Goal: Task Accomplishment & Management: Use online tool/utility

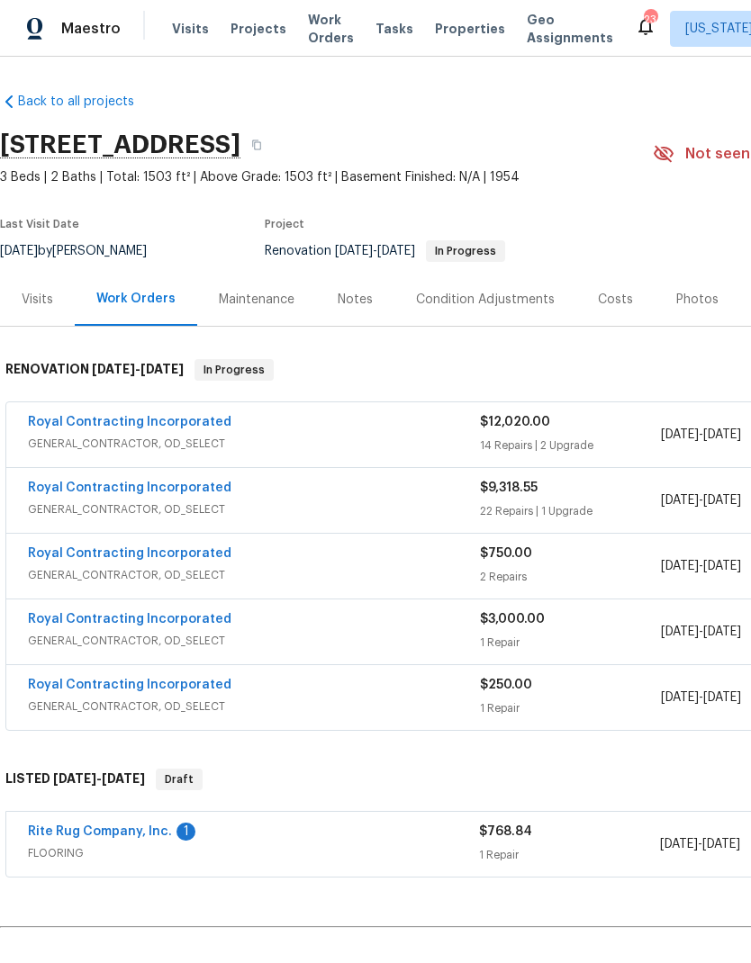
scroll to position [-1, -1]
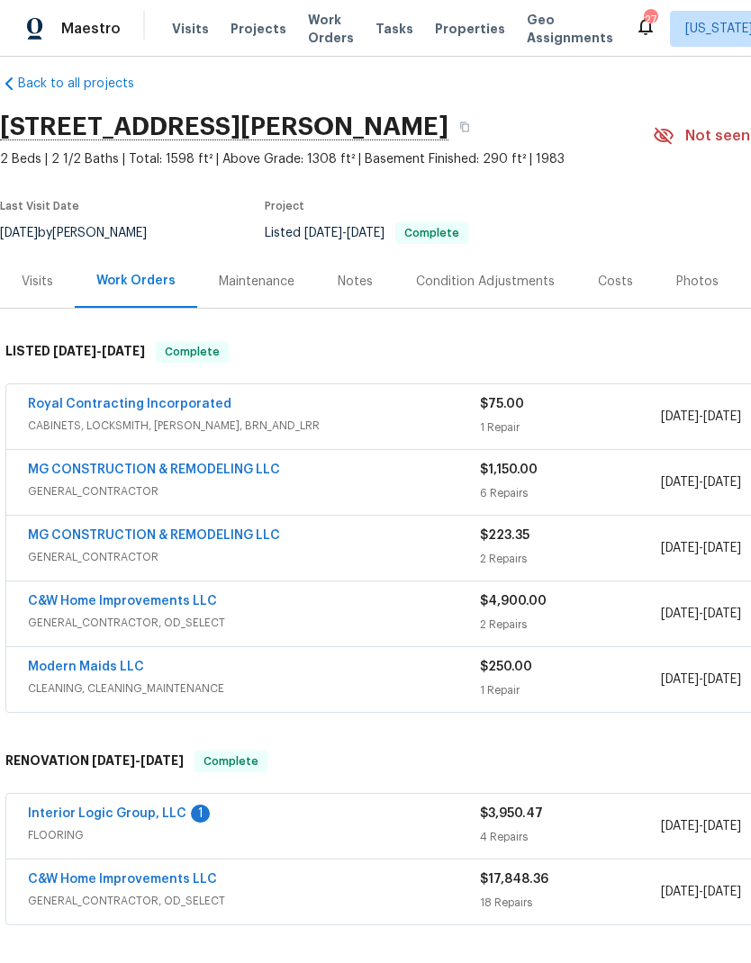
scroll to position [18, 0]
click at [174, 808] on link "Interior Logic Group, LLC" at bounding box center [107, 813] width 158 height 13
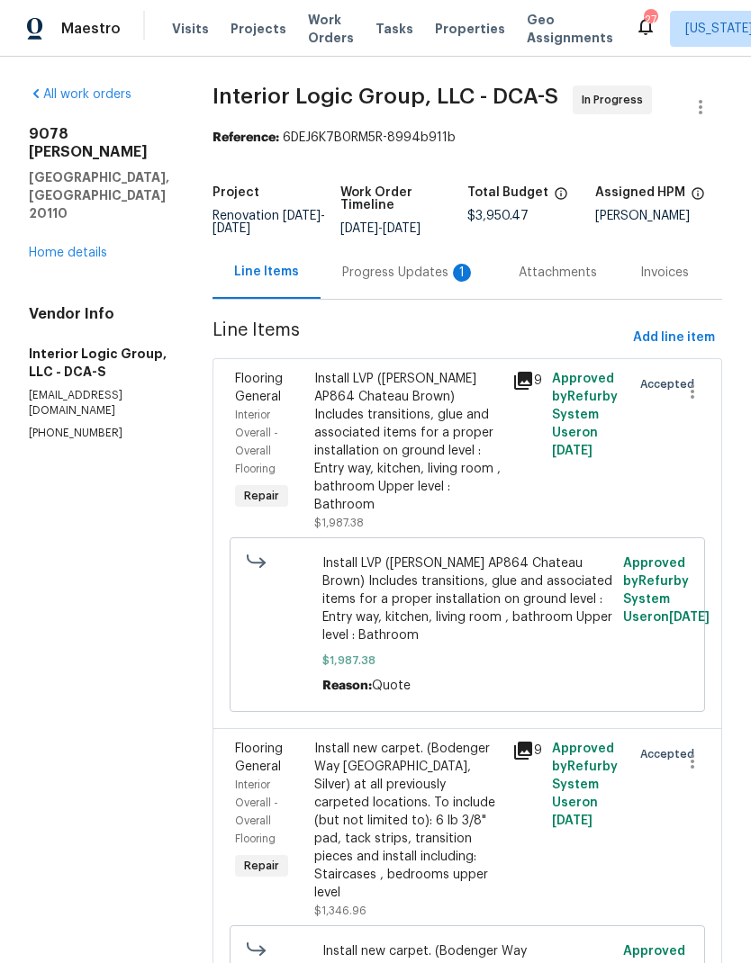
click at [402, 282] on div "Progress Updates 1" at bounding box center [408, 273] width 133 height 18
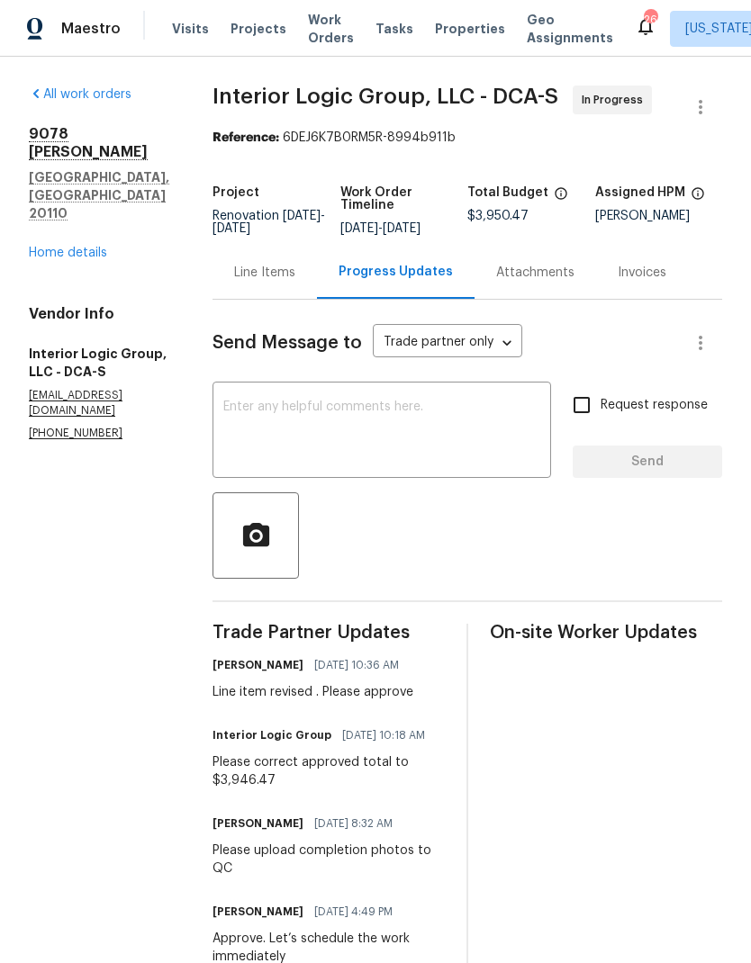
click at [76, 247] on link "Home details" at bounding box center [68, 253] width 78 height 13
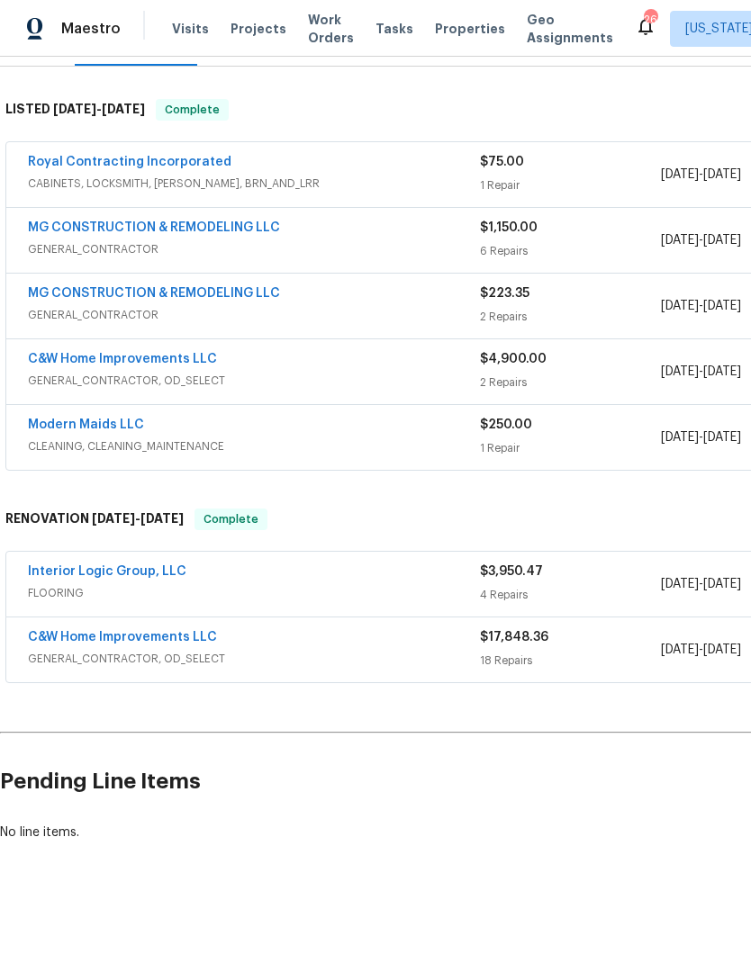
scroll to position [260, 0]
click at [478, 585] on span "FLOORING" at bounding box center [254, 593] width 452 height 18
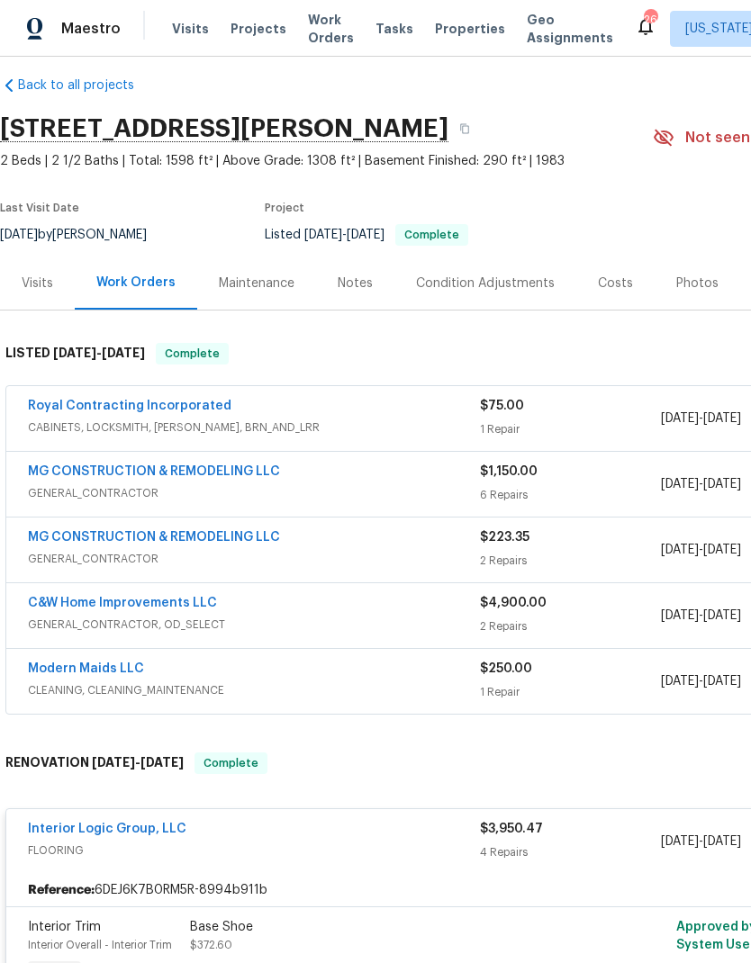
scroll to position [17, 0]
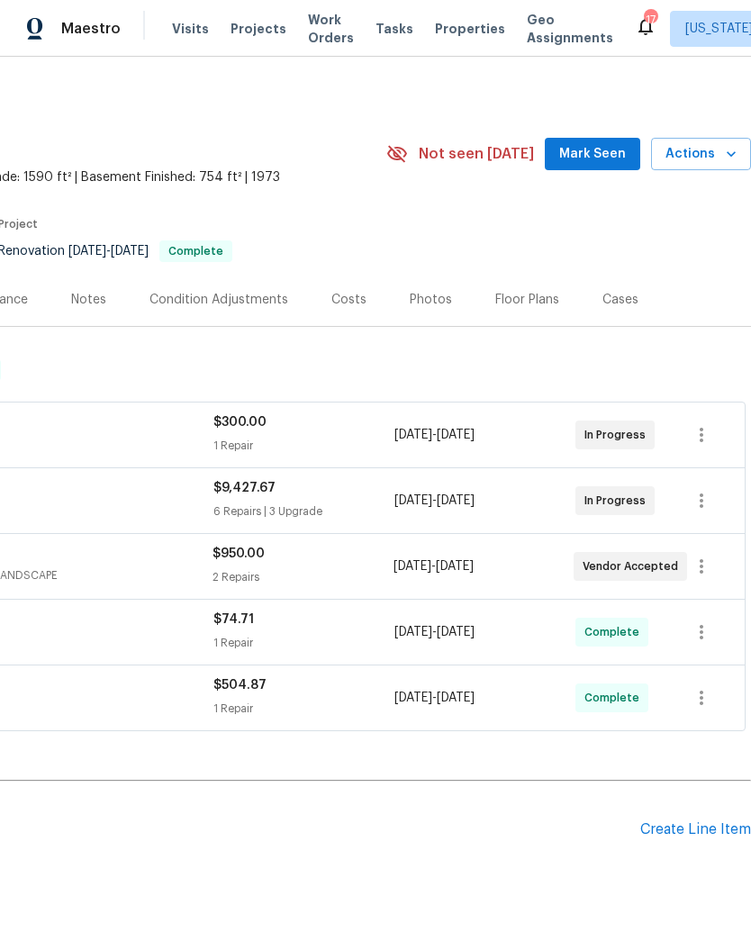
scroll to position [0, 266]
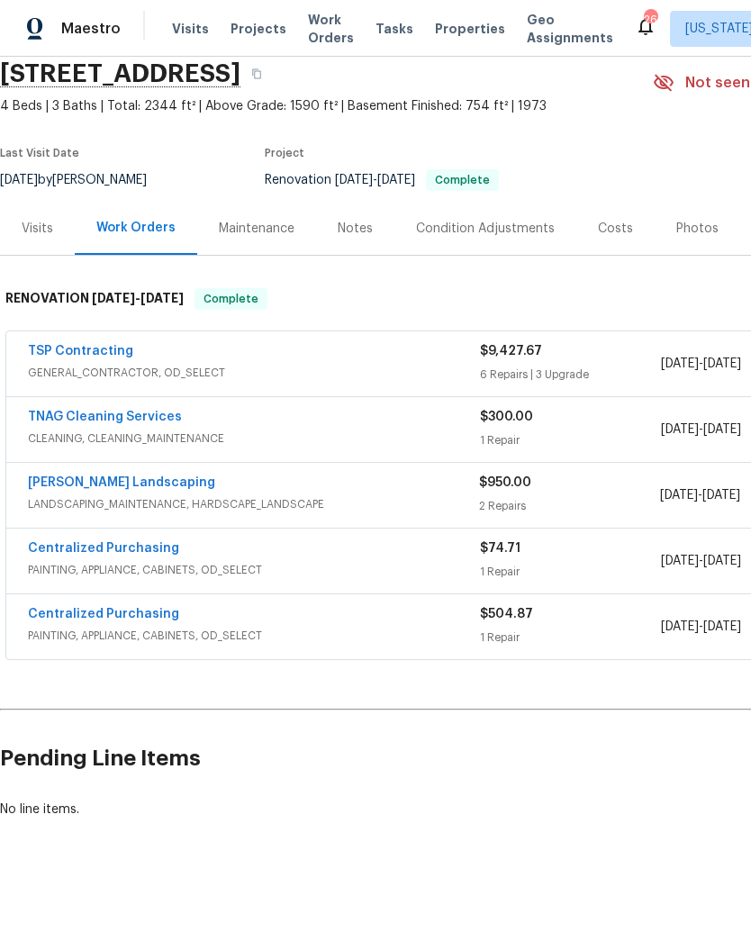
scroll to position [70, 0]
click at [428, 365] on span "GENERAL_CONTRACTOR, OD_SELECT" at bounding box center [254, 374] width 452 height 18
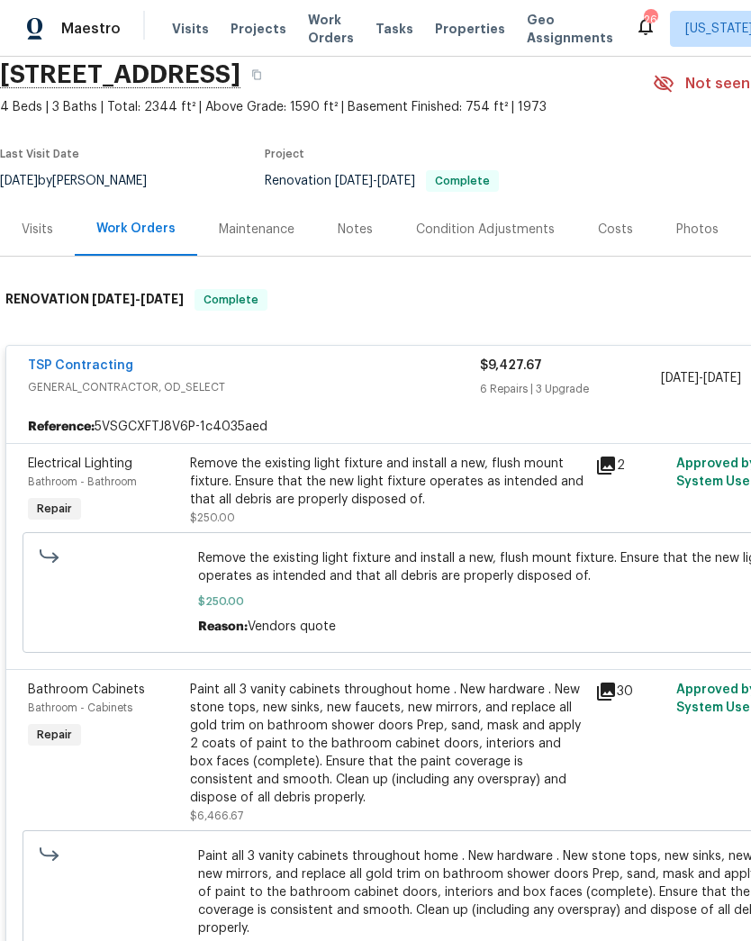
click at [428, 486] on div "Remove the existing light fixture and install a new, flush mount fixture. Ensur…" at bounding box center [387, 482] width 394 height 54
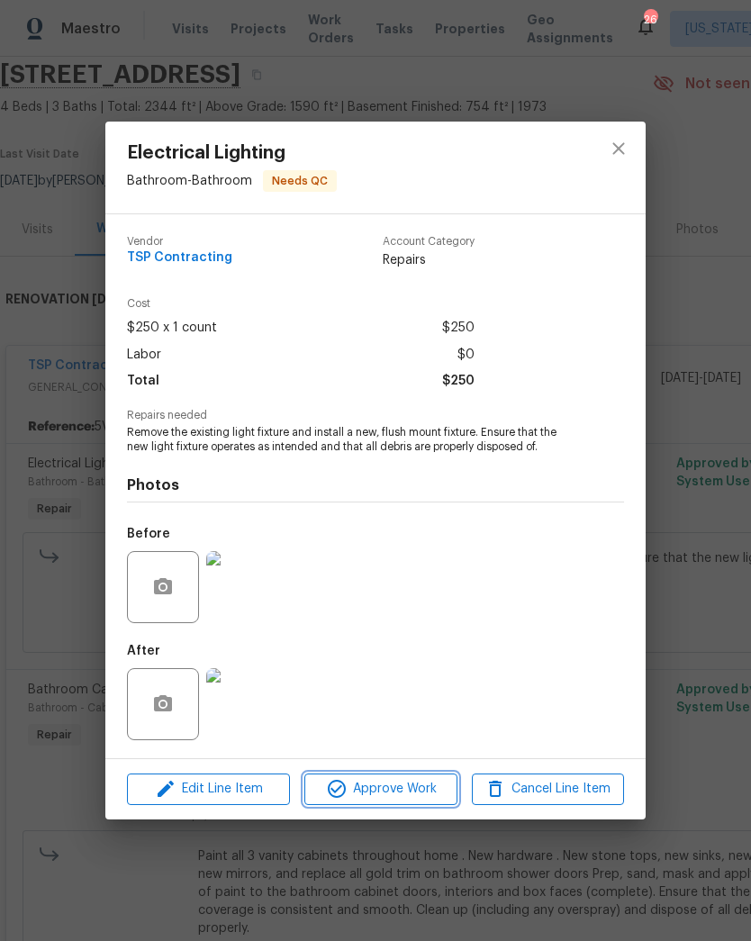
click at [417, 789] on span "Approve Work" at bounding box center [380, 789] width 141 height 23
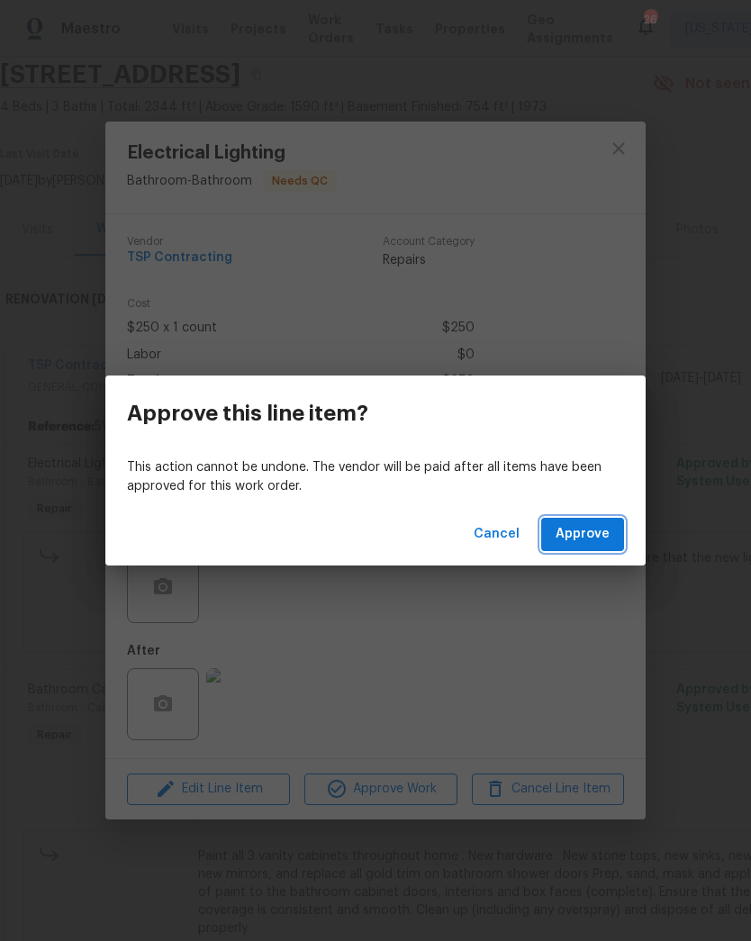
click at [590, 541] on span "Approve" at bounding box center [582, 534] width 54 height 23
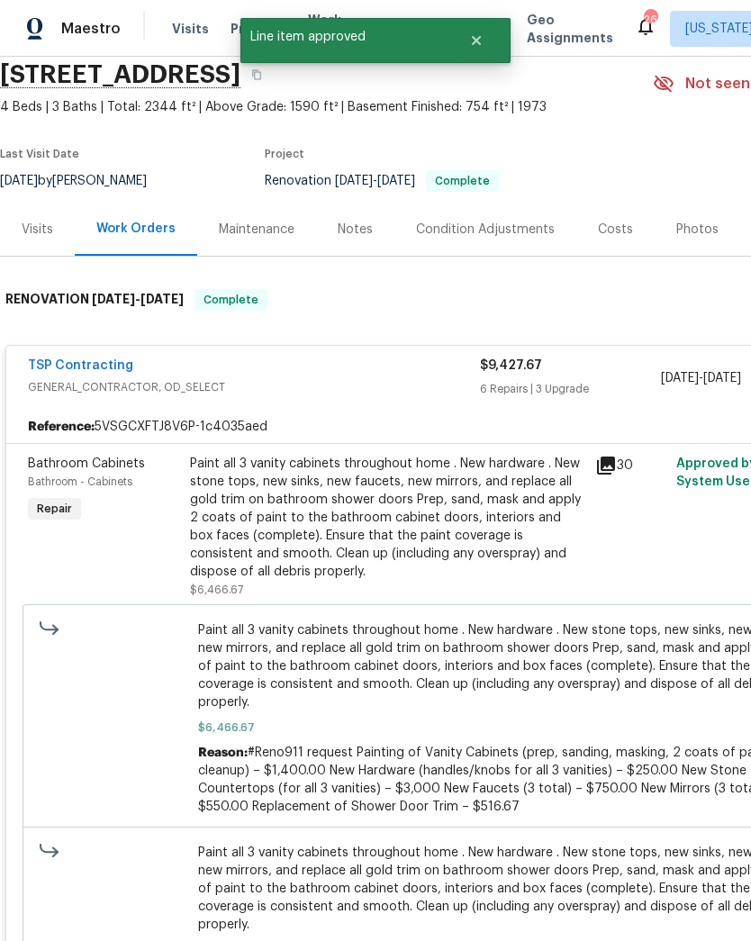
click at [431, 490] on div "Paint all 3 vanity cabinets throughout home . New hardware . New stone tops, ne…" at bounding box center [387, 518] width 394 height 126
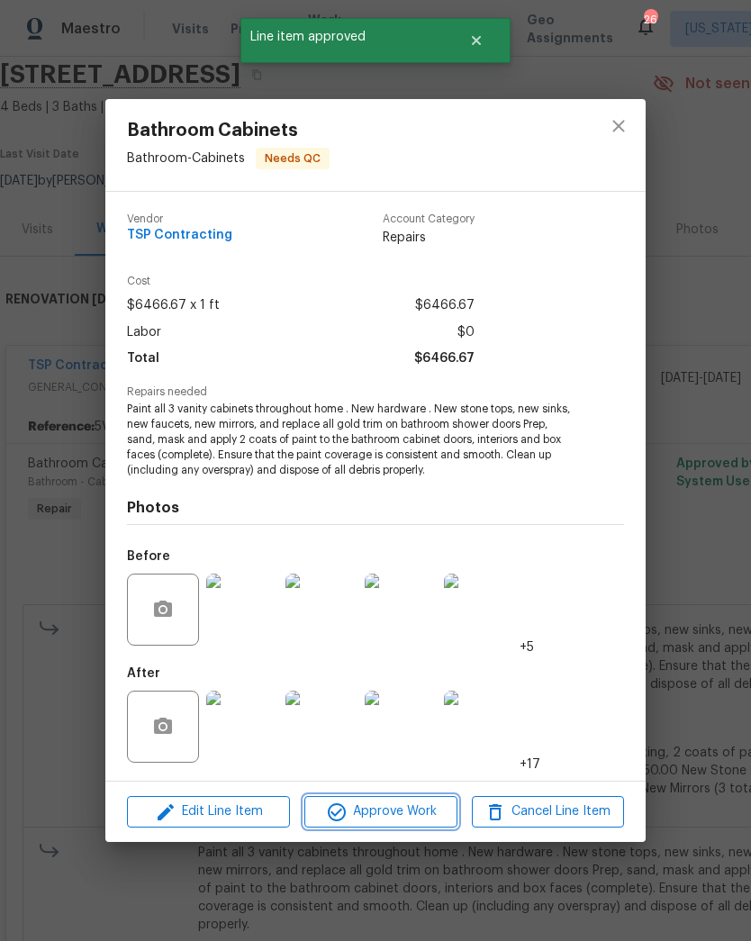
click at [410, 804] on span "Approve Work" at bounding box center [380, 811] width 141 height 23
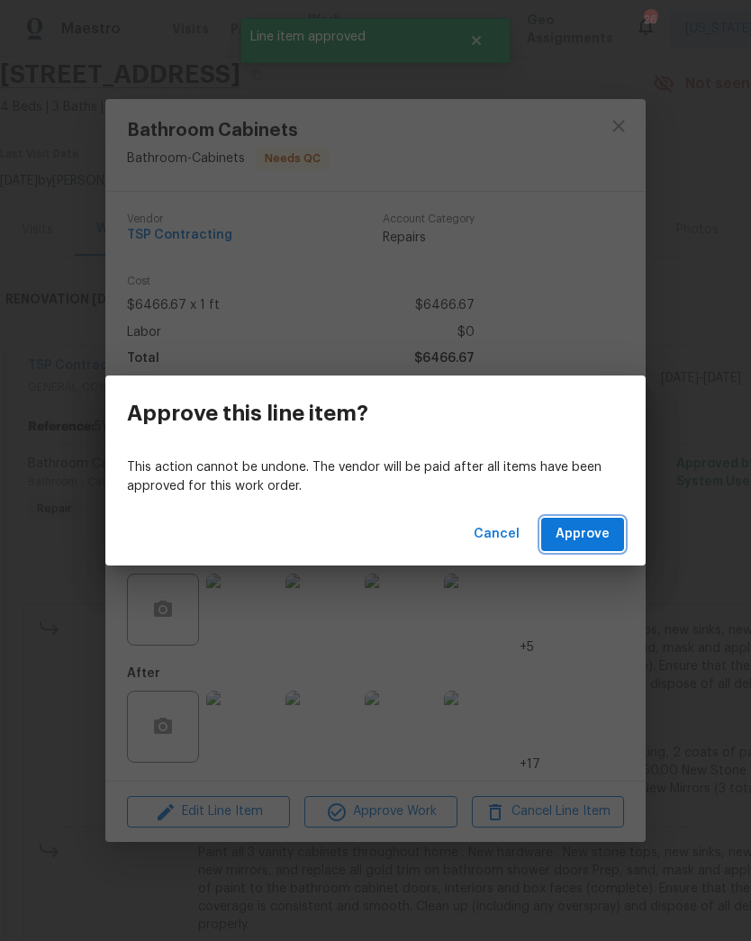
click at [590, 547] on button "Approve" at bounding box center [582, 534] width 83 height 33
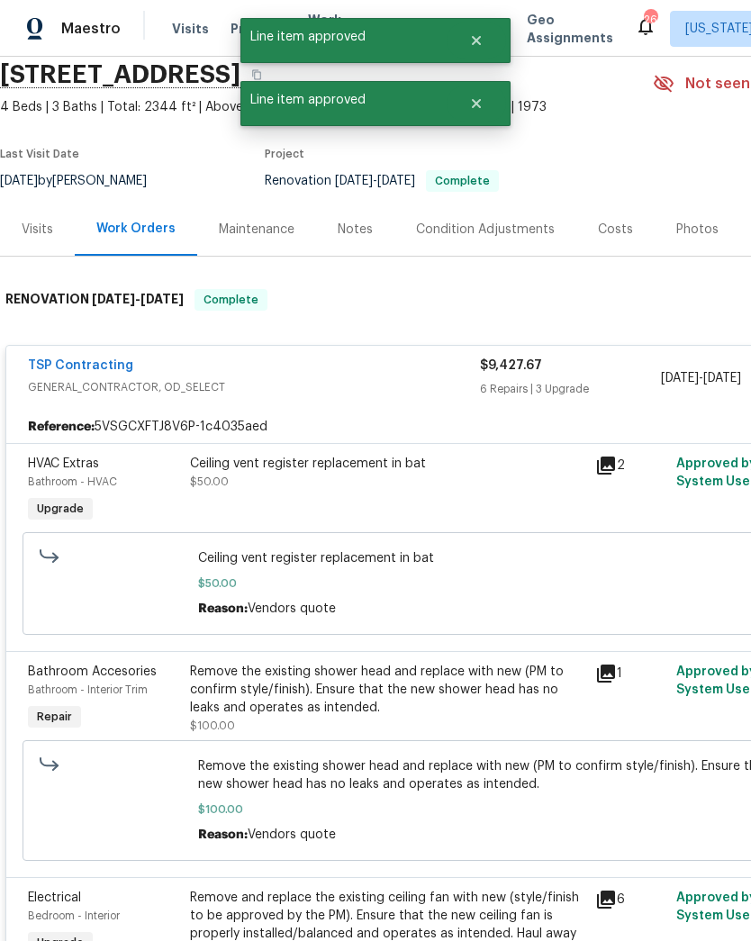
click at [455, 496] on div "Ceiling vent register replacement in bat $50.00" at bounding box center [387, 490] width 405 height 83
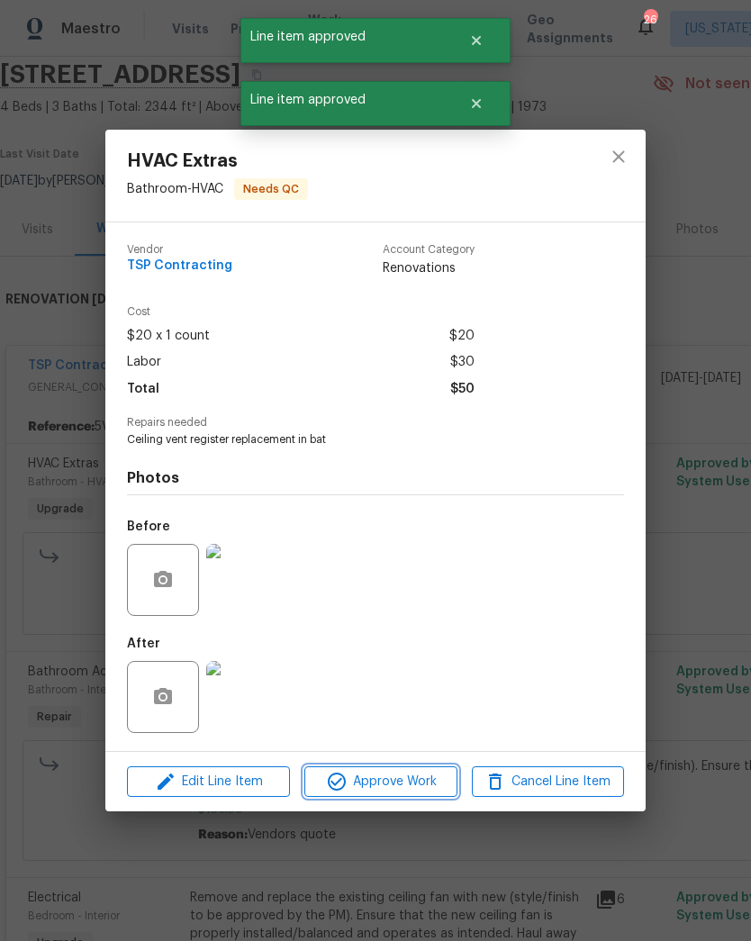
click at [411, 769] on button "Approve Work" at bounding box center [380, 782] width 152 height 32
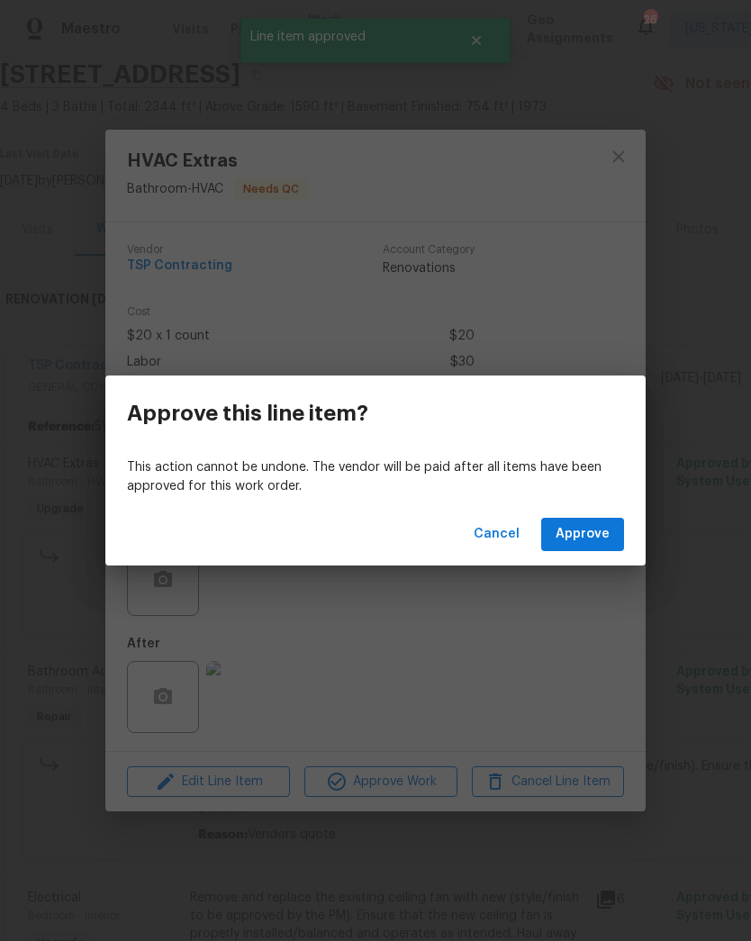
click at [590, 529] on span "Approve" at bounding box center [582, 534] width 54 height 23
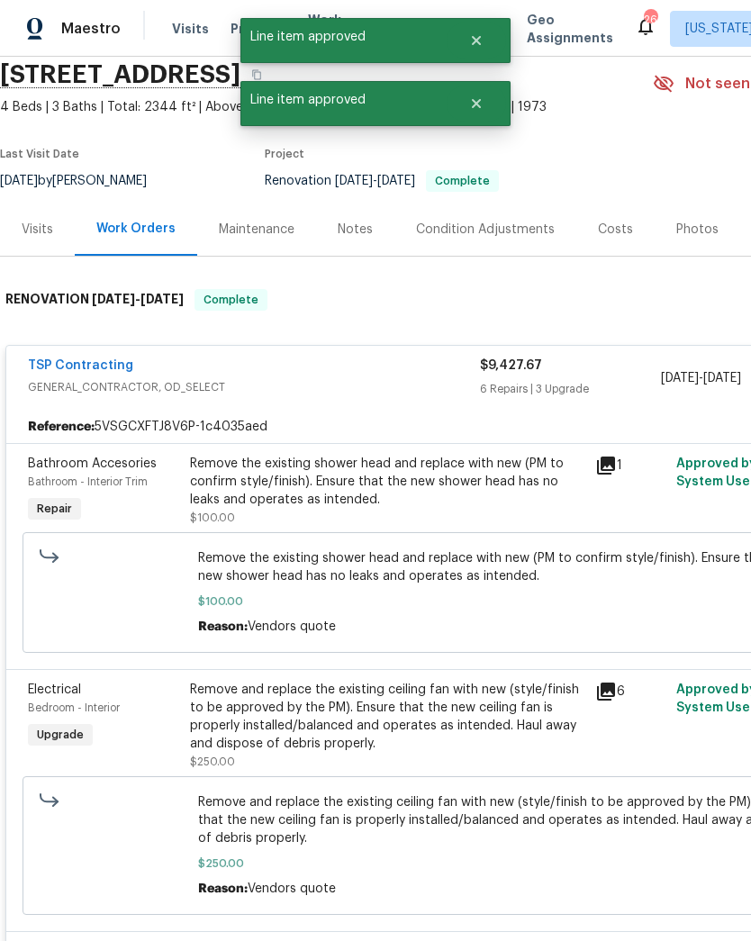
click at [428, 499] on div "Remove the existing shower head and replace with new (PM to confirm style/finis…" at bounding box center [387, 482] width 394 height 54
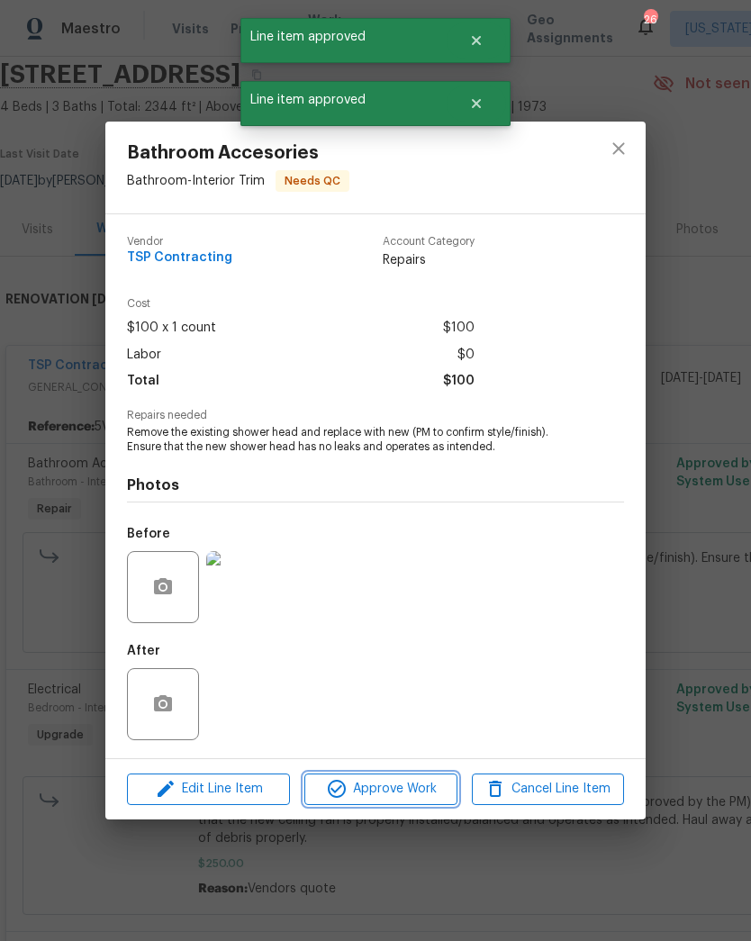
click at [413, 786] on span "Approve Work" at bounding box center [380, 789] width 141 height 23
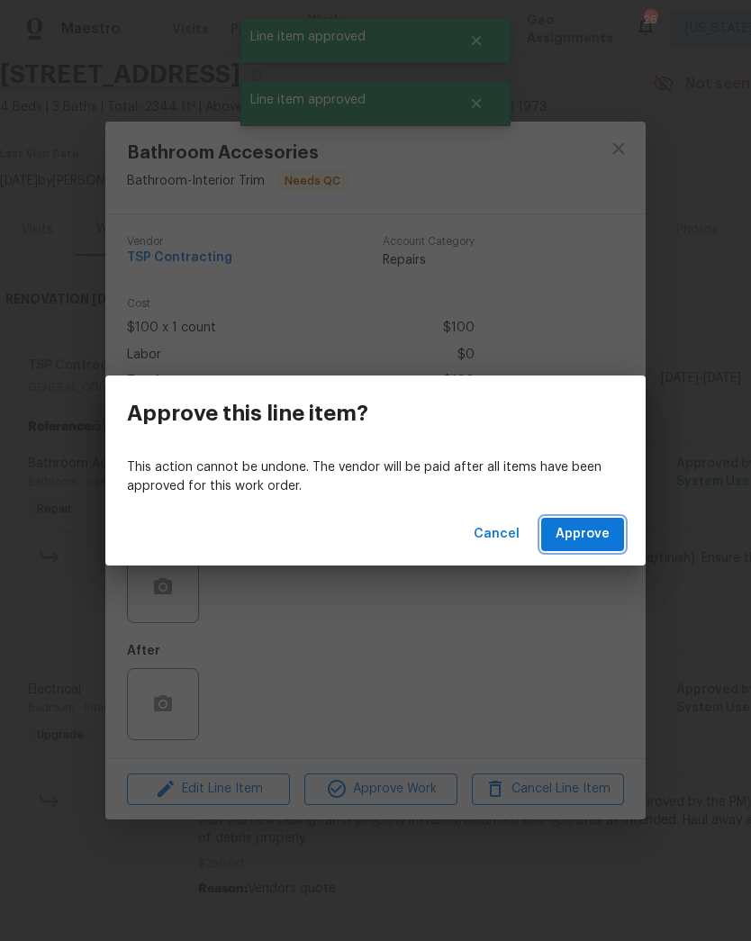
click at [602, 536] on span "Approve" at bounding box center [582, 534] width 54 height 23
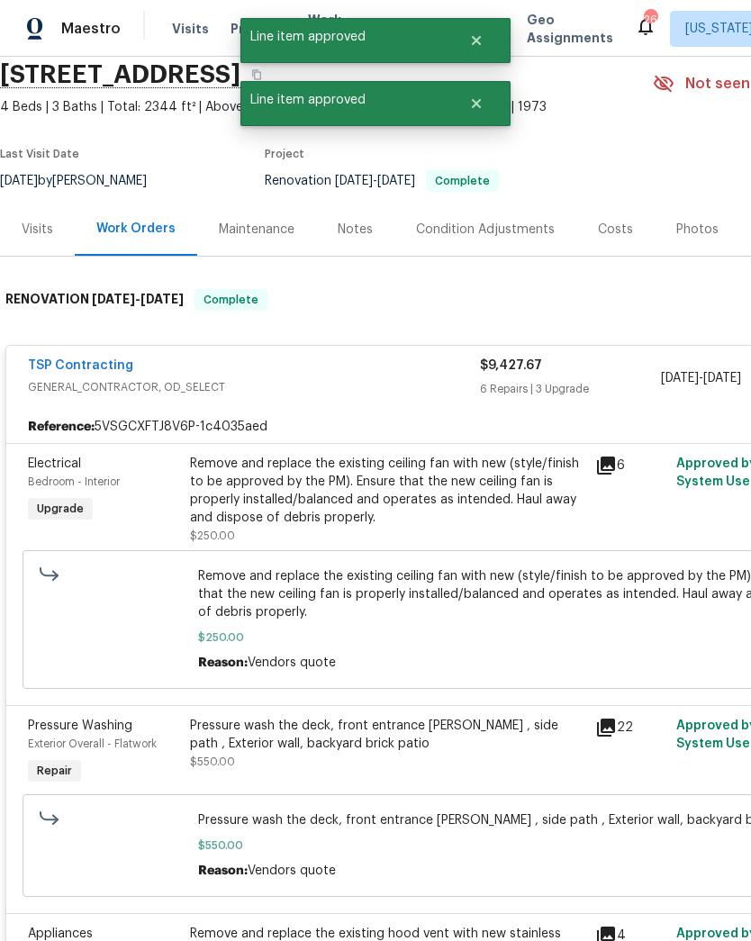
click at [441, 493] on div "Remove and replace the existing ceiling fan with new (style/finish to be approv…" at bounding box center [387, 491] width 394 height 72
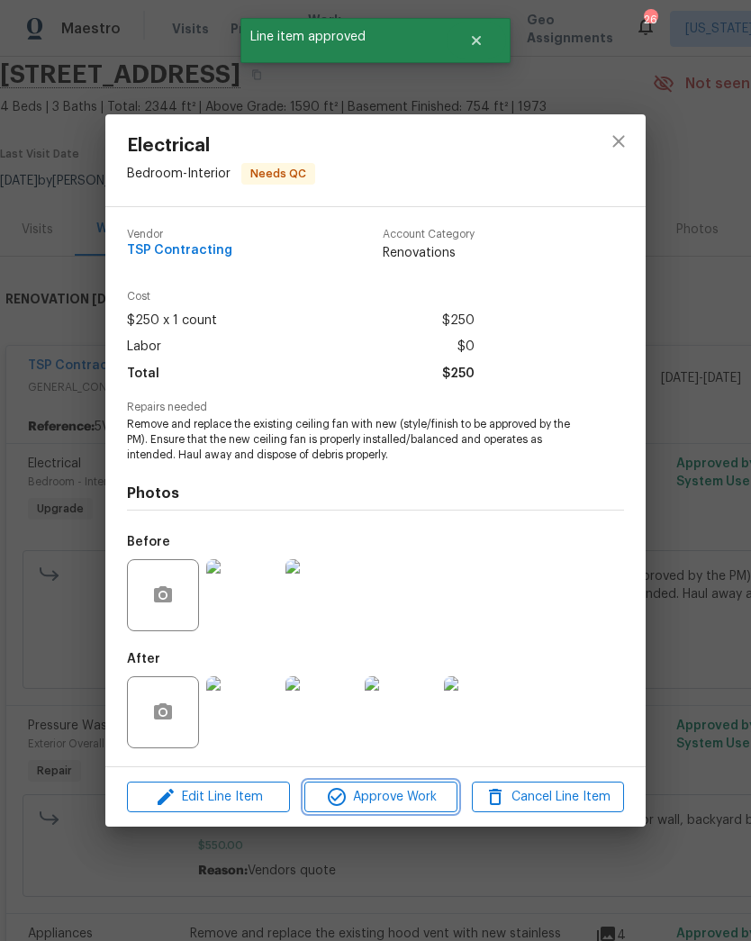
click at [412, 792] on span "Approve Work" at bounding box center [380, 797] width 141 height 23
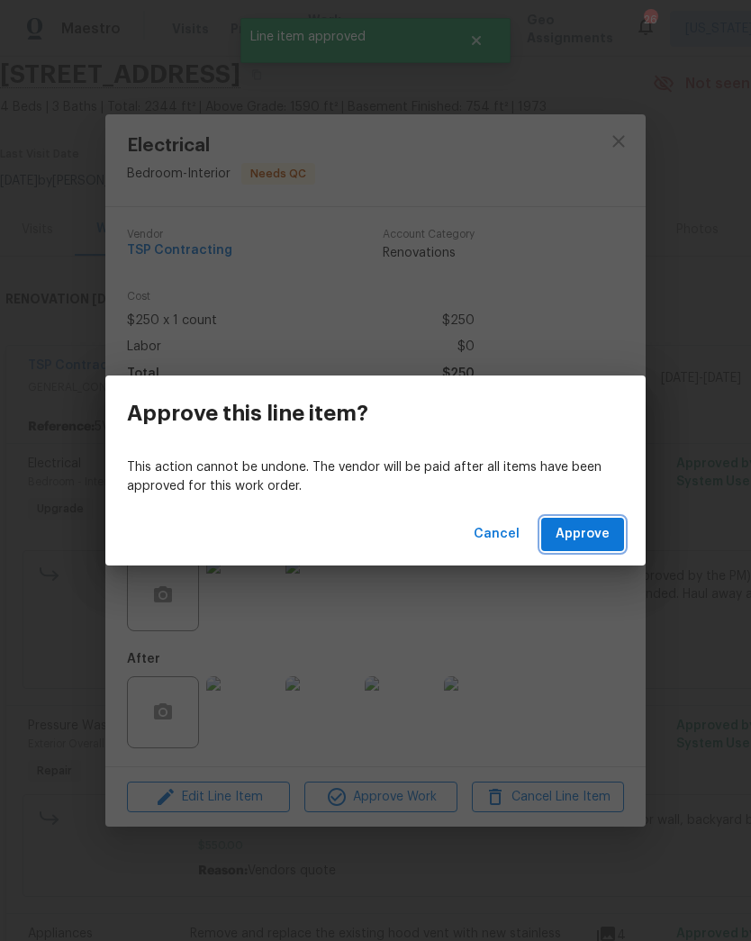
click at [603, 535] on span "Approve" at bounding box center [582, 534] width 54 height 23
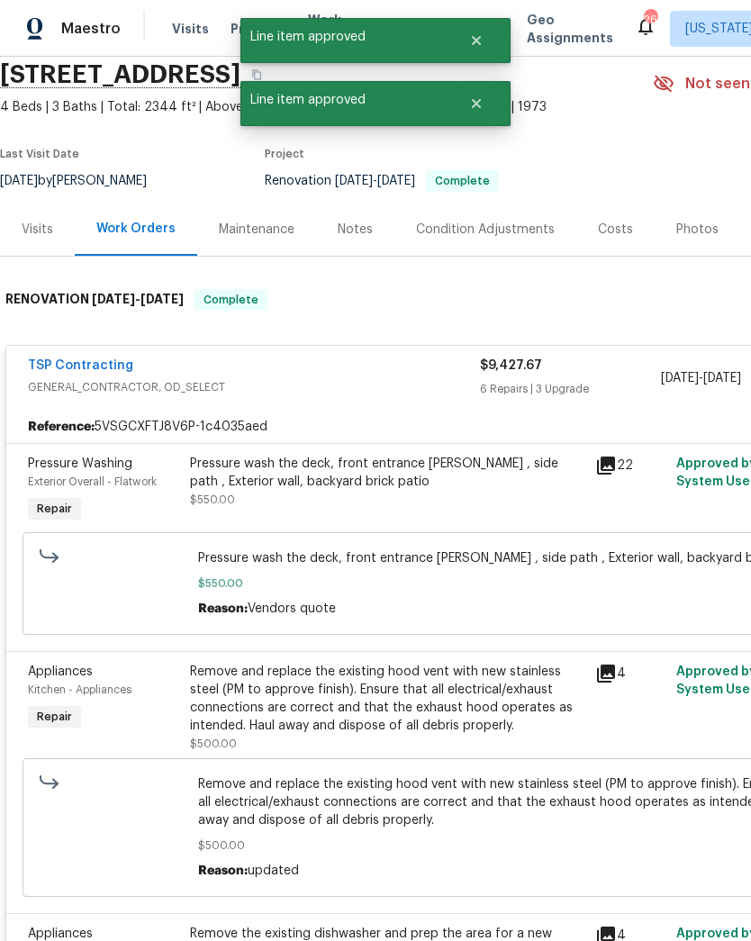
click at [467, 496] on div "Pressure wash the deck, front entrance stoops , side path , Exterior wall, back…" at bounding box center [387, 482] width 394 height 54
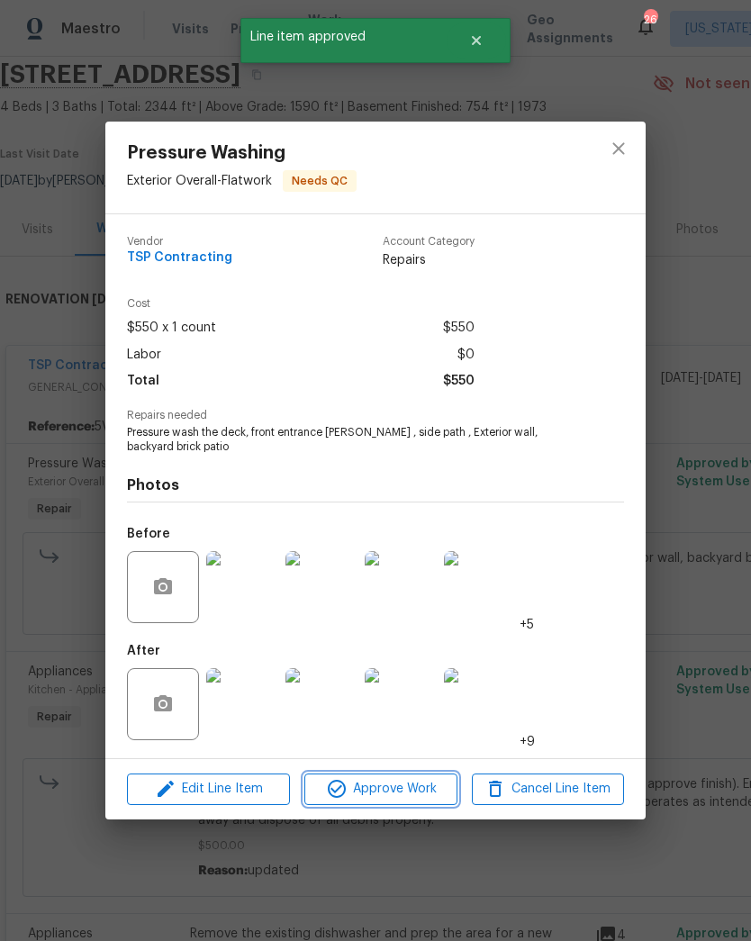
click at [426, 782] on span "Approve Work" at bounding box center [380, 789] width 141 height 23
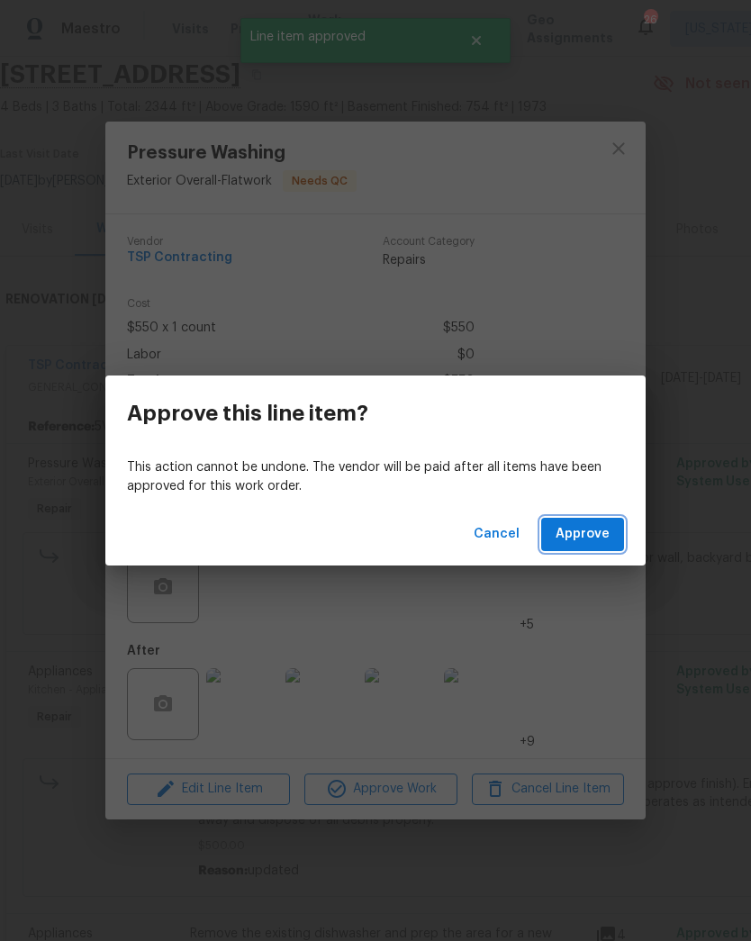
click at [595, 539] on span "Approve" at bounding box center [582, 534] width 54 height 23
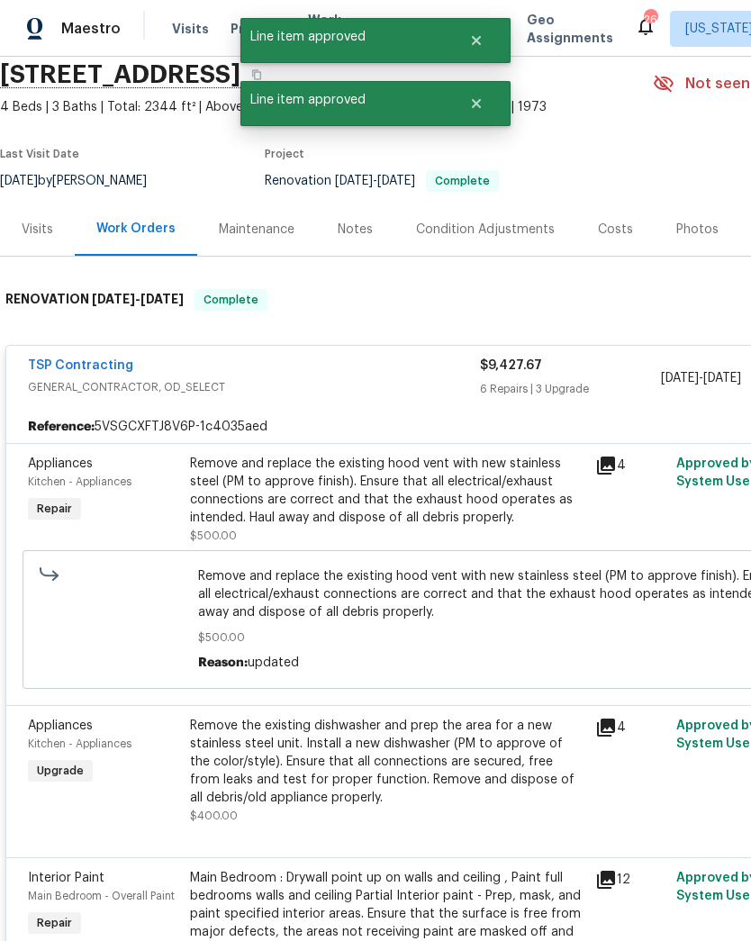
click at [428, 514] on div "Remove and replace the existing hood vent with new stainless steel (PM to appro…" at bounding box center [387, 491] width 394 height 72
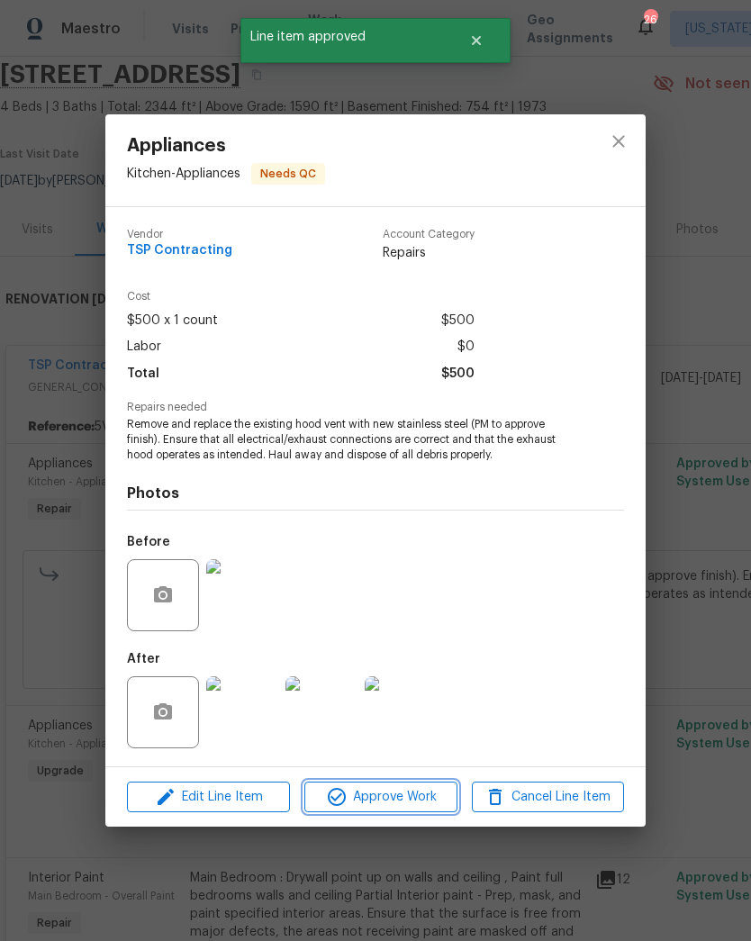
click at [404, 801] on span "Approve Work" at bounding box center [380, 797] width 141 height 23
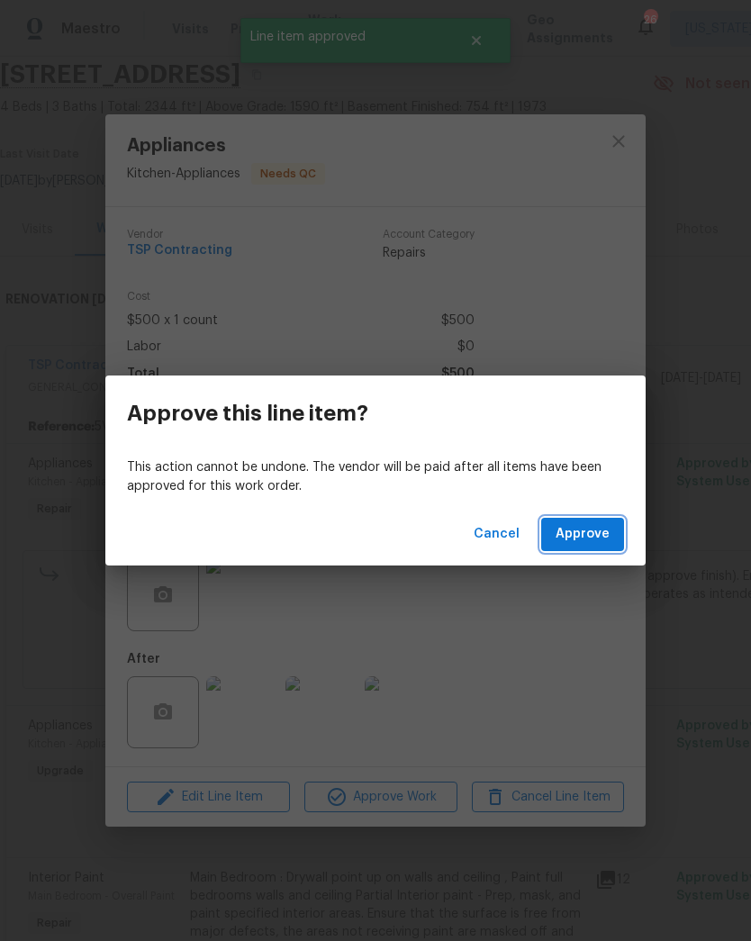
click at [593, 537] on span "Approve" at bounding box center [582, 534] width 54 height 23
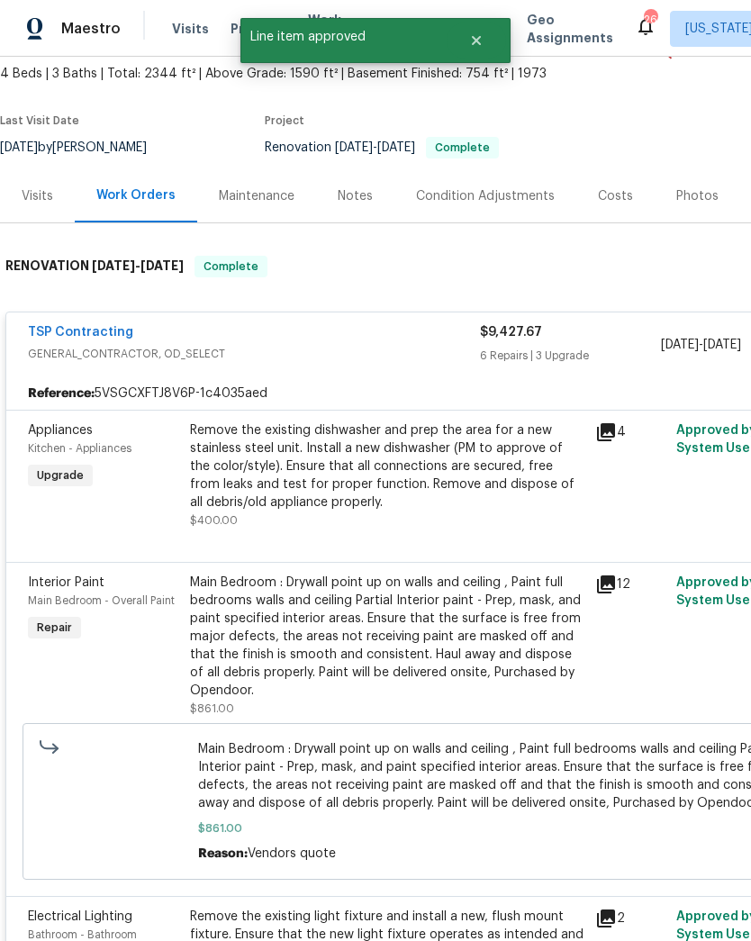
scroll to position [104, 0]
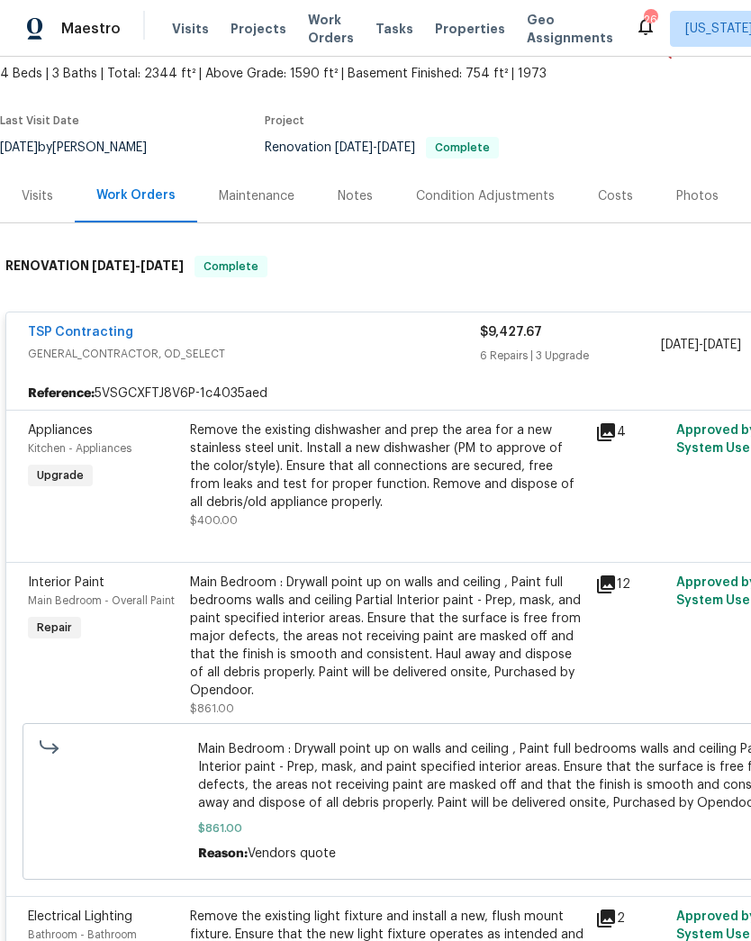
click at [445, 488] on div "Remove the existing dishwasher and prep the area for a new stainless steel unit…" at bounding box center [387, 466] width 394 height 90
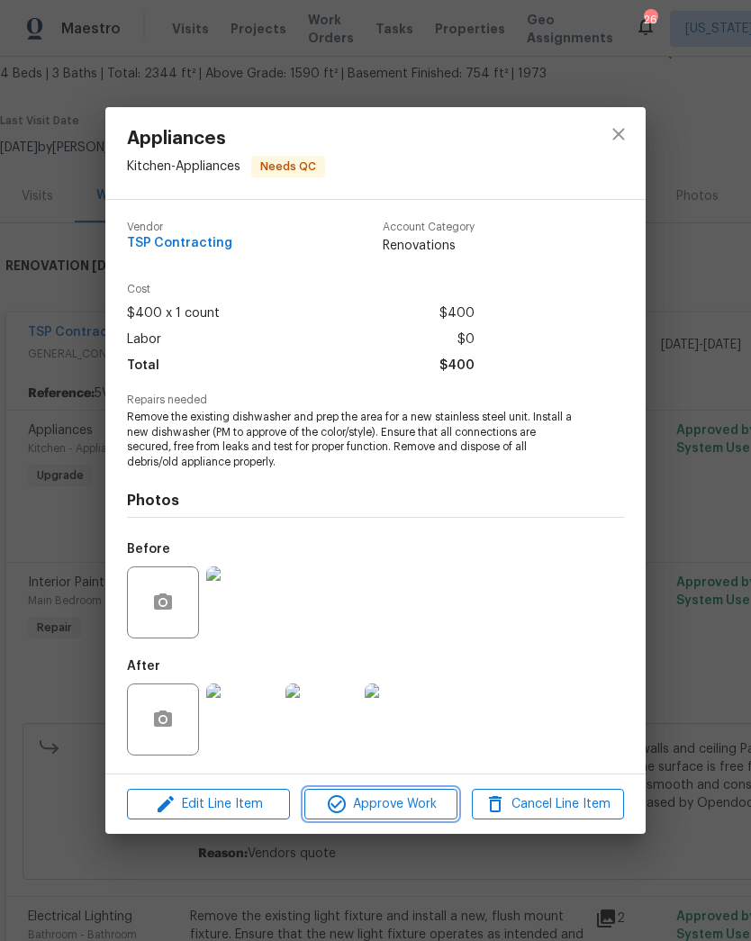
click at [421, 800] on span "Approve Work" at bounding box center [380, 804] width 141 height 23
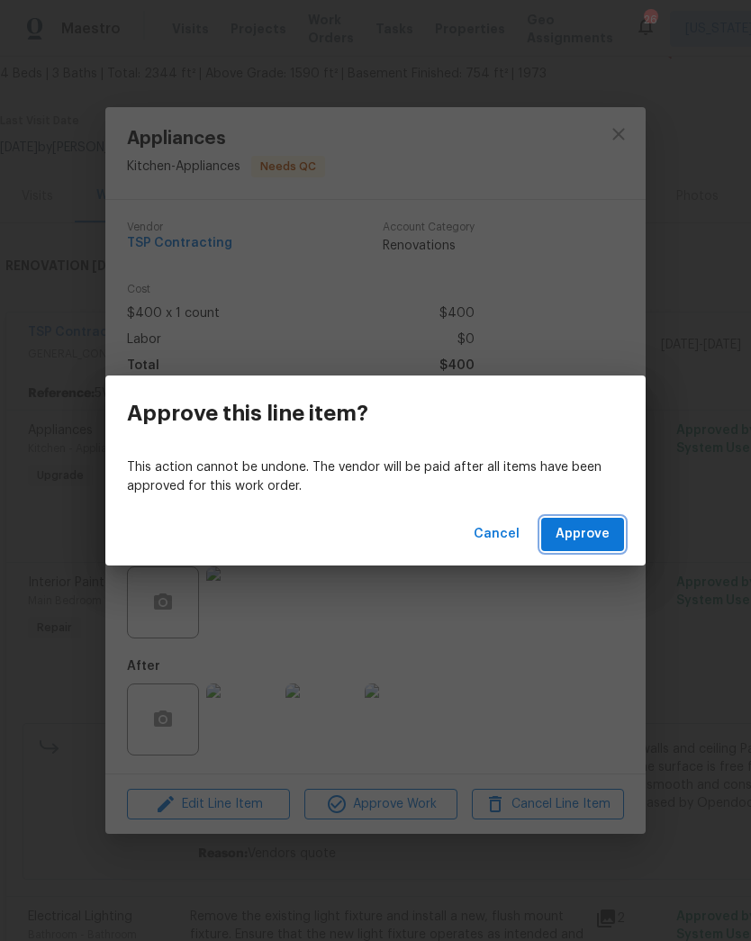
click at [589, 530] on span "Approve" at bounding box center [582, 534] width 54 height 23
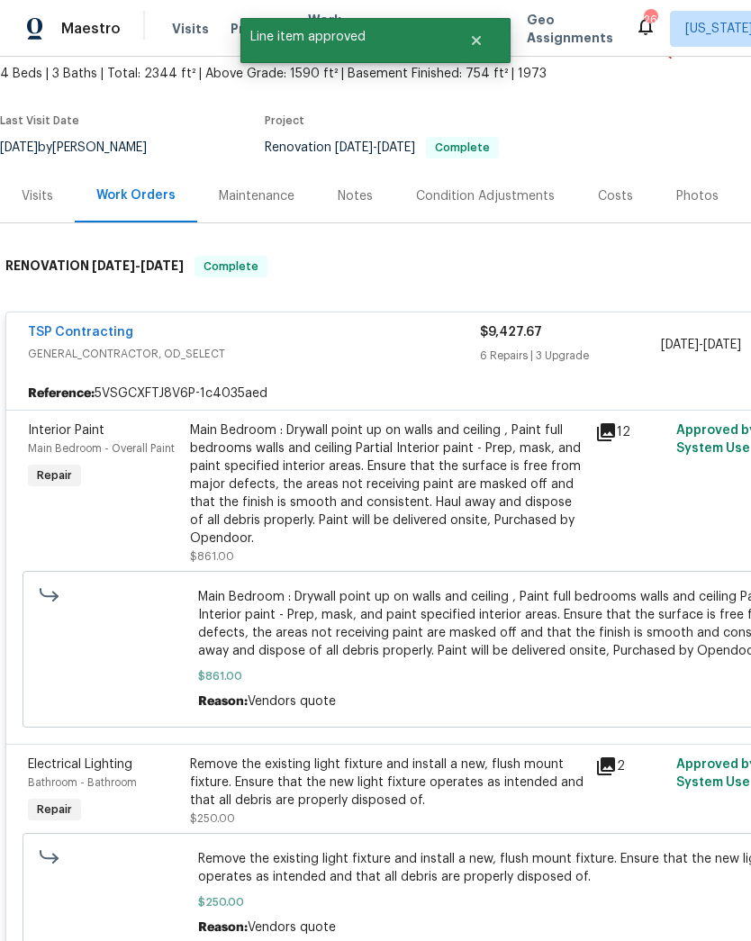
click at [435, 490] on div "Main Bedroom : Drywall point up on walls and ceiling , Paint full bedrooms wall…" at bounding box center [387, 484] width 394 height 126
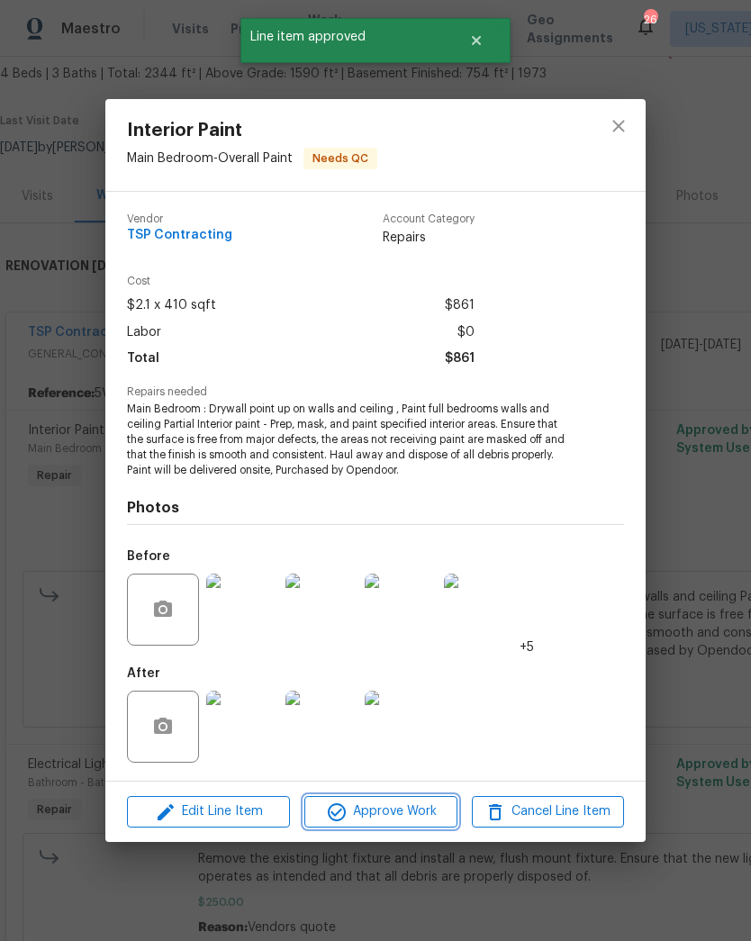
click at [439, 819] on span "Approve Work" at bounding box center [380, 811] width 141 height 23
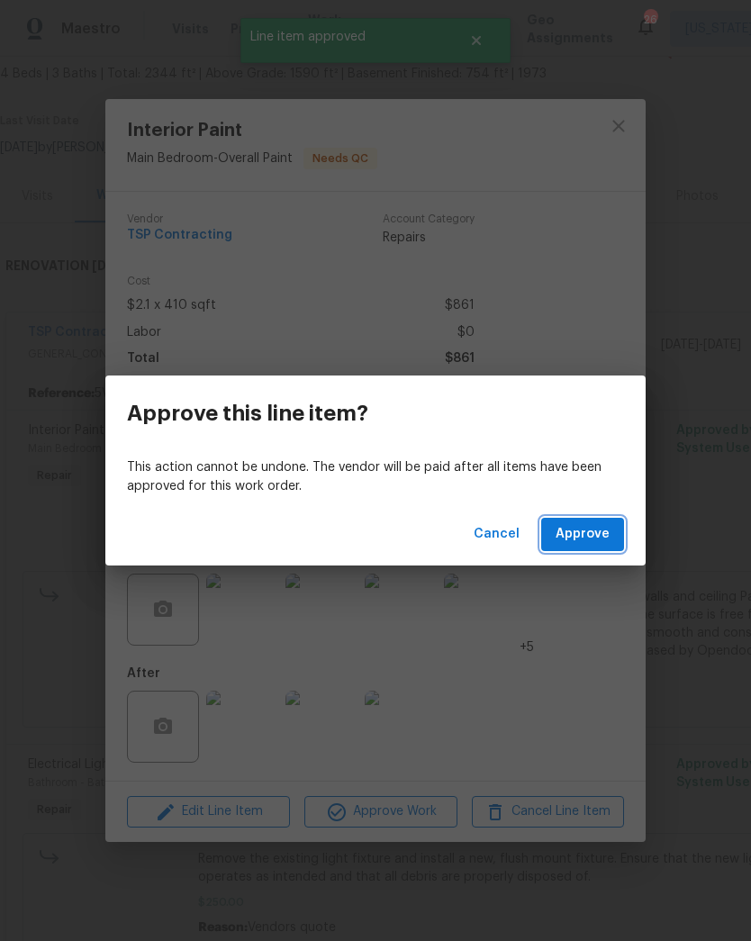
click at [594, 536] on span "Approve" at bounding box center [582, 534] width 54 height 23
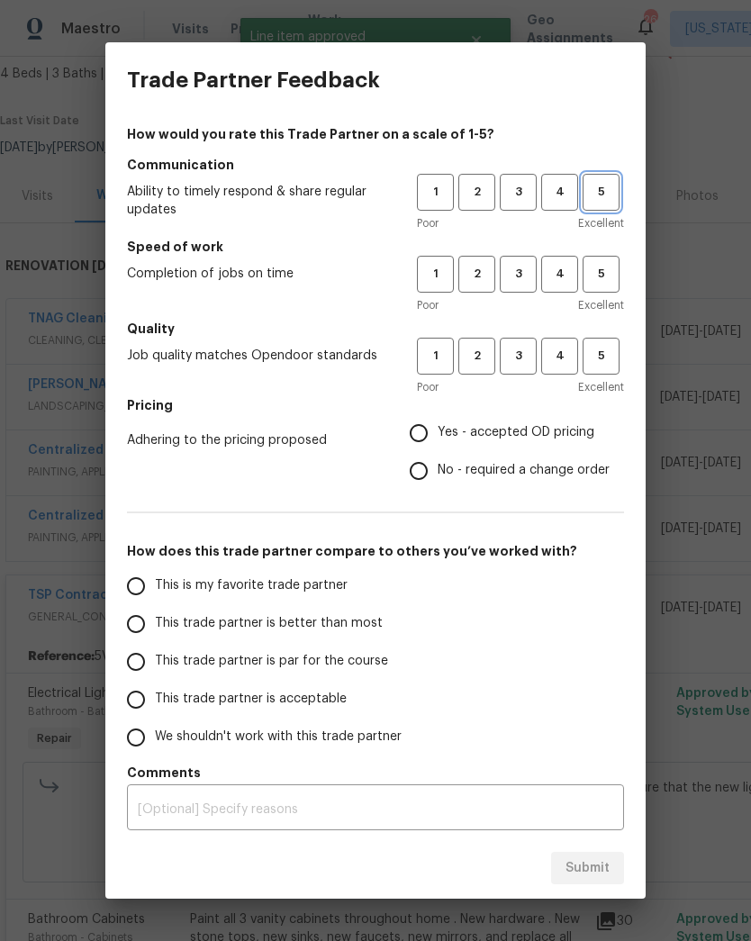
click at [606, 205] on button "5" at bounding box center [600, 192] width 37 height 37
click at [595, 271] on span "5" at bounding box center [600, 274] width 33 height 21
click at [599, 338] on button "5" at bounding box center [600, 356] width 37 height 37
click at [427, 435] on input "Yes - accepted OD pricing" at bounding box center [419, 433] width 38 height 38
radio input "true"
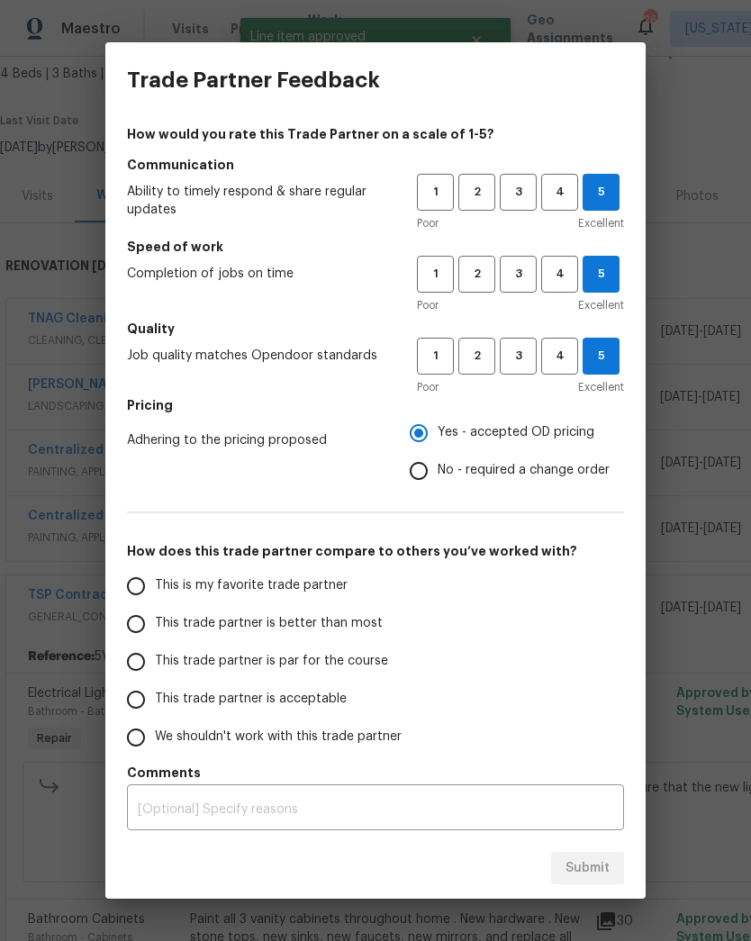
click at [164, 579] on span "This is my favorite trade partner" at bounding box center [251, 585] width 193 height 19
click at [155, 579] on input "This is my favorite trade partner" at bounding box center [136, 586] width 38 height 38
click at [599, 861] on span "Submit" at bounding box center [587, 868] width 44 height 23
radio input "true"
radio input "false"
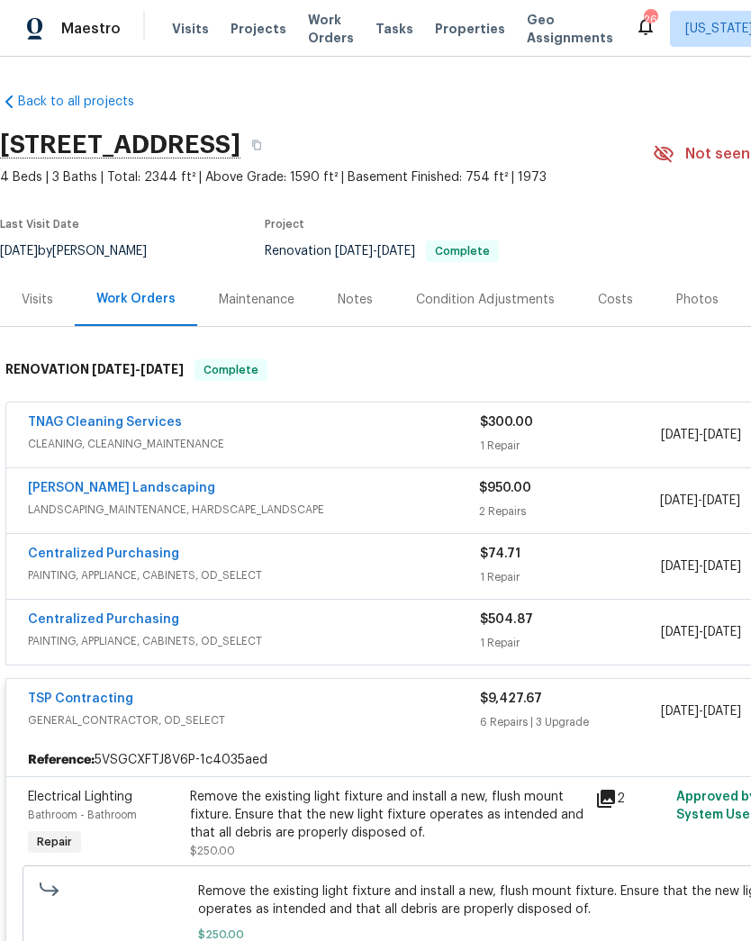
scroll to position [0, 0]
click at [128, 484] on link "Manzano Landscaping" at bounding box center [121, 488] width 187 height 13
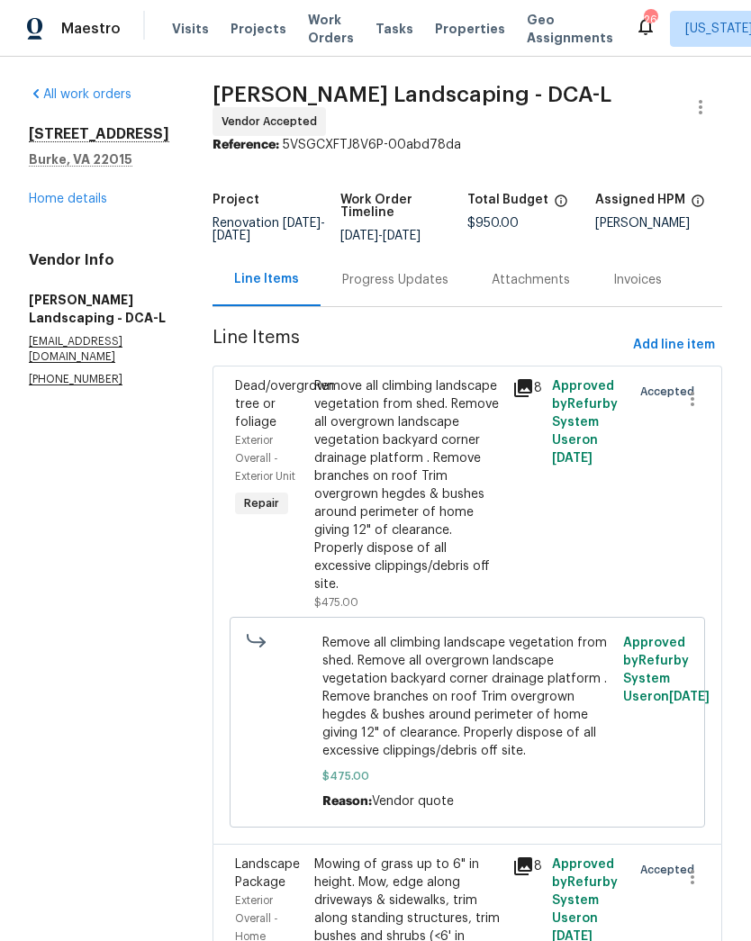
click at [420, 289] on div "Progress Updates" at bounding box center [395, 280] width 106 height 18
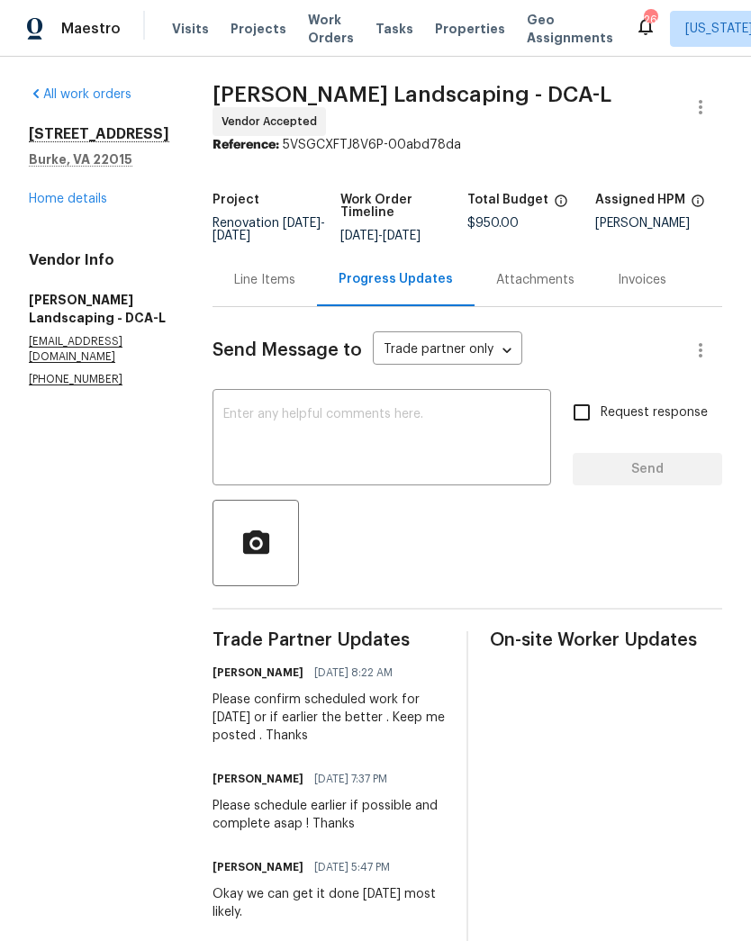
click at [72, 203] on link "Home details" at bounding box center [68, 199] width 78 height 13
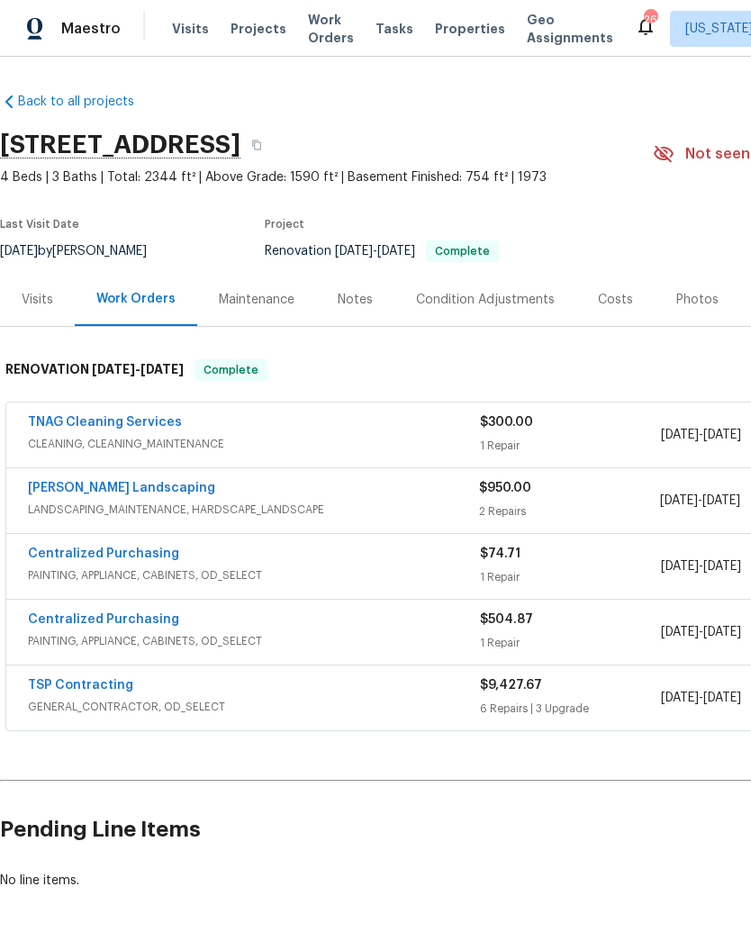
click at [377, 427] on div "TNAG Cleaning Services" at bounding box center [254, 424] width 452 height 22
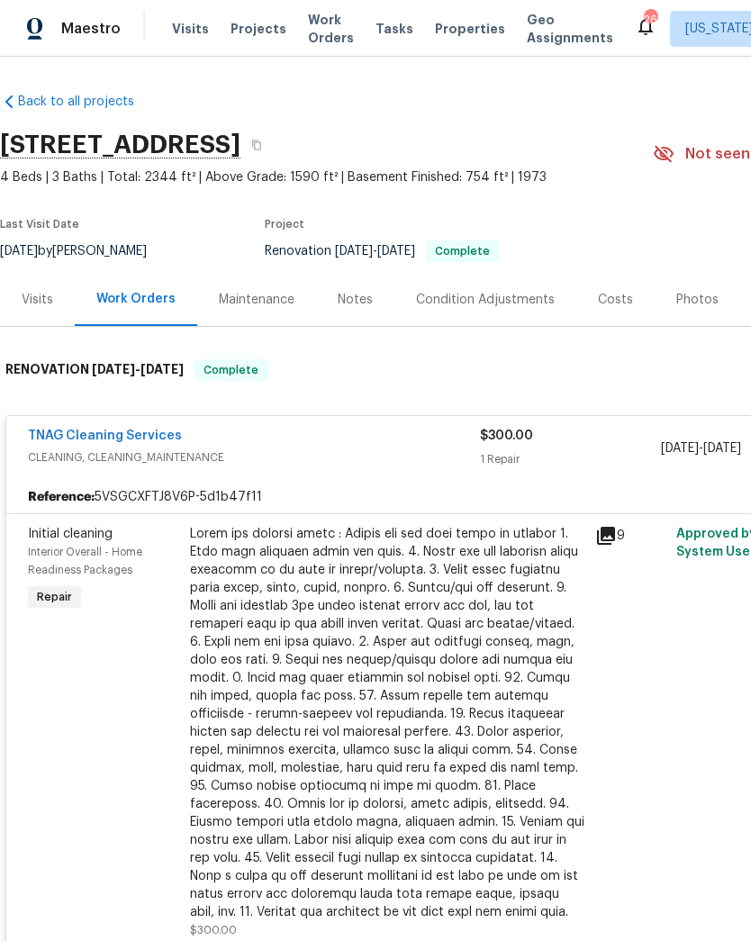
click at [146, 434] on link "TNAG Cleaning Services" at bounding box center [105, 435] width 154 height 13
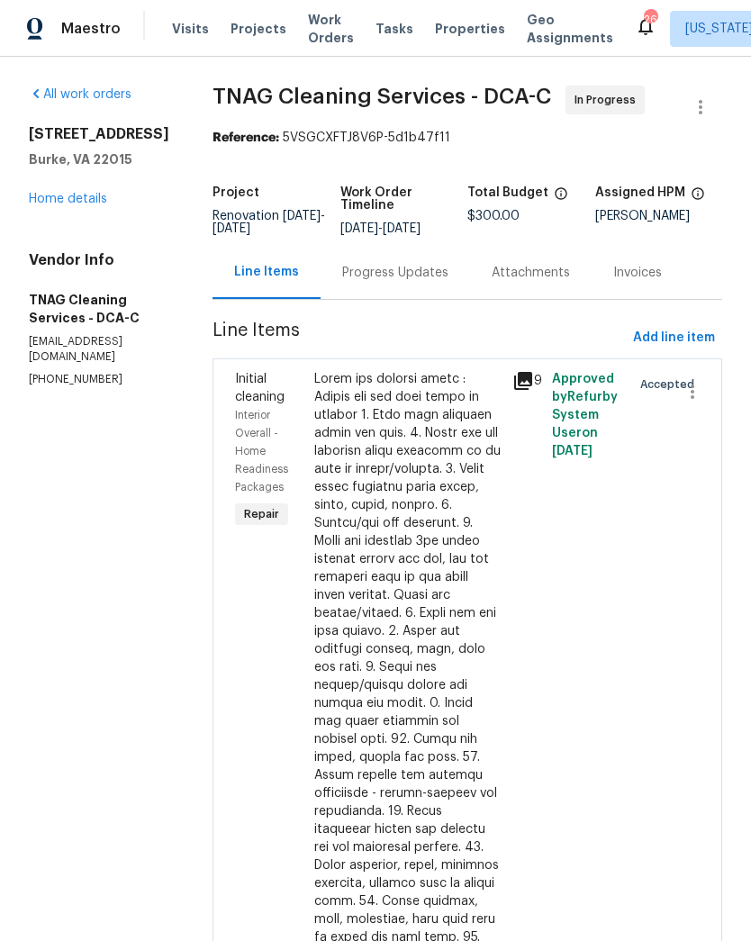
click at [405, 280] on div "Progress Updates" at bounding box center [395, 273] width 106 height 18
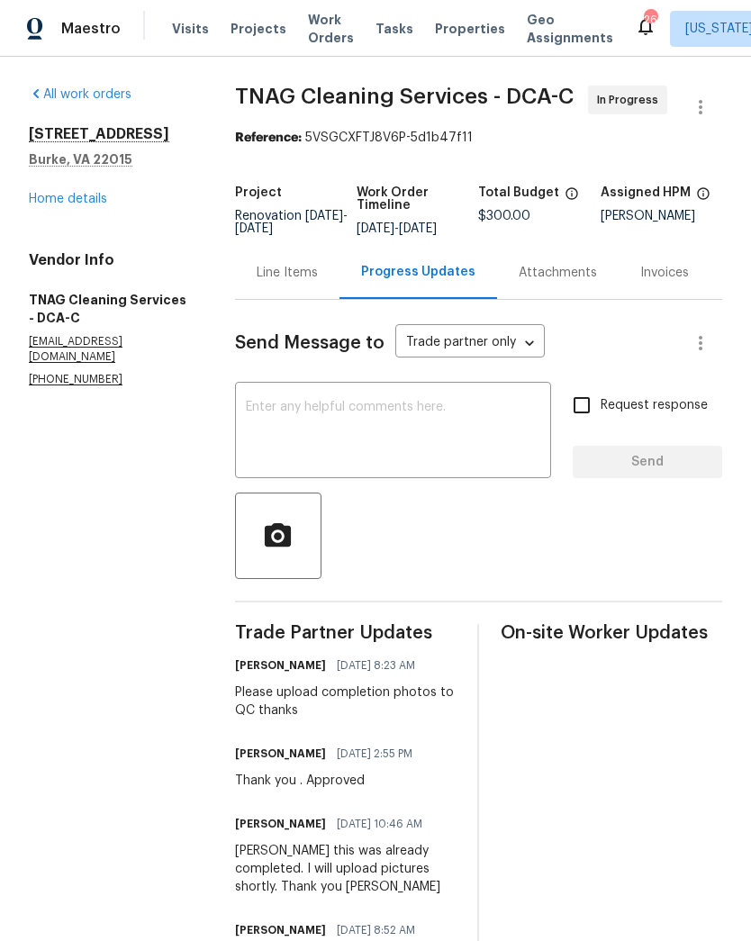
click at [94, 203] on link "Home details" at bounding box center [68, 199] width 78 height 13
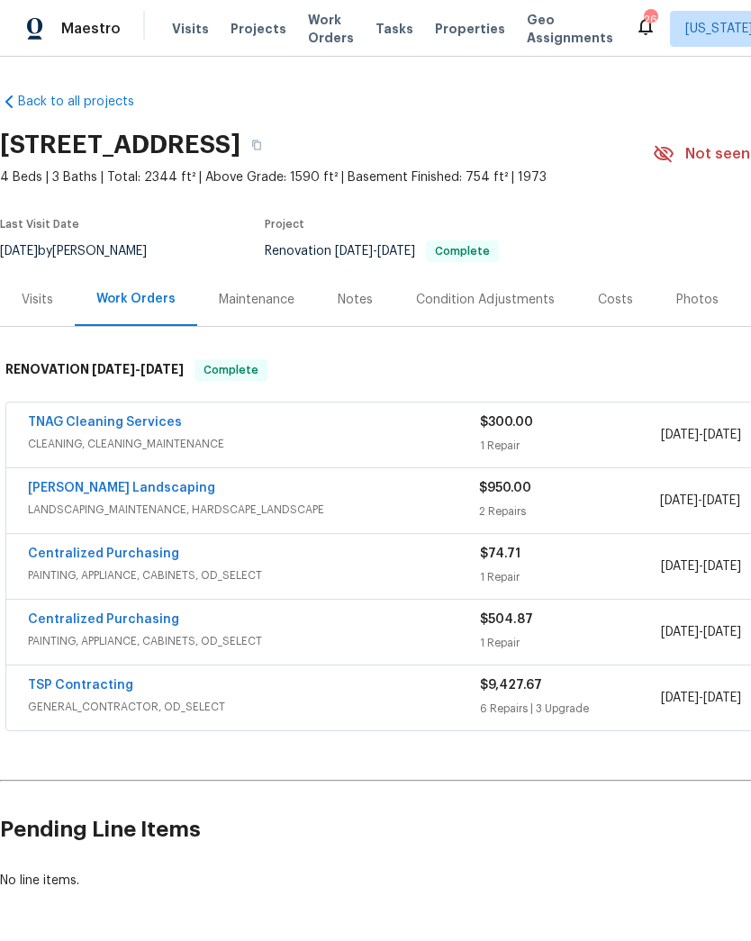
click at [437, 445] on span "CLEANING, CLEANING_MAINTENANCE" at bounding box center [254, 444] width 452 height 18
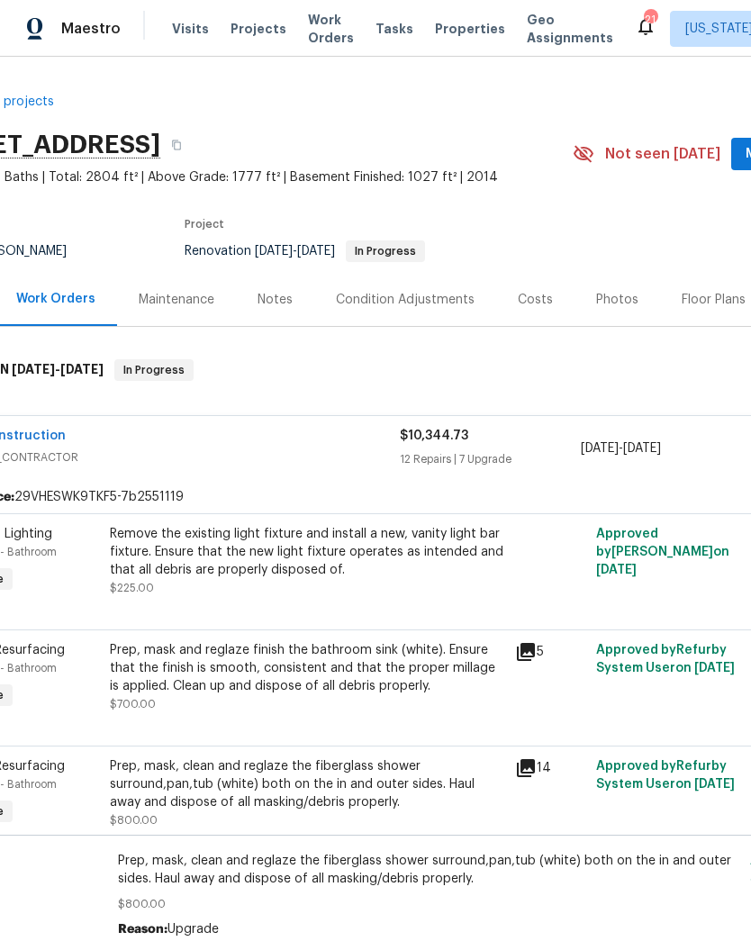
scroll to position [0, 79]
click at [382, 558] on div "Remove the existing light fixture and install a new, vanity light bar fixture. …" at bounding box center [308, 552] width 394 height 54
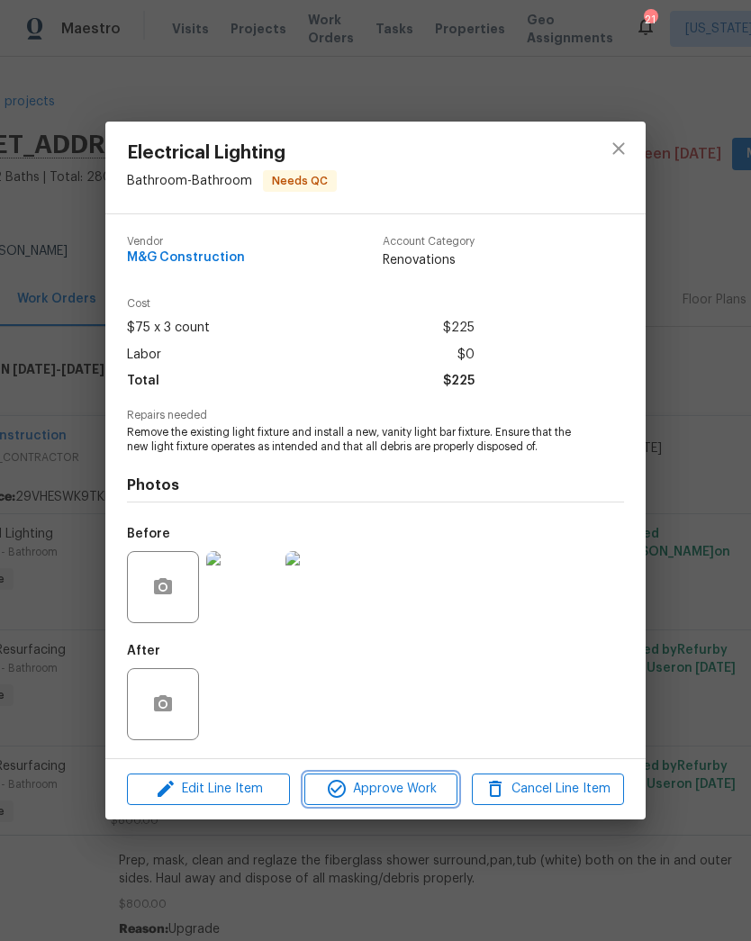
click at [429, 786] on span "Approve Work" at bounding box center [380, 789] width 141 height 23
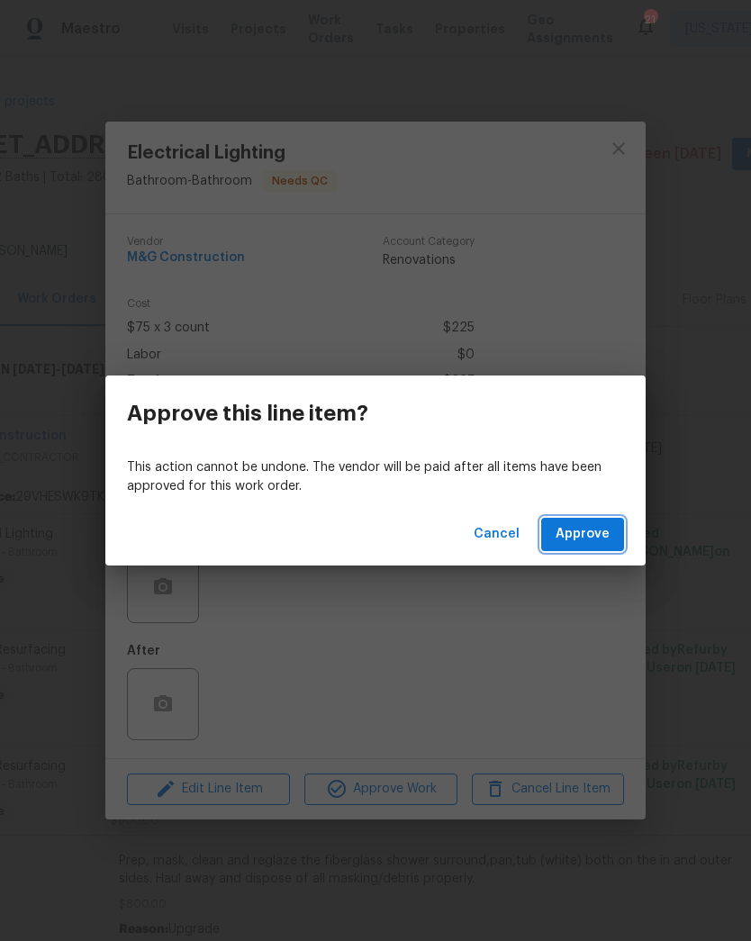
click at [595, 540] on span "Approve" at bounding box center [582, 534] width 54 height 23
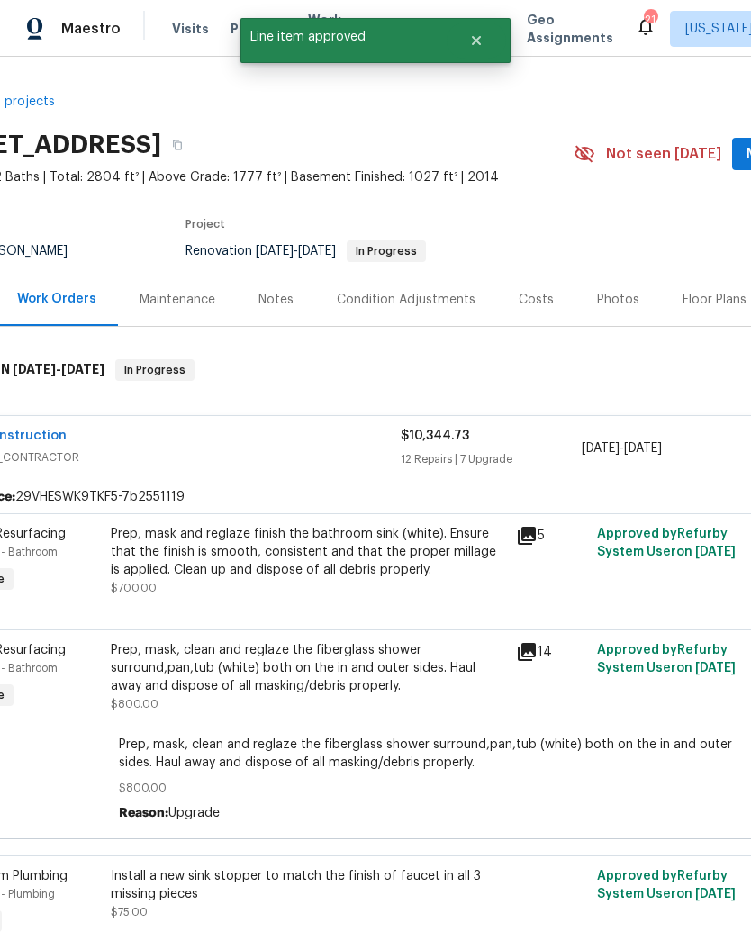
click at [392, 556] on div "Prep, mask and reglaze finish the bathroom sink (white). Ensure that the finish…" at bounding box center [308, 552] width 394 height 54
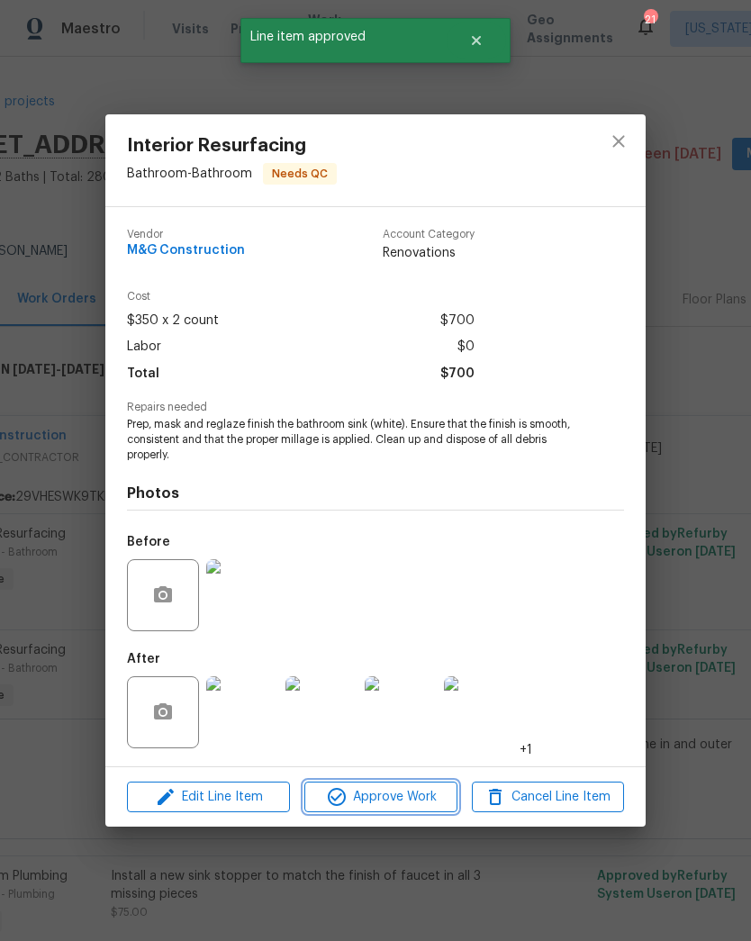
click at [406, 792] on span "Approve Work" at bounding box center [380, 797] width 141 height 23
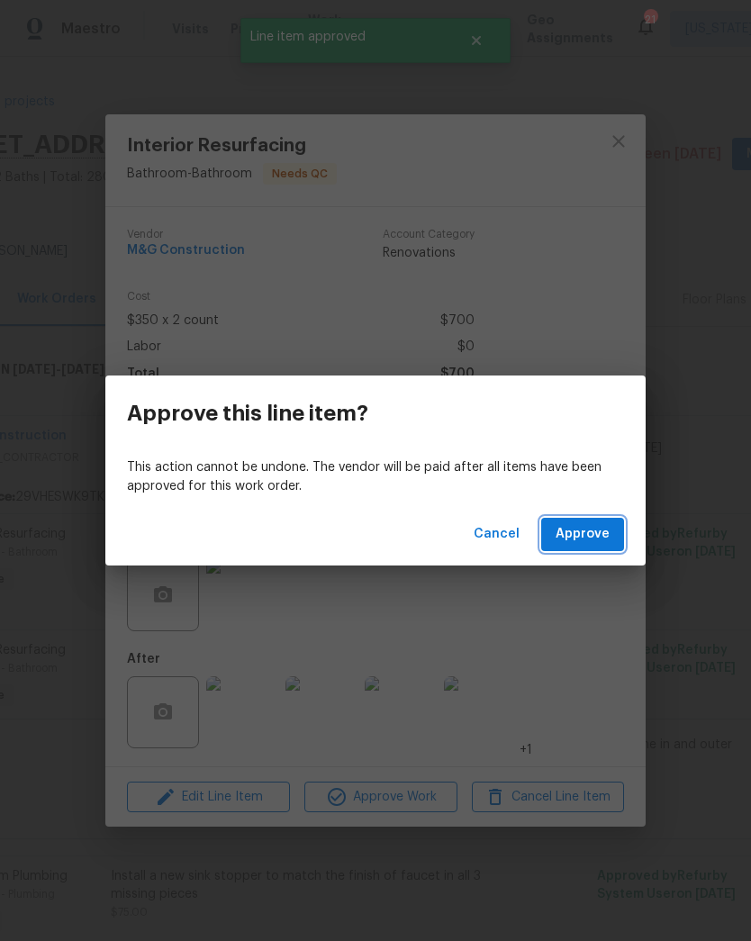
click at [599, 540] on span "Approve" at bounding box center [582, 534] width 54 height 23
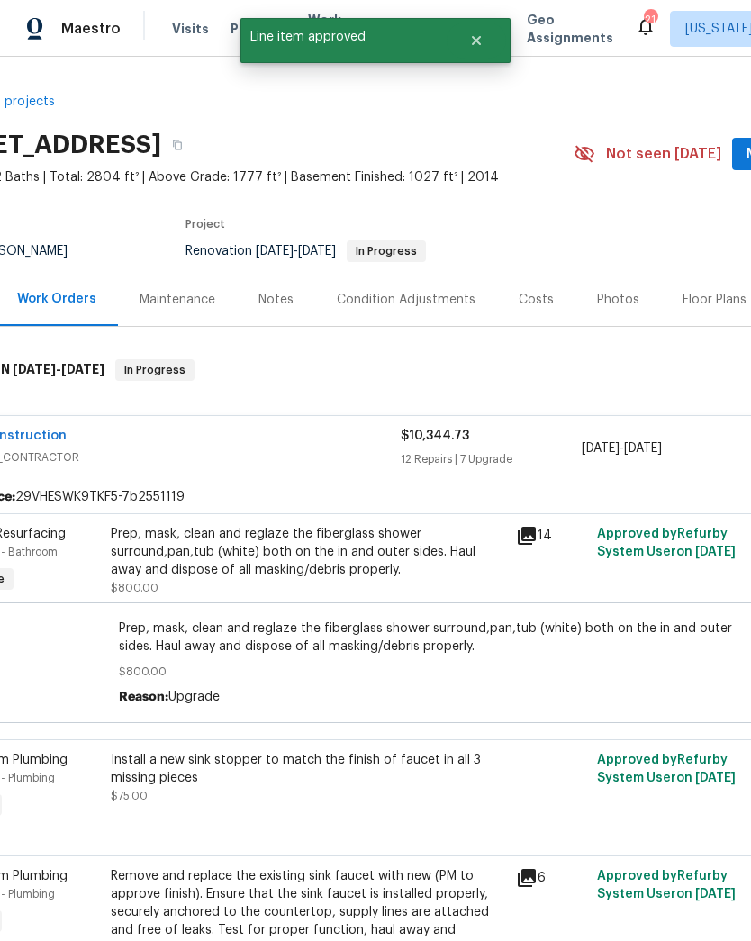
click at [399, 548] on div "Prep, mask, clean and reglaze the fiberglass shower surround,pan,tub (white) bo…" at bounding box center [308, 552] width 394 height 54
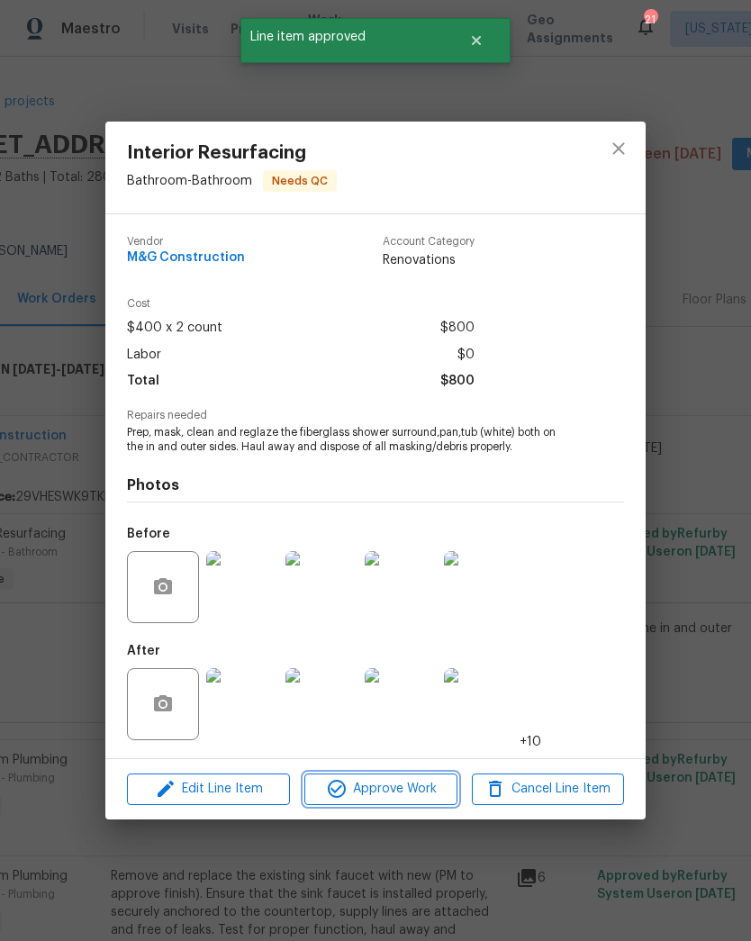
click at [428, 788] on span "Approve Work" at bounding box center [380, 789] width 141 height 23
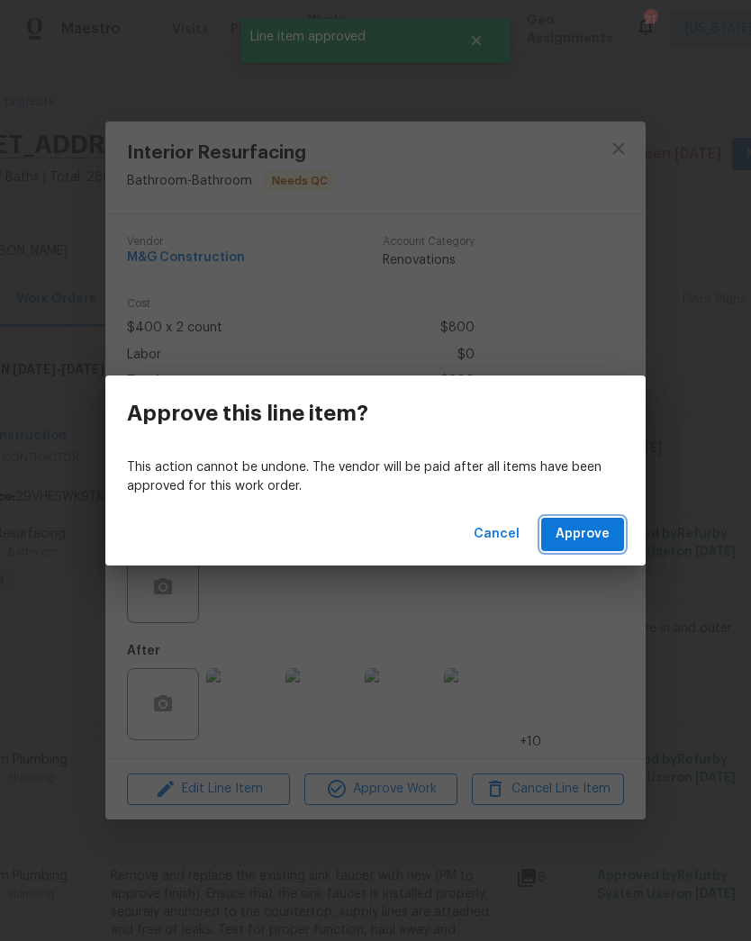
click at [595, 539] on span "Approve" at bounding box center [582, 534] width 54 height 23
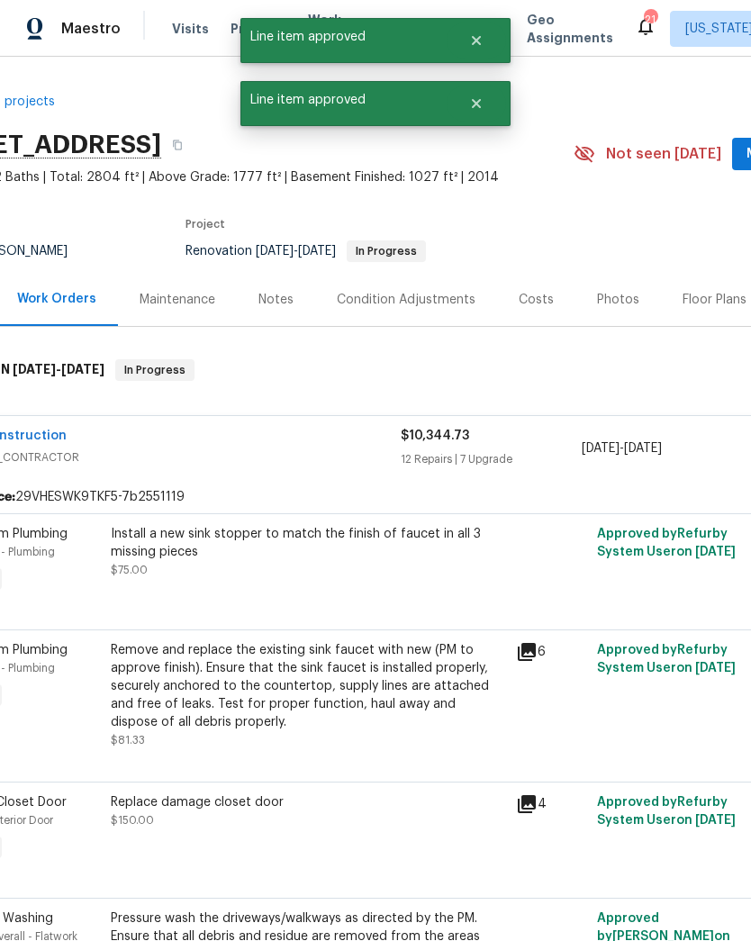
click at [392, 549] on div "Install a new sink stopper to match the finish of faucet in all 3 missing pieces" at bounding box center [308, 543] width 394 height 36
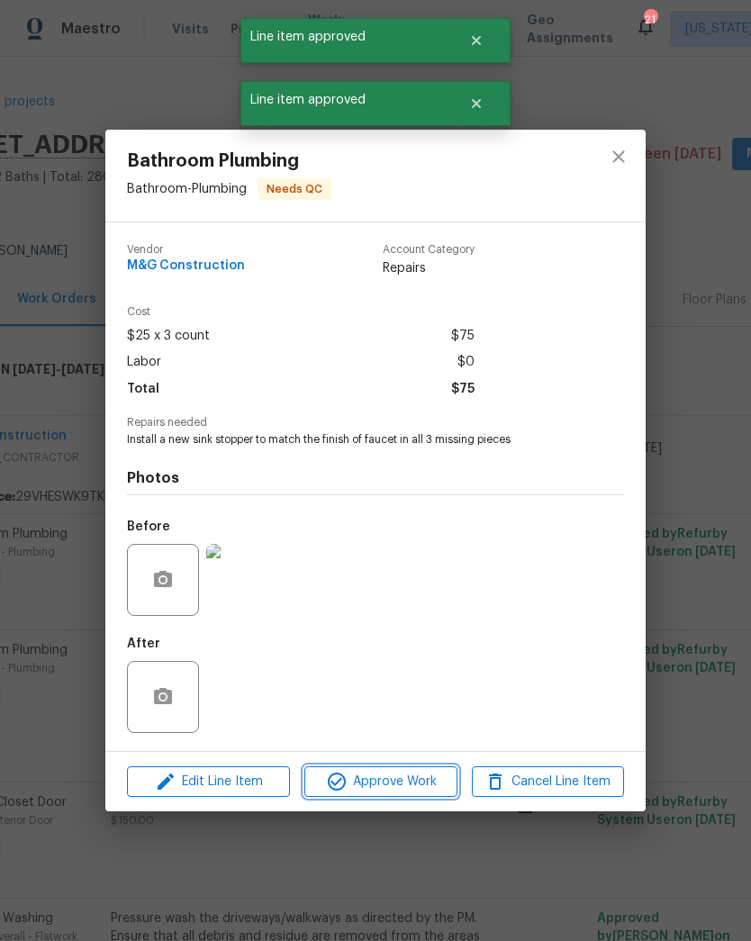
click at [414, 784] on span "Approve Work" at bounding box center [380, 782] width 141 height 23
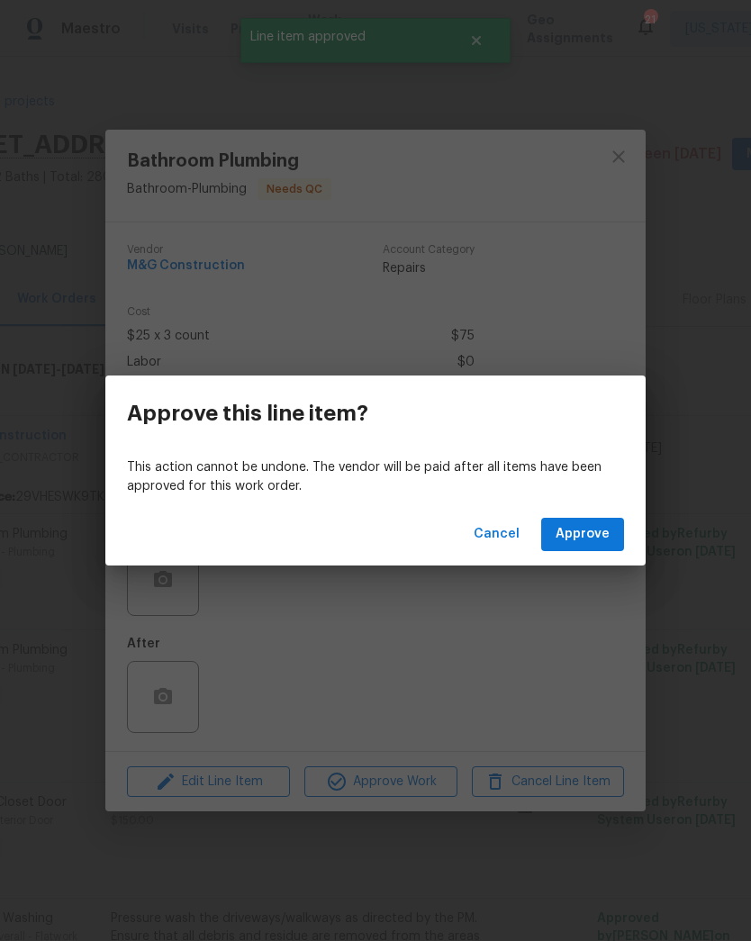
click at [593, 545] on span "Approve" at bounding box center [582, 534] width 54 height 23
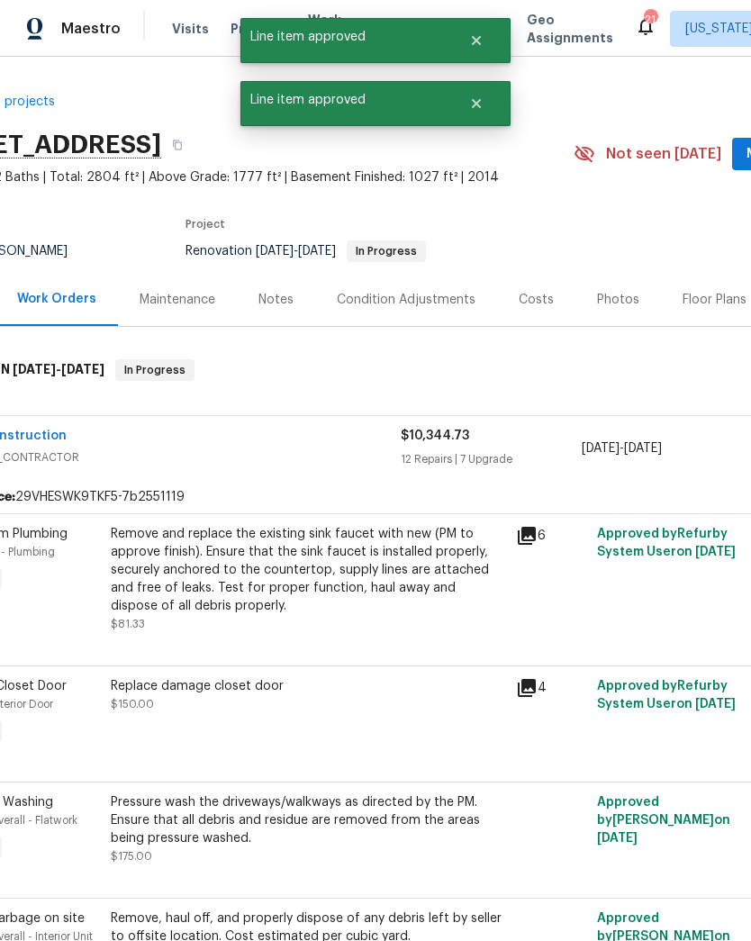
click at [393, 563] on div "Remove and replace the existing sink faucet with new (PM to approve finish). En…" at bounding box center [308, 570] width 394 height 90
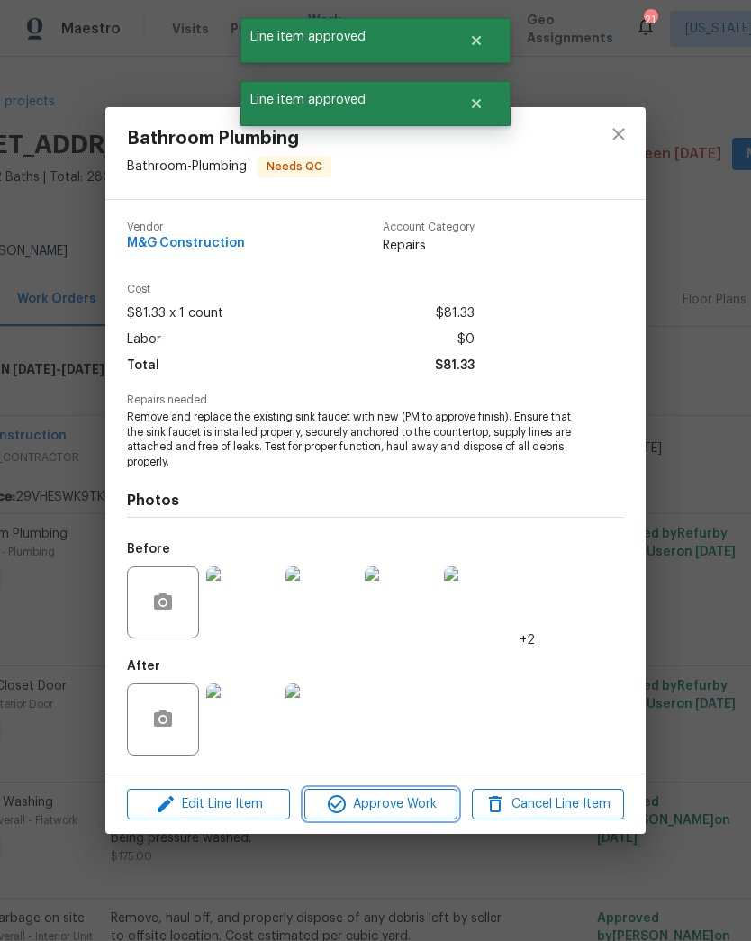
click at [419, 801] on span "Approve Work" at bounding box center [380, 804] width 141 height 23
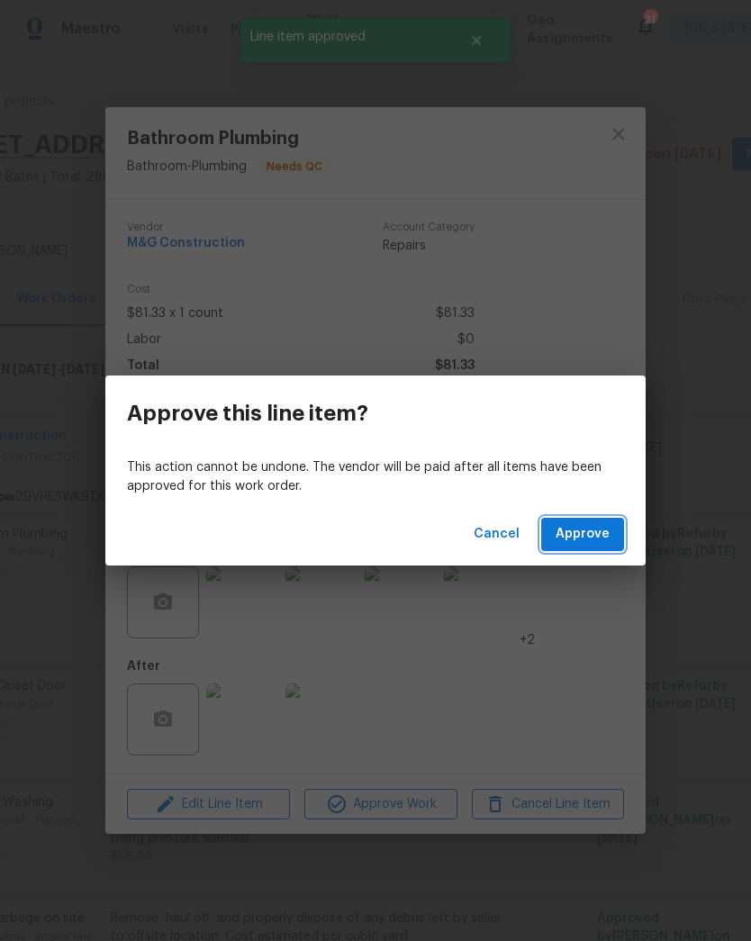
click at [595, 540] on span "Approve" at bounding box center [582, 534] width 54 height 23
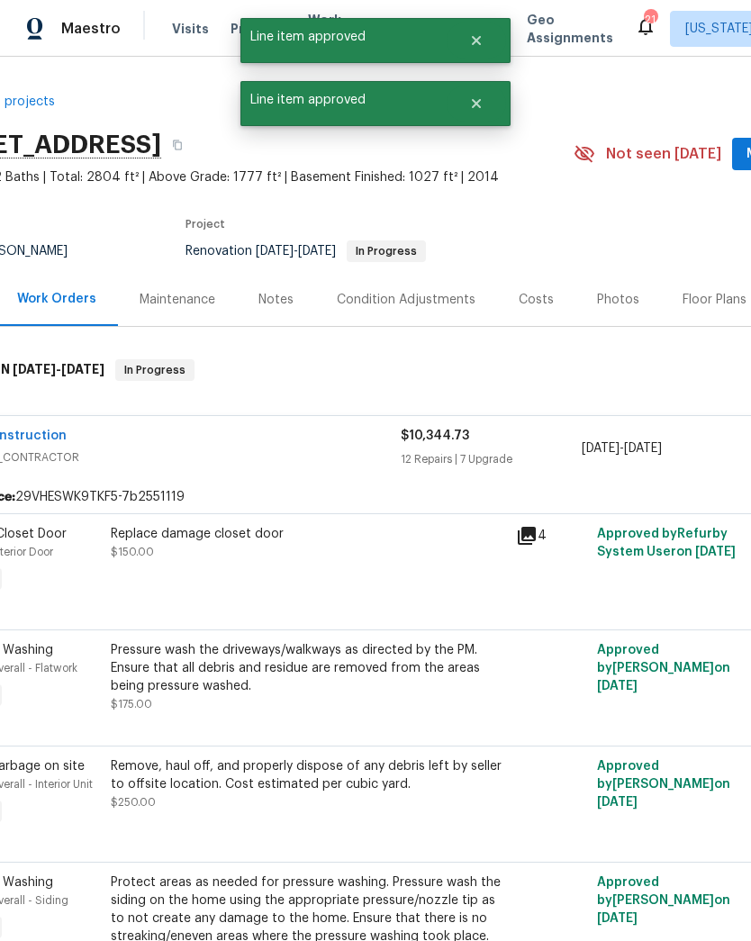
click at [368, 562] on div "Replace damage closet door $150.00" at bounding box center [307, 560] width 405 height 83
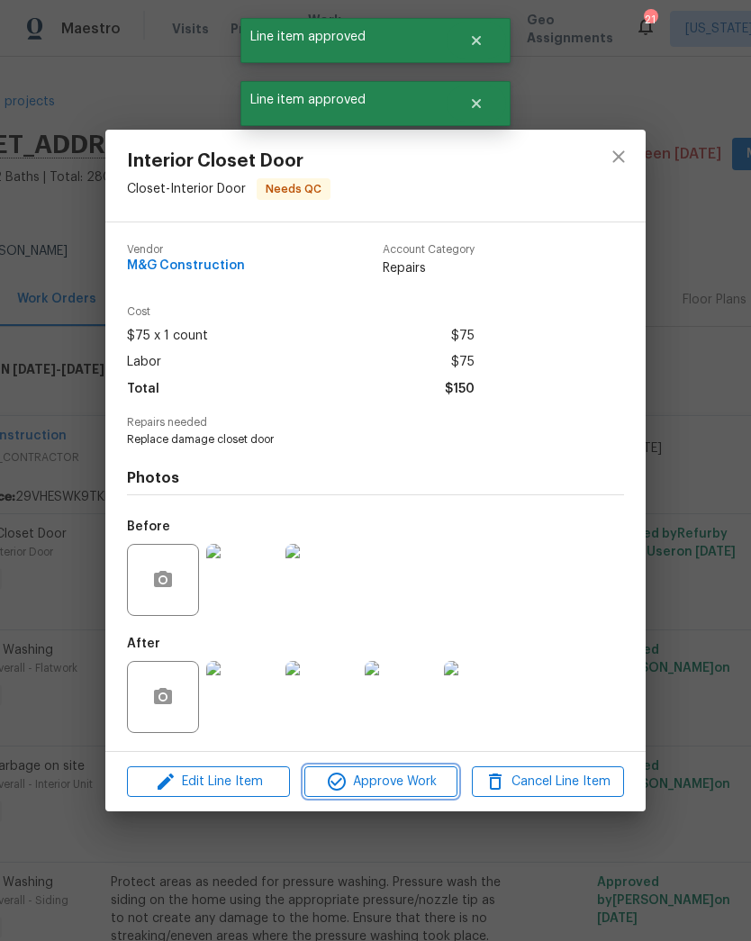
click at [426, 789] on span "Approve Work" at bounding box center [380, 782] width 141 height 23
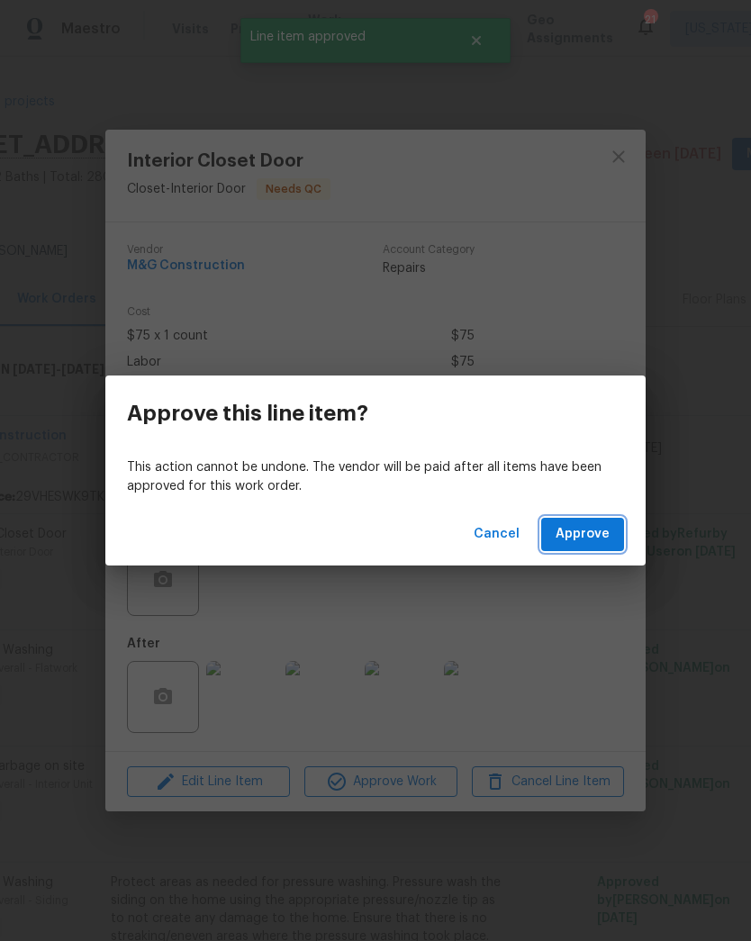
click at [595, 540] on span "Approve" at bounding box center [582, 534] width 54 height 23
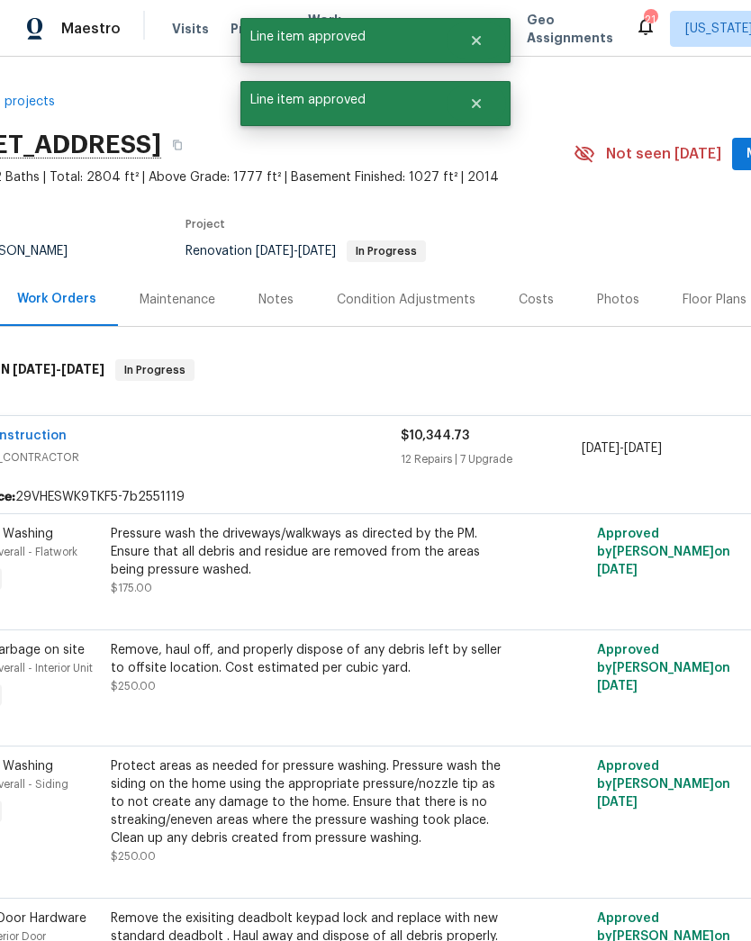
click at [351, 574] on div "Pressure wash the driveways/walkways as directed by the PM. Ensure that all deb…" at bounding box center [308, 552] width 394 height 54
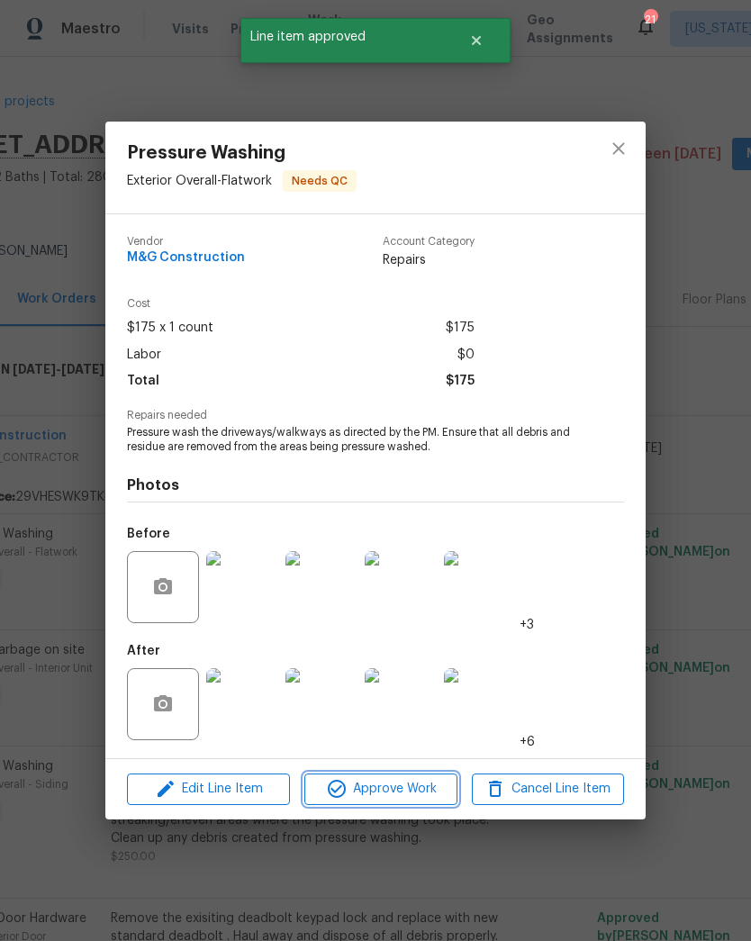
click at [399, 798] on span "Approve Work" at bounding box center [380, 789] width 141 height 23
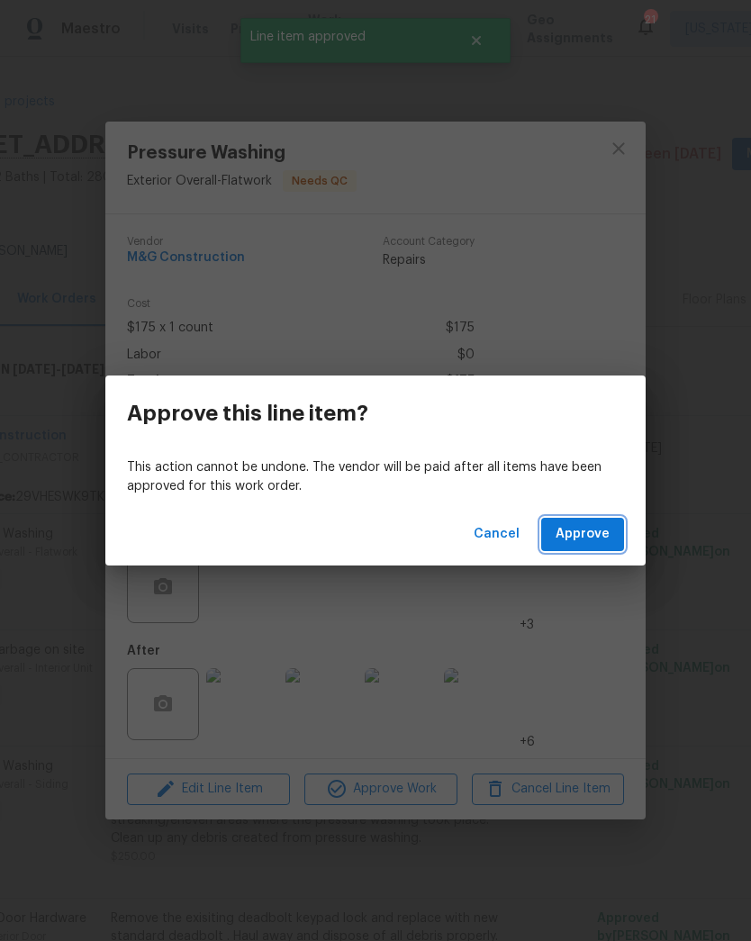
click at [600, 539] on span "Approve" at bounding box center [582, 534] width 54 height 23
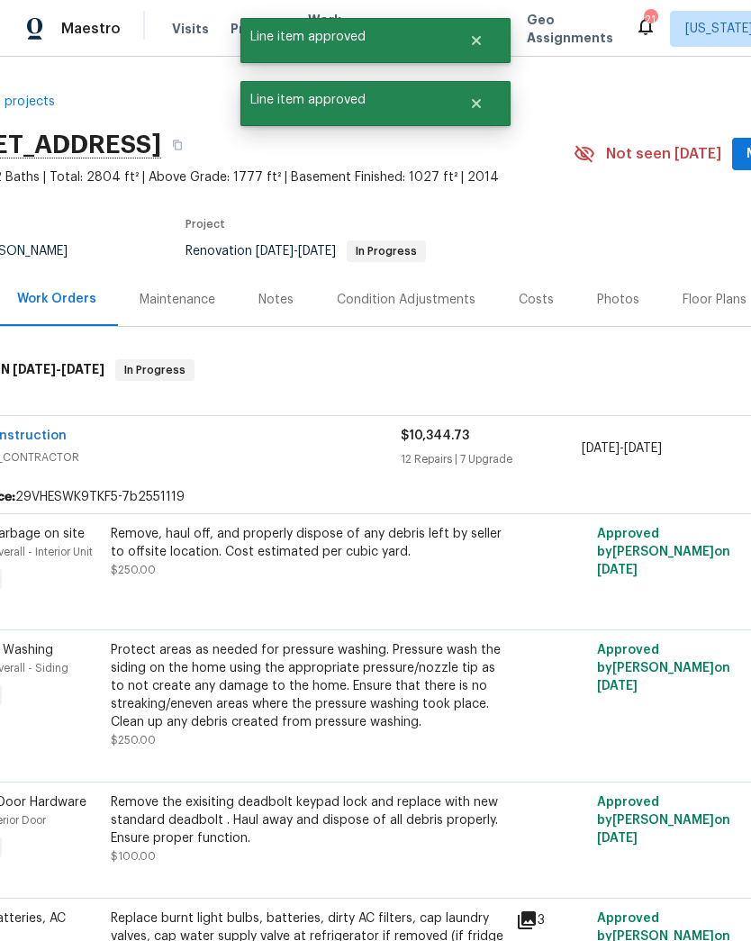
click at [365, 573] on div "Remove, haul off, and properly dispose of any debris left by seller to offsite …" at bounding box center [308, 552] width 394 height 54
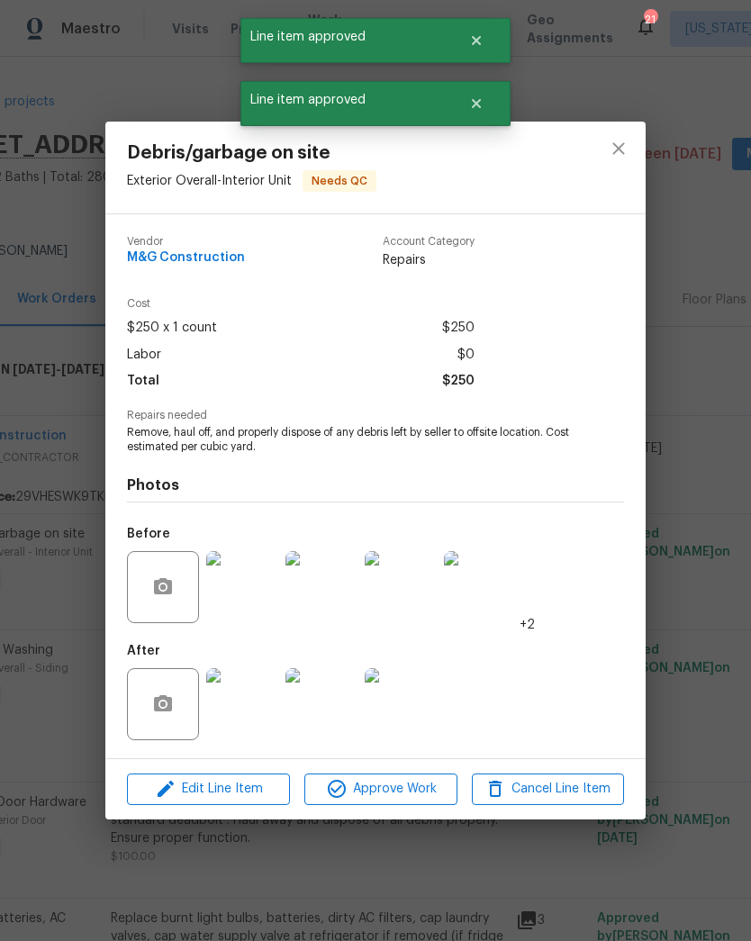
click at [407, 818] on div "Edit Line Item Approve Work Cancel Line Item" at bounding box center [375, 789] width 540 height 60
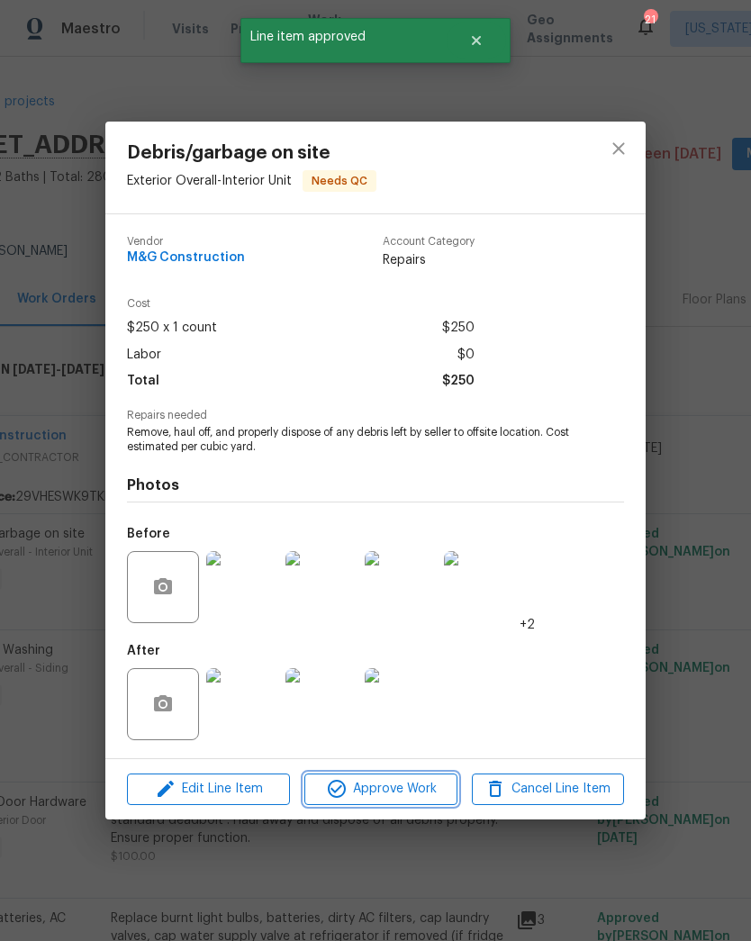
click at [436, 788] on span "Approve Work" at bounding box center [380, 789] width 141 height 23
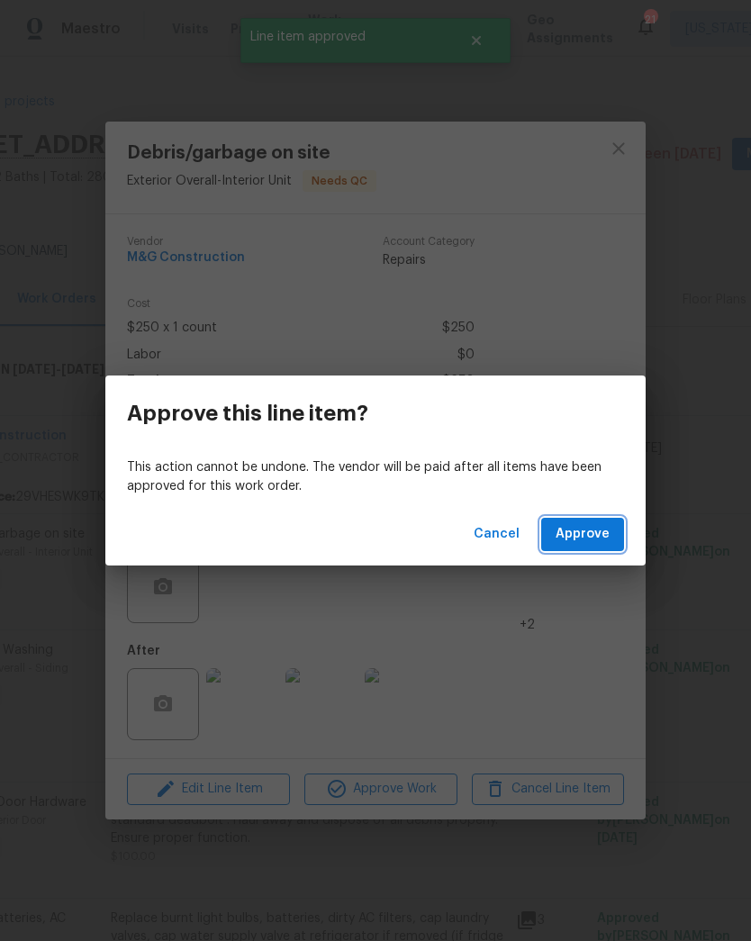
click at [601, 545] on span "Approve" at bounding box center [582, 534] width 54 height 23
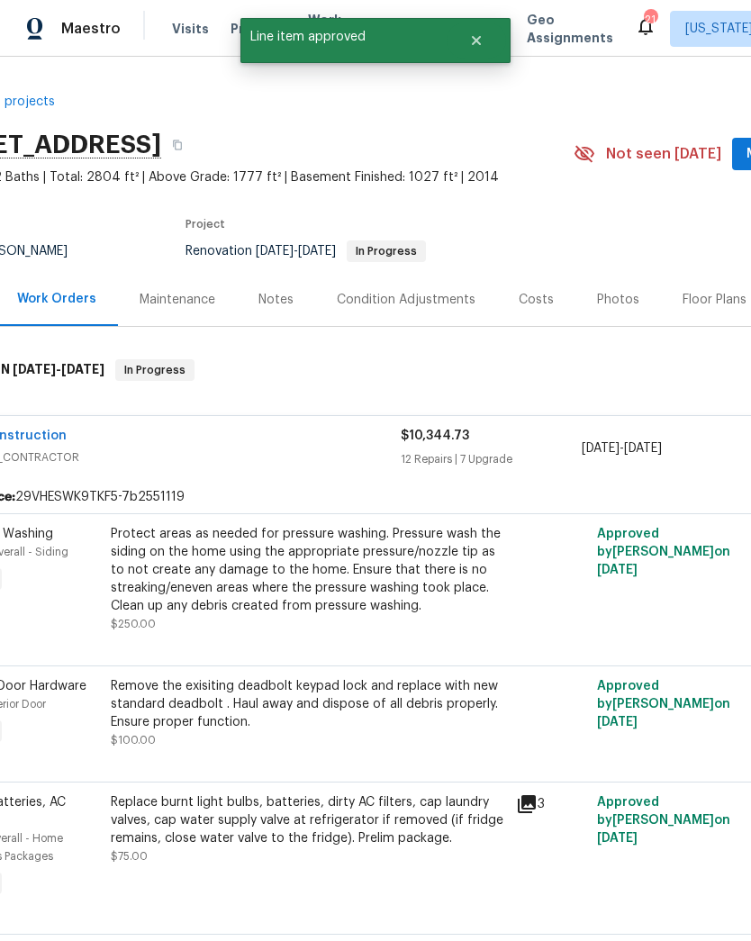
click at [393, 593] on div "Protect areas as needed for pressure washing. Pressure wash the siding on the h…" at bounding box center [308, 570] width 394 height 90
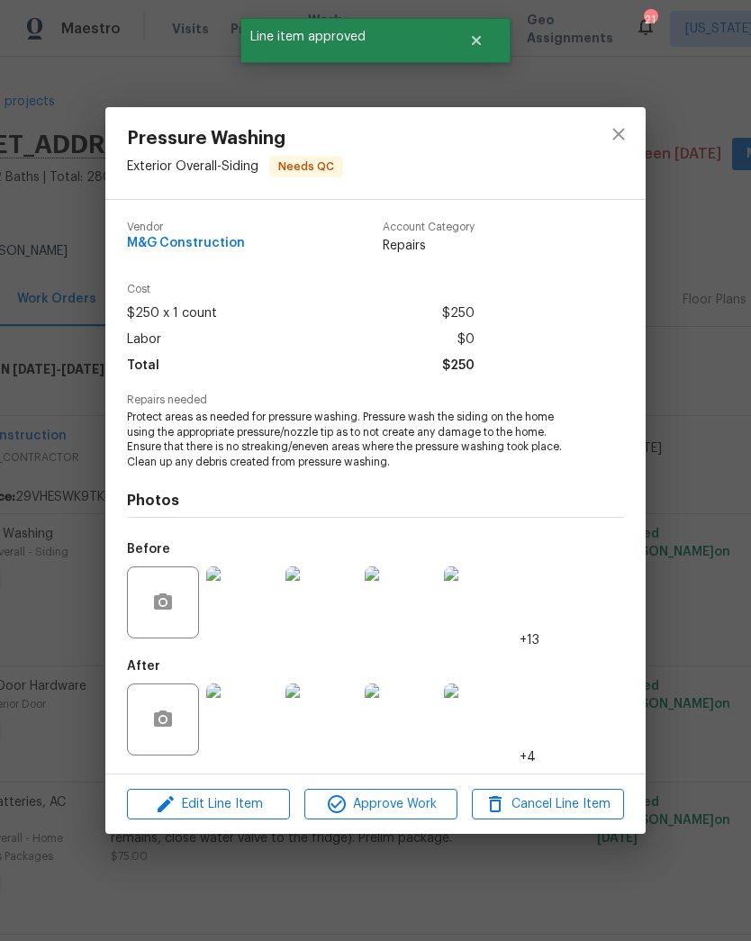
click at [410, 802] on span "Approve Work" at bounding box center [380, 804] width 141 height 23
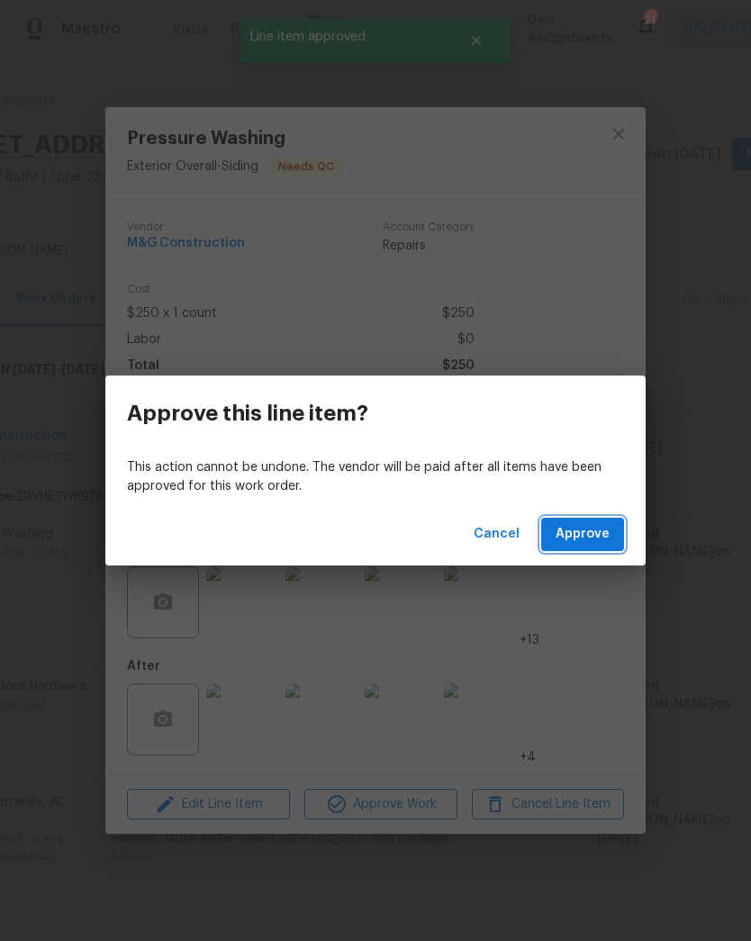
click at [599, 531] on span "Approve" at bounding box center [582, 534] width 54 height 23
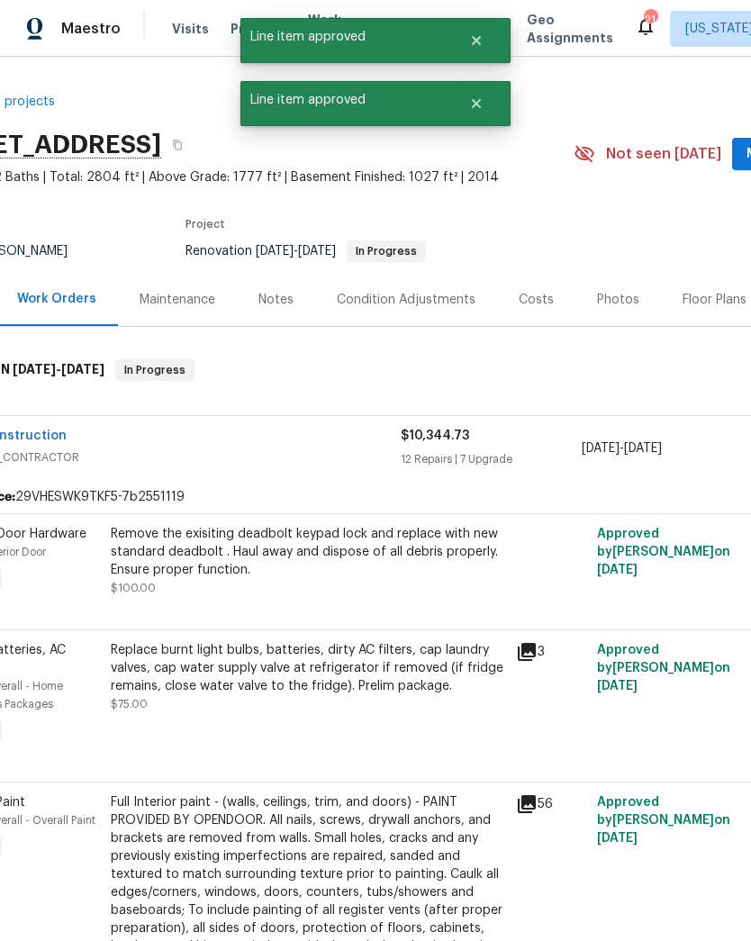
click at [401, 577] on div "Remove the exisiting deadbolt keypad lock and replace with new standard deadbol…" at bounding box center [308, 552] width 394 height 54
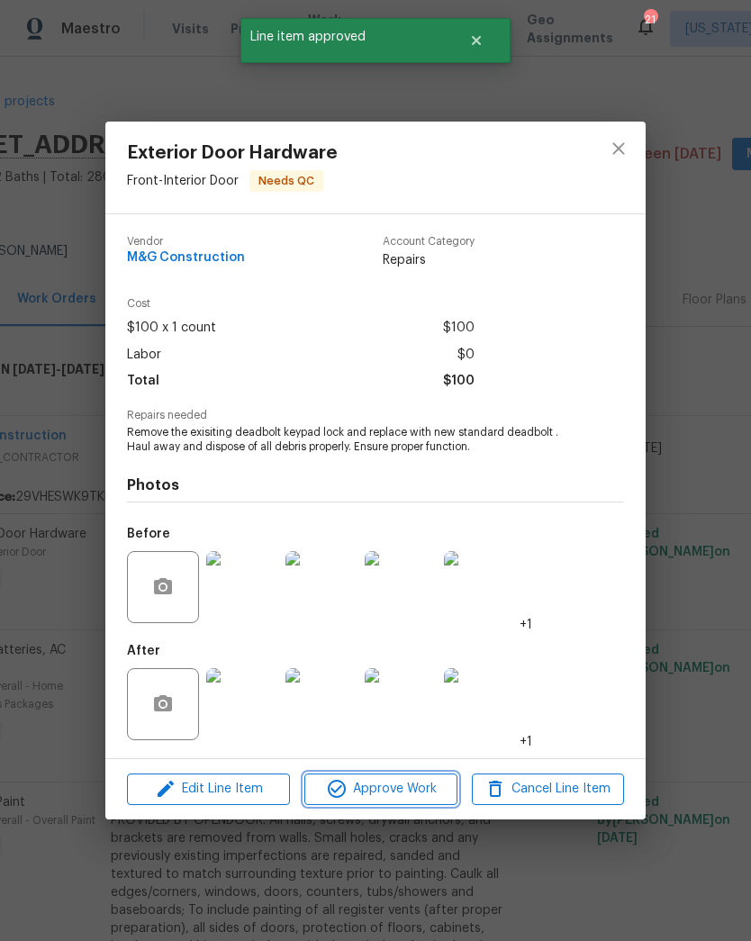
click at [388, 805] on button "Approve Work" at bounding box center [380, 789] width 152 height 32
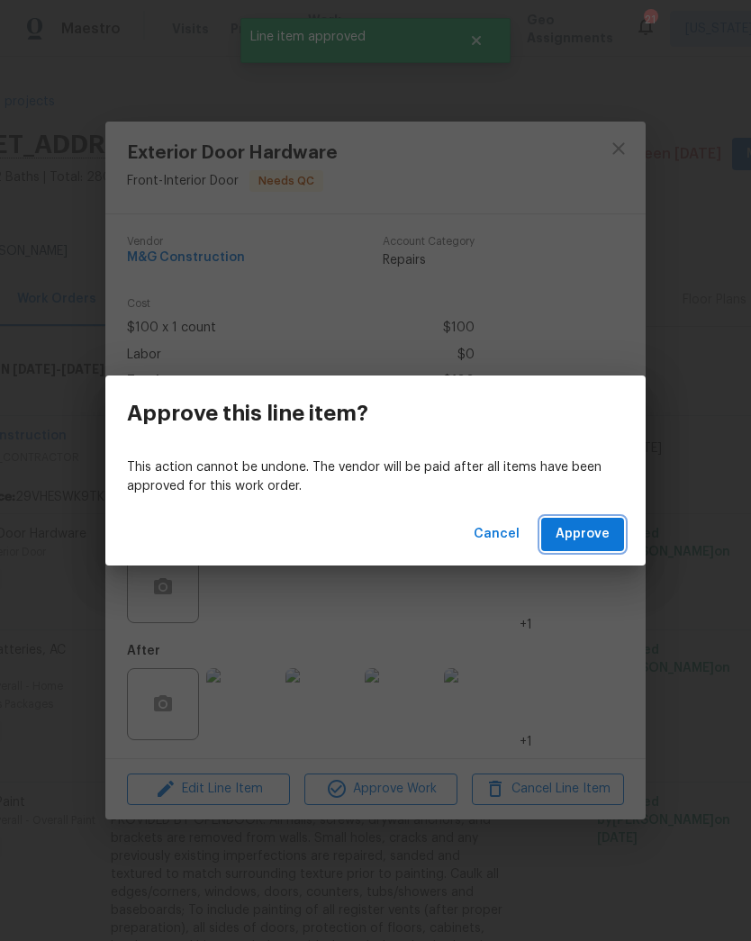
click at [599, 529] on span "Approve" at bounding box center [582, 534] width 54 height 23
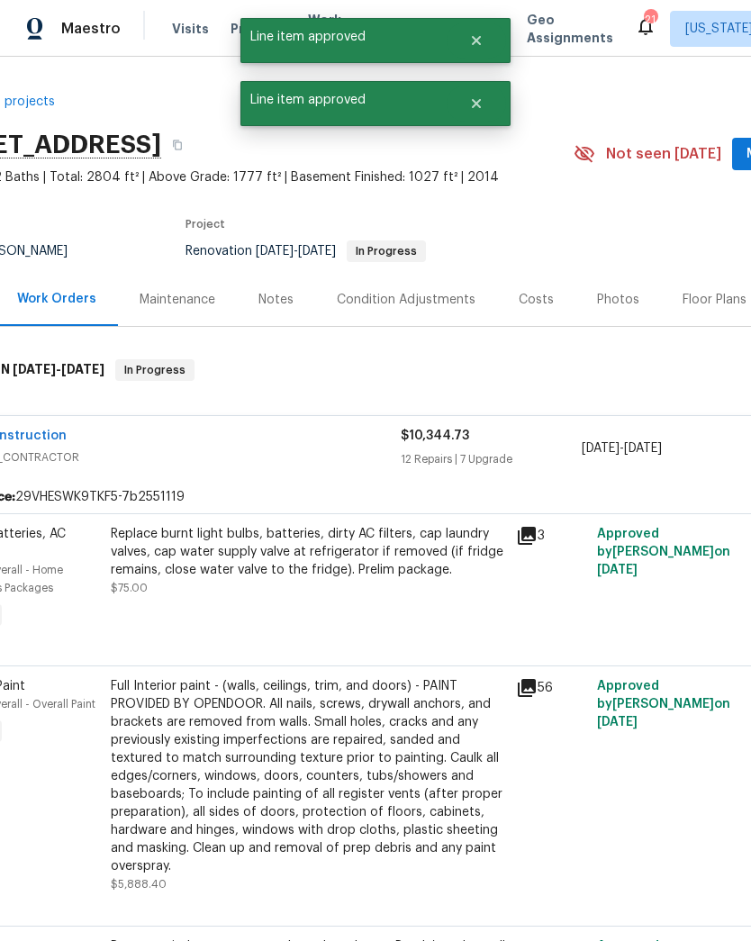
click at [382, 593] on div "Replace burnt light bulbs, batteries, dirty AC filters, cap laundry valves, cap…" at bounding box center [308, 561] width 394 height 72
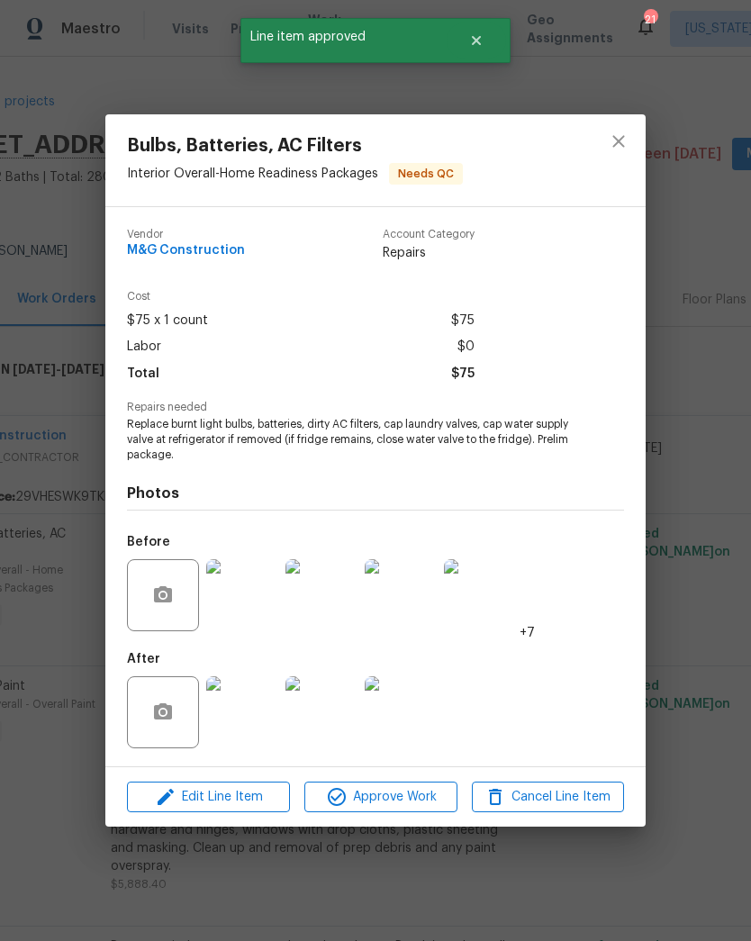
click at [430, 795] on span "Approve Work" at bounding box center [380, 797] width 141 height 23
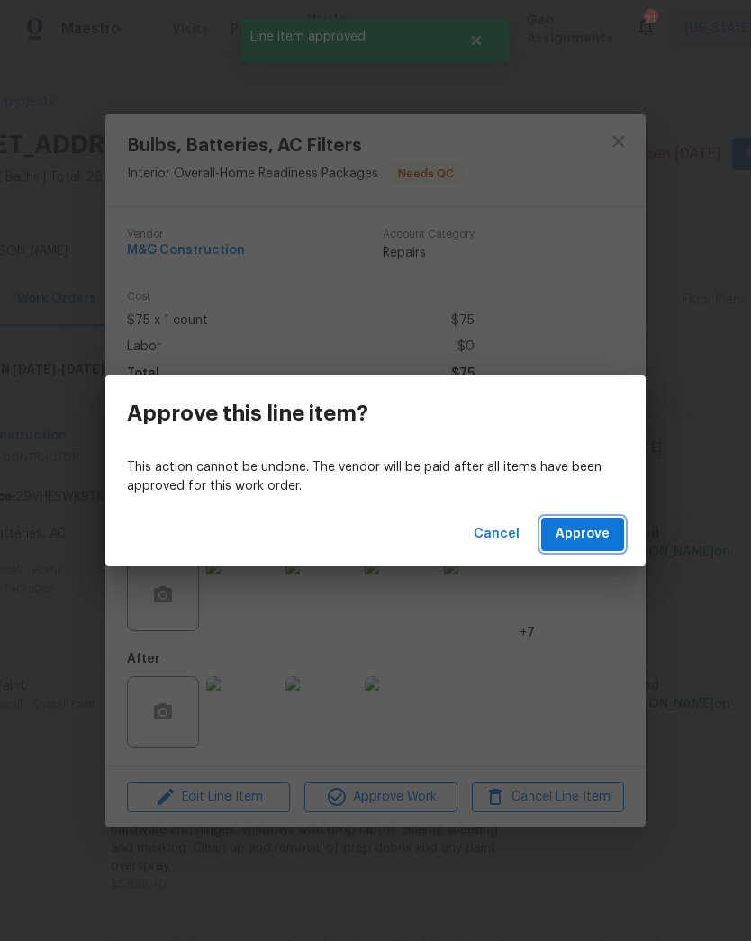
click at [599, 540] on span "Approve" at bounding box center [582, 534] width 54 height 23
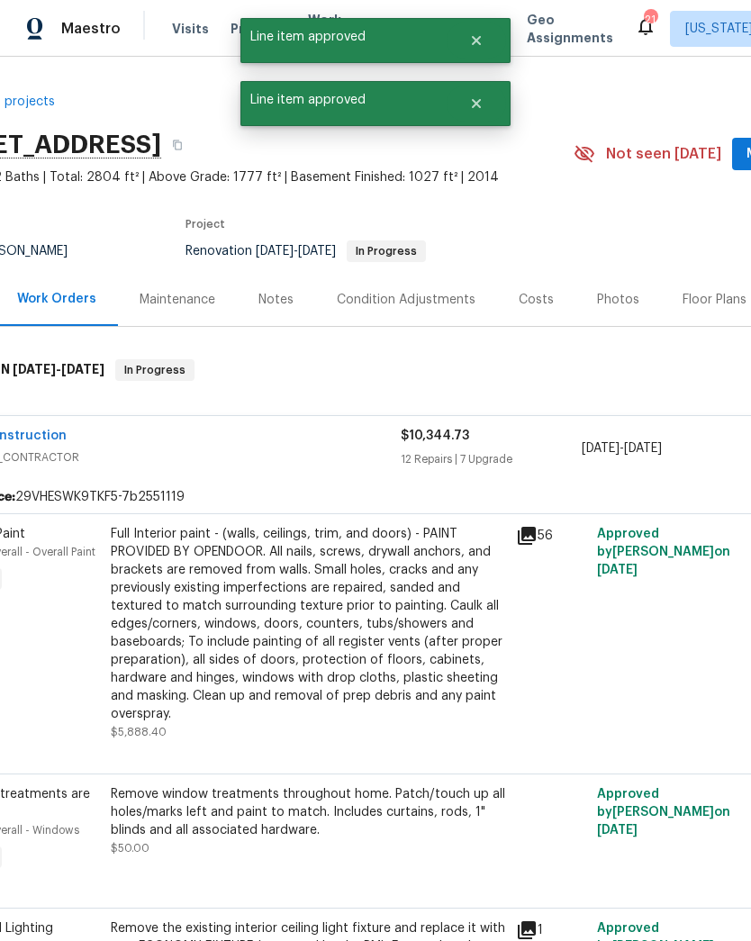
click at [416, 620] on div "Full Interior paint - (walls, ceilings, trim, and doors) - PAINT PROVIDED BY OP…" at bounding box center [308, 624] width 394 height 198
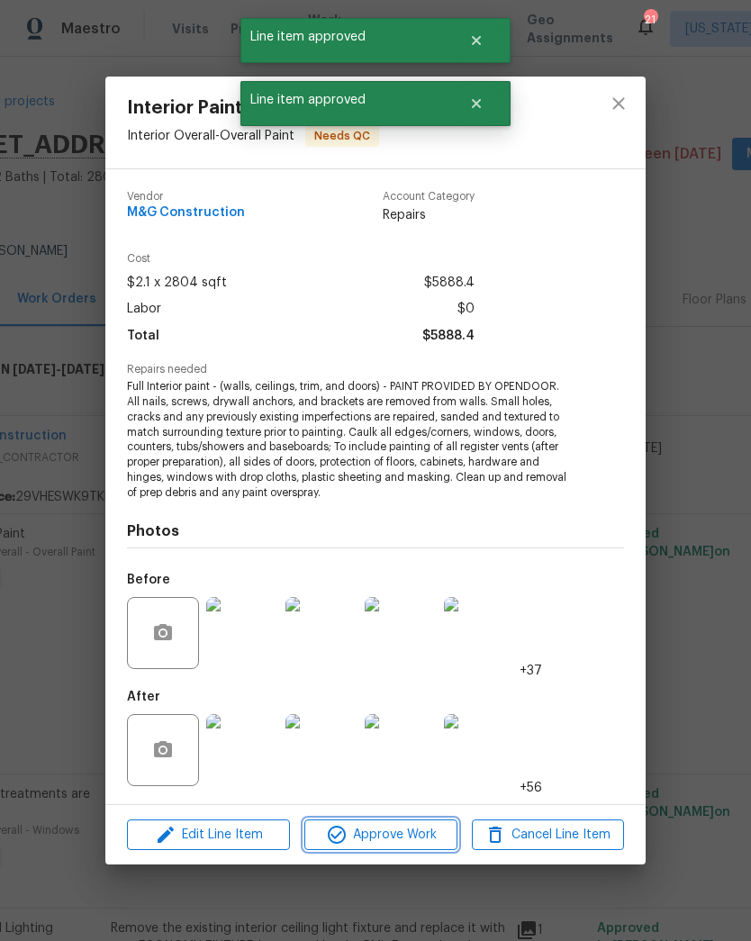
click at [437, 841] on span "Approve Work" at bounding box center [380, 835] width 141 height 23
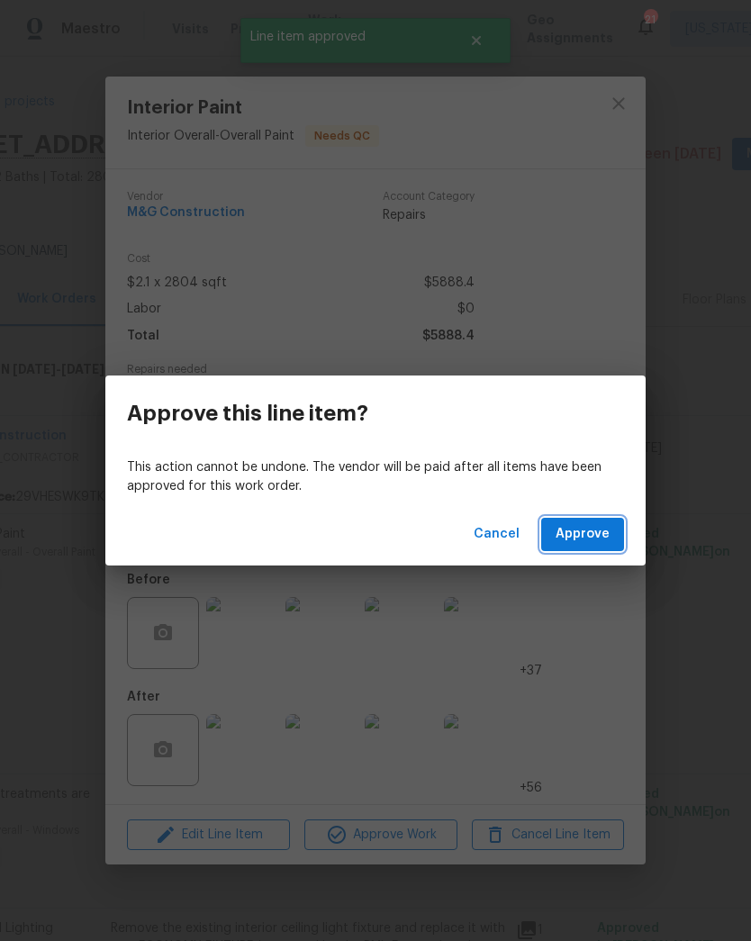
click at [587, 545] on span "Approve" at bounding box center [582, 534] width 54 height 23
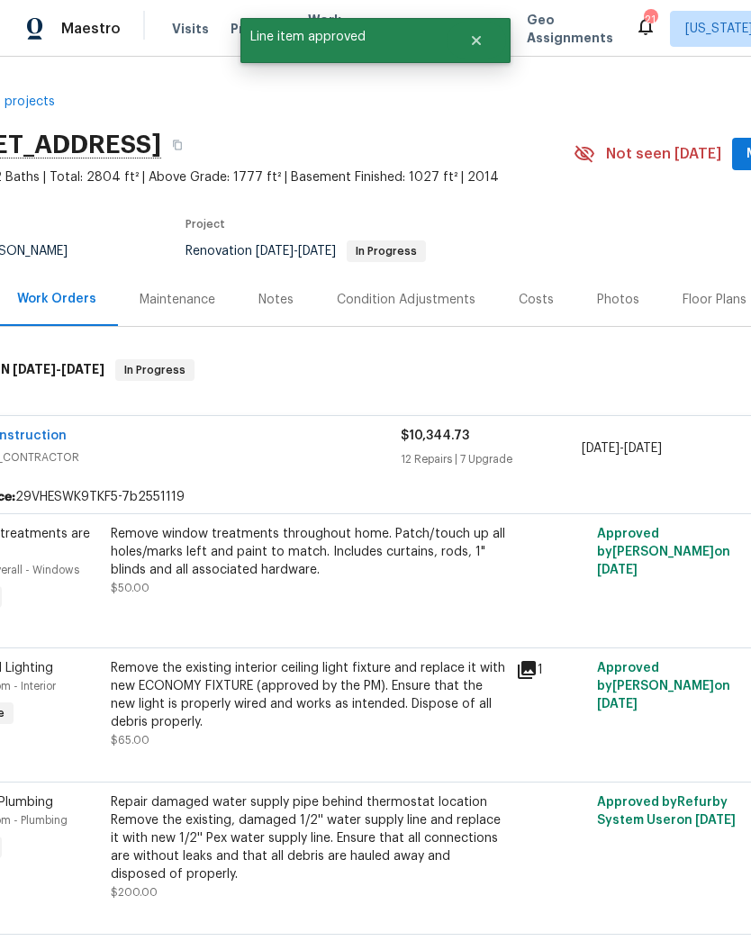
click at [415, 571] on div "Remove window treatments throughout home. Patch/touch up all holes/marks left a…" at bounding box center [308, 552] width 394 height 54
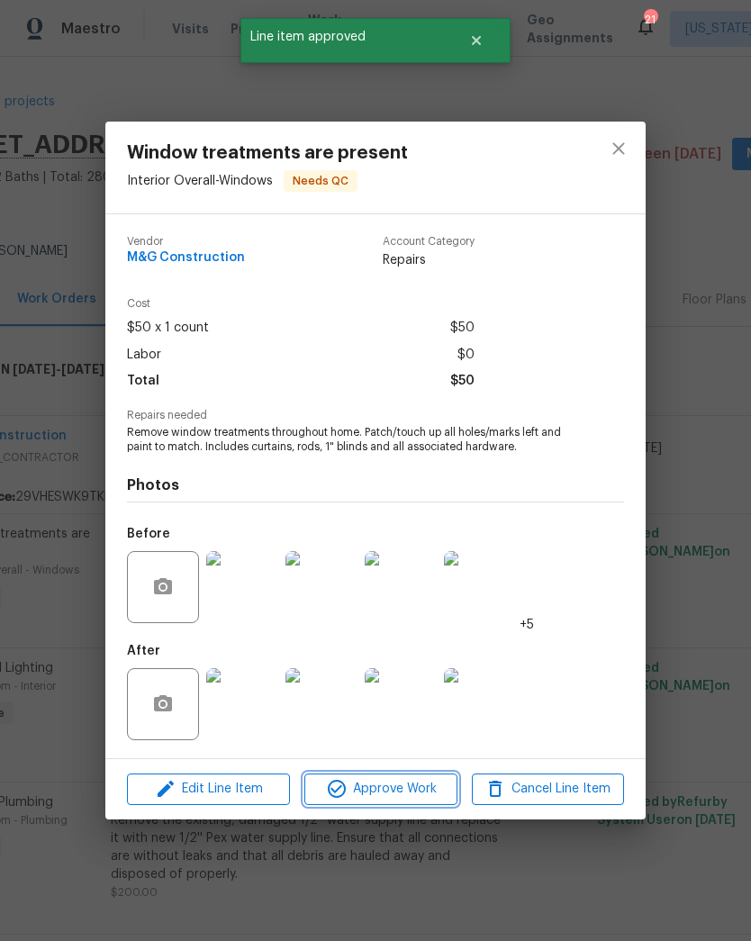
click at [422, 786] on span "Approve Work" at bounding box center [380, 789] width 141 height 23
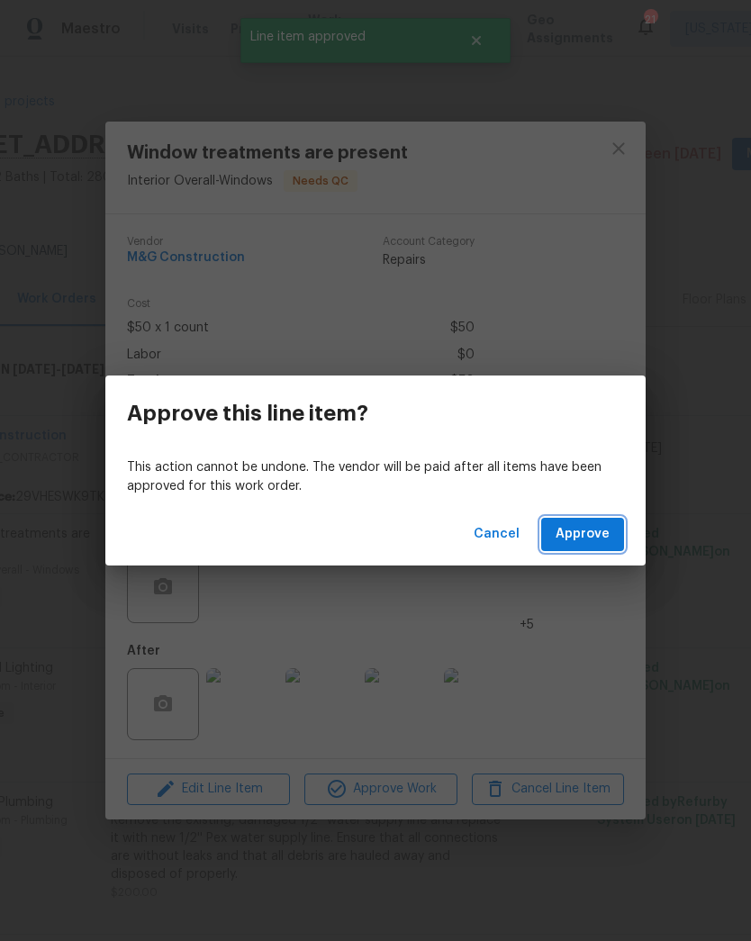
click at [589, 531] on span "Approve" at bounding box center [582, 534] width 54 height 23
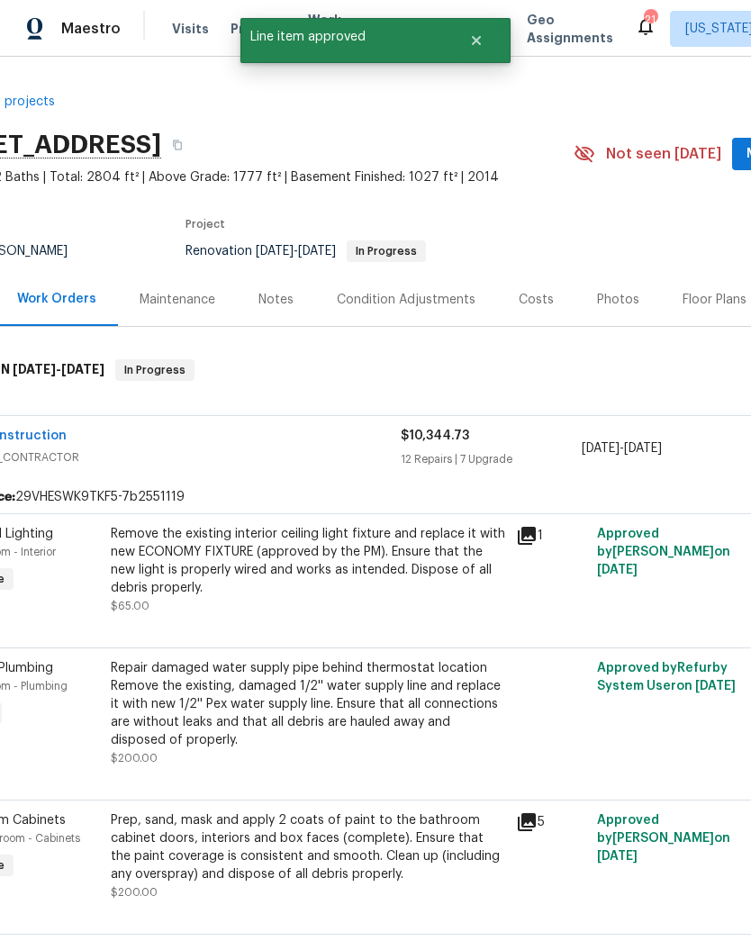
click at [398, 583] on div "Remove the existing interior ceiling light fixture and replace it with new ECON…" at bounding box center [308, 561] width 394 height 72
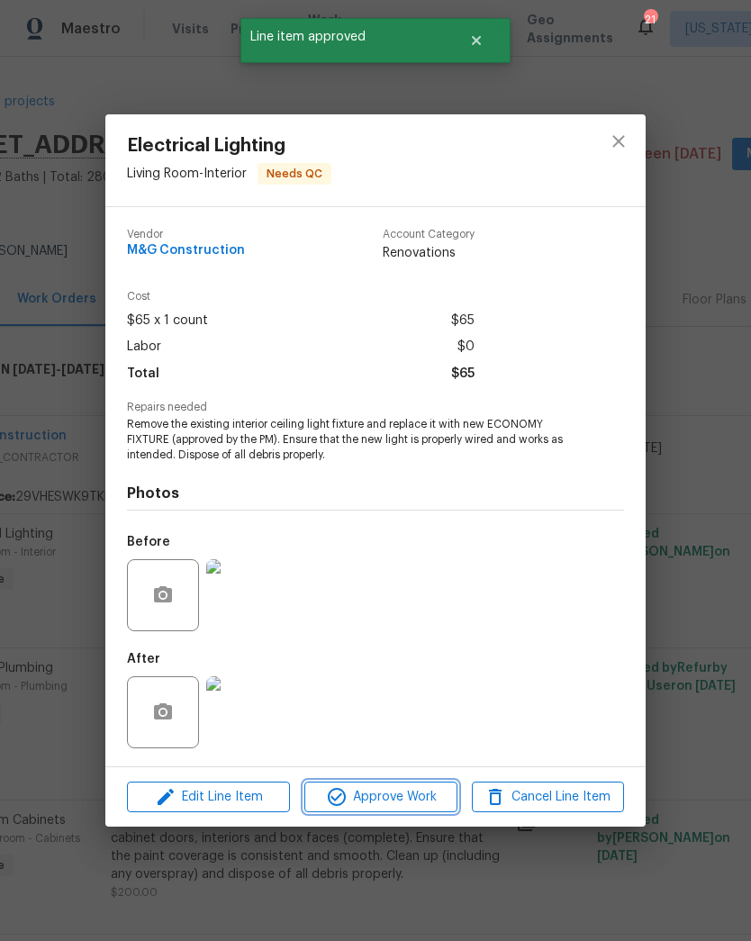
click at [404, 807] on span "Approve Work" at bounding box center [380, 797] width 141 height 23
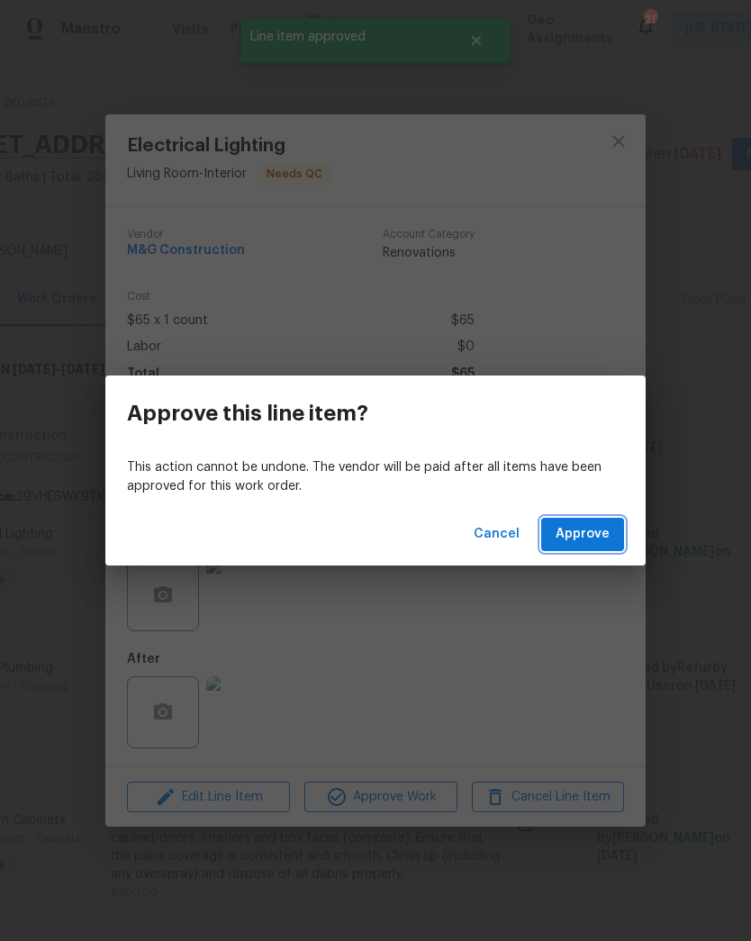
click at [584, 526] on span "Approve" at bounding box center [582, 534] width 54 height 23
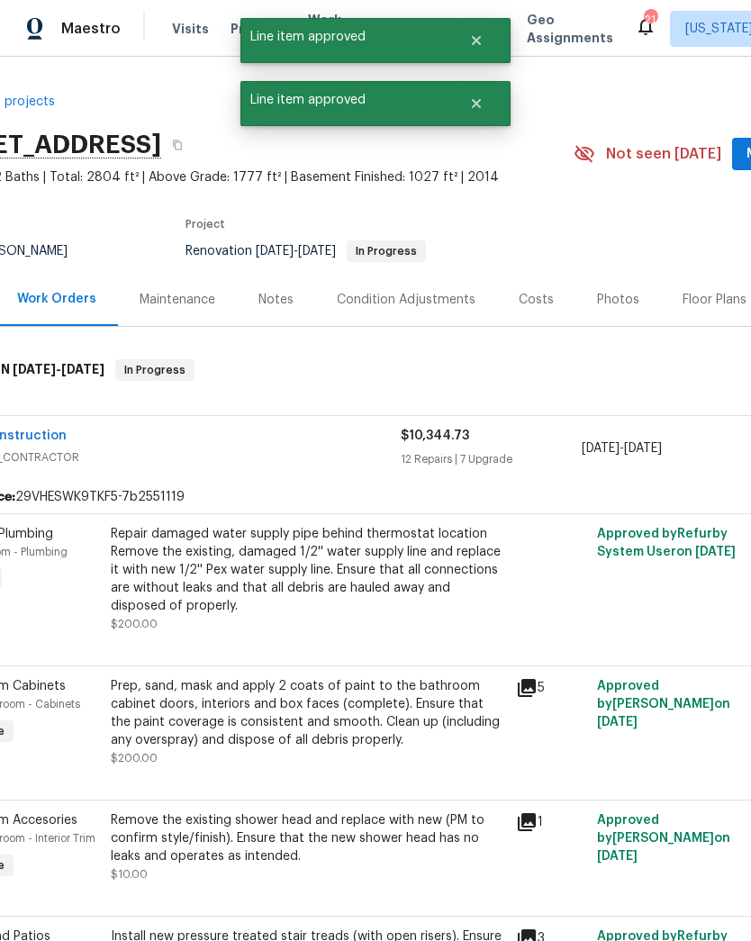
click at [406, 586] on div "Repair damaged water supply pipe behind thermostat location Remove the existing…" at bounding box center [308, 570] width 394 height 90
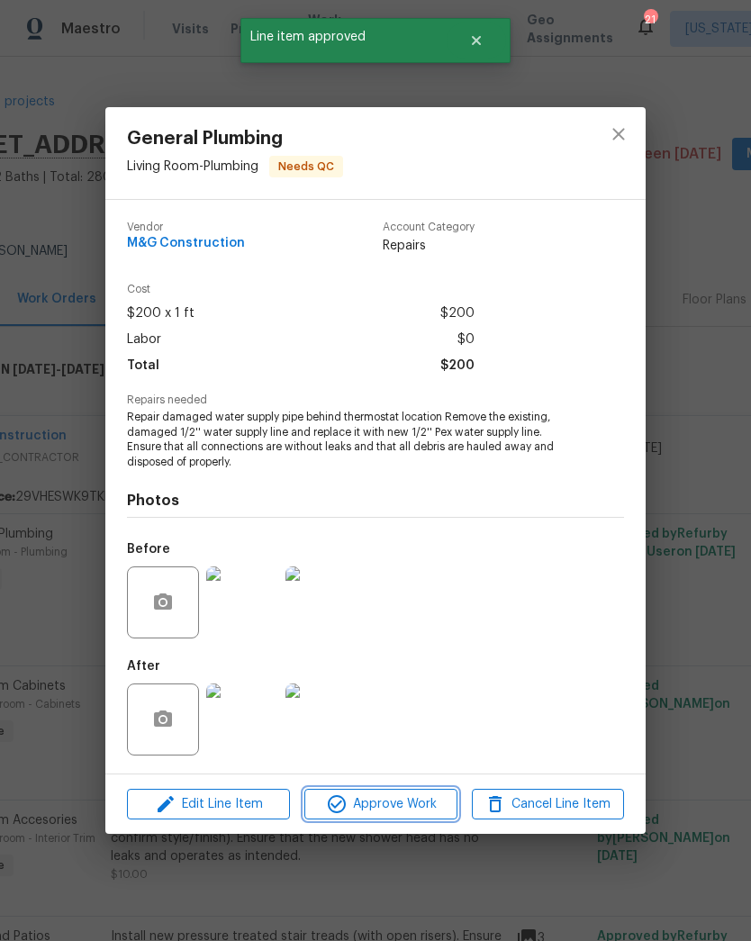
click at [435, 791] on button "Approve Work" at bounding box center [380, 805] width 152 height 32
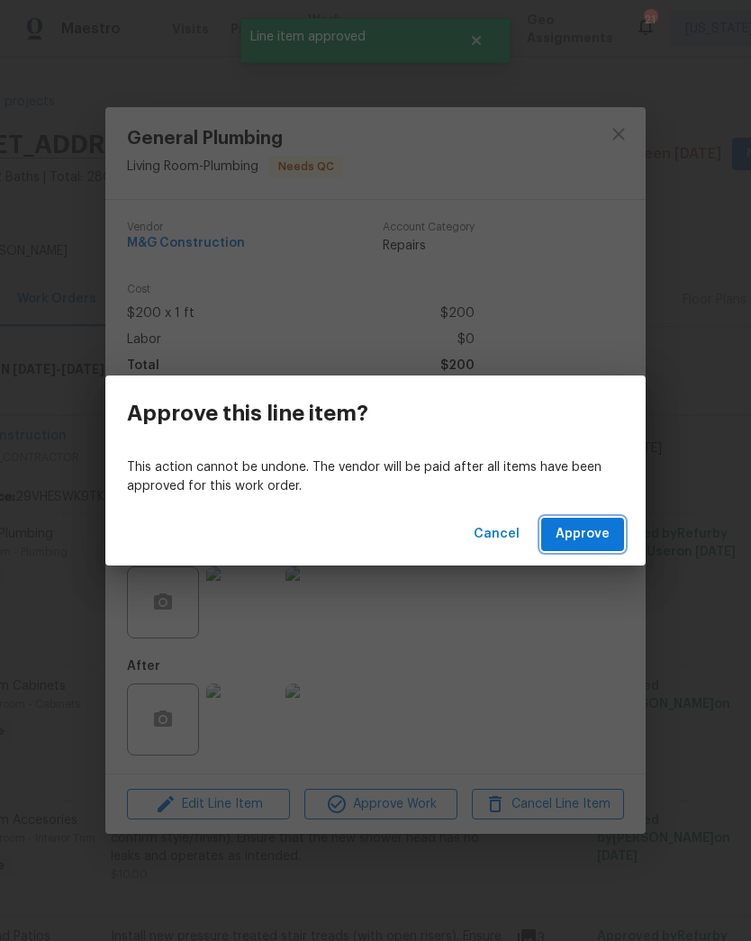
click at [586, 528] on span "Approve" at bounding box center [582, 534] width 54 height 23
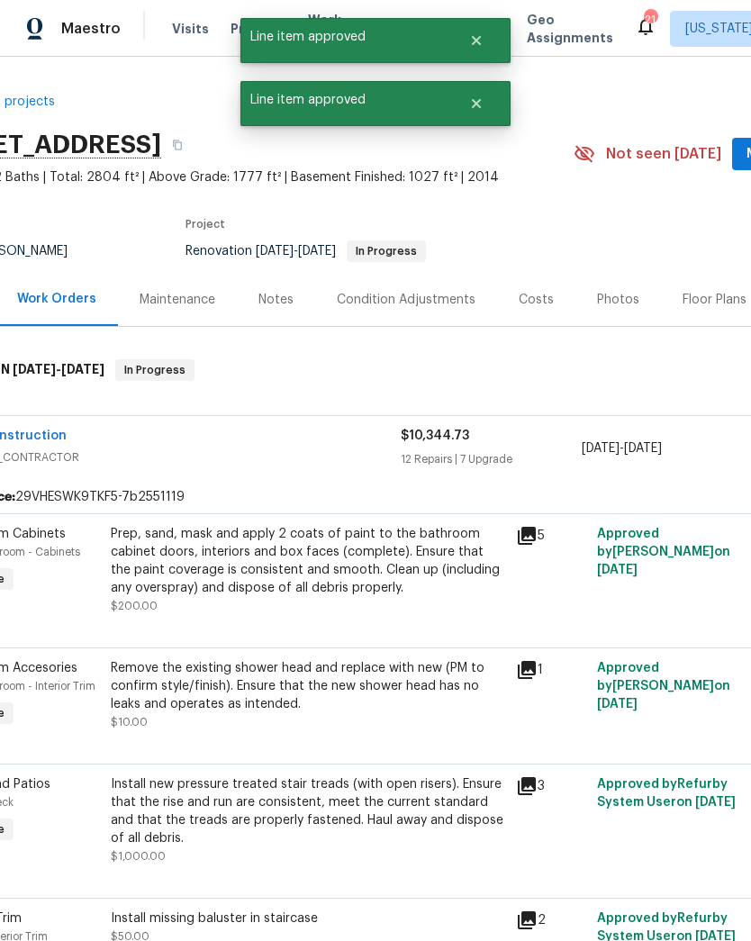
click at [427, 584] on div "Prep, sand, mask and apply 2 coats of paint to the bathroom cabinet doors, inte…" at bounding box center [308, 561] width 394 height 72
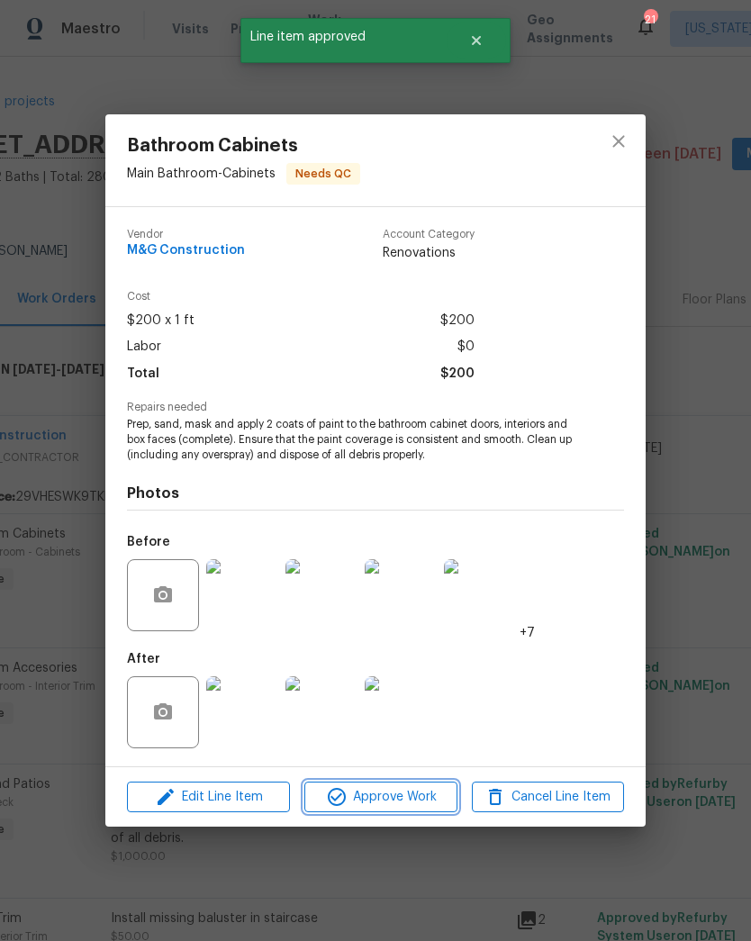
click at [406, 812] on button "Approve Work" at bounding box center [380, 797] width 152 height 32
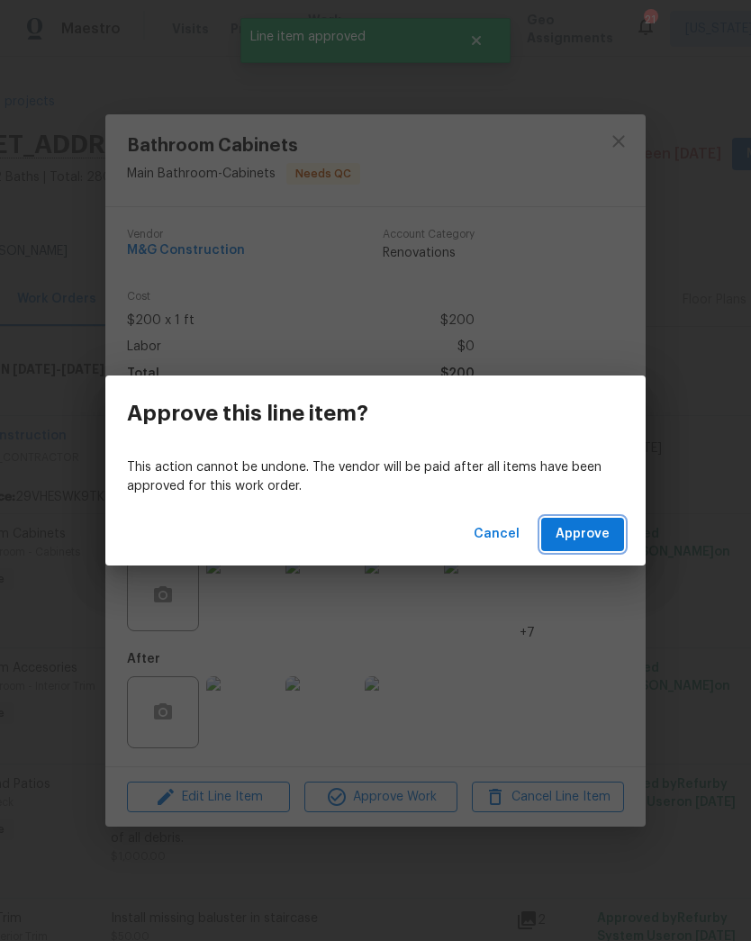
click at [595, 541] on span "Approve" at bounding box center [582, 534] width 54 height 23
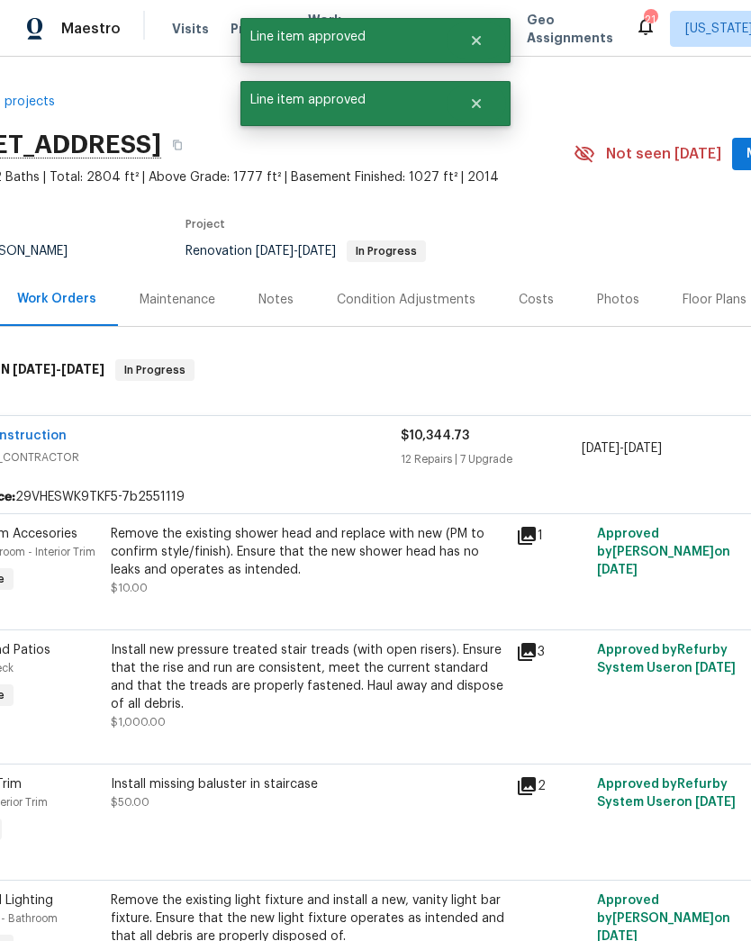
click at [444, 569] on div "Remove the existing shower head and replace with new (PM to confirm style/finis…" at bounding box center [308, 552] width 394 height 54
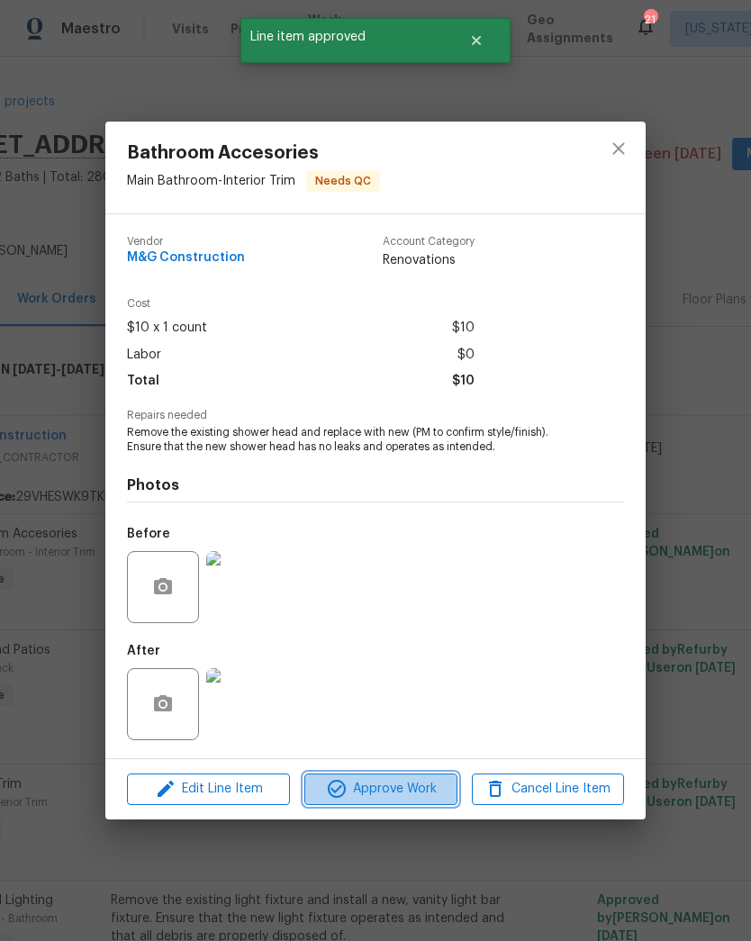
click at [417, 798] on span "Approve Work" at bounding box center [380, 789] width 141 height 23
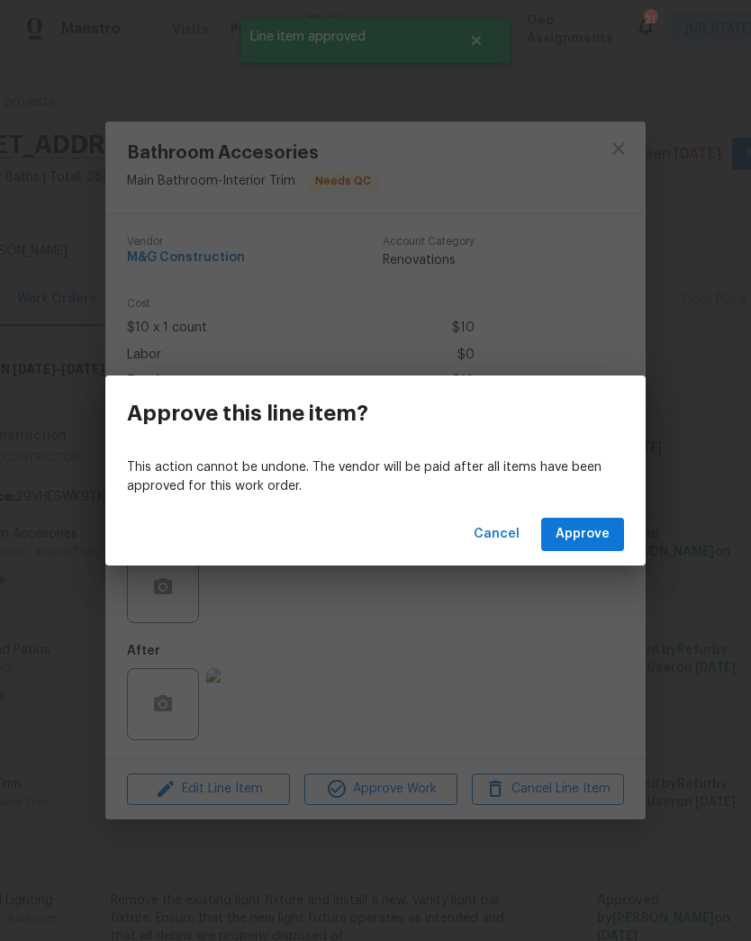
click at [598, 531] on span "Approve" at bounding box center [582, 534] width 54 height 23
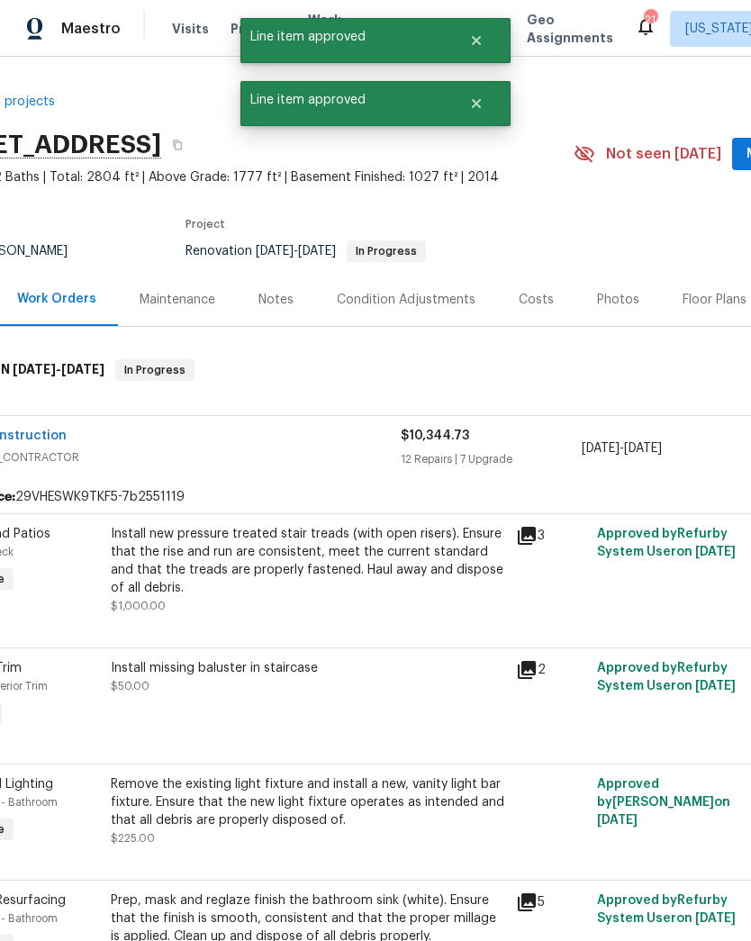
click at [436, 587] on div "Install new pressure treated stair treads (with open risers). Ensure that the r…" at bounding box center [308, 561] width 394 height 72
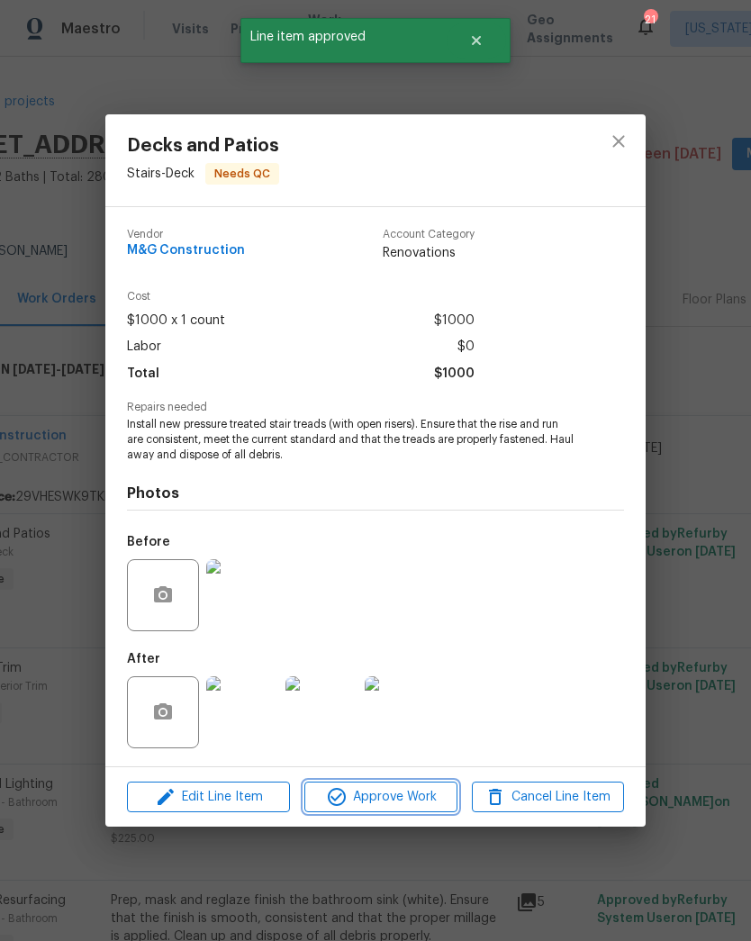
click at [433, 807] on span "Approve Work" at bounding box center [380, 797] width 141 height 23
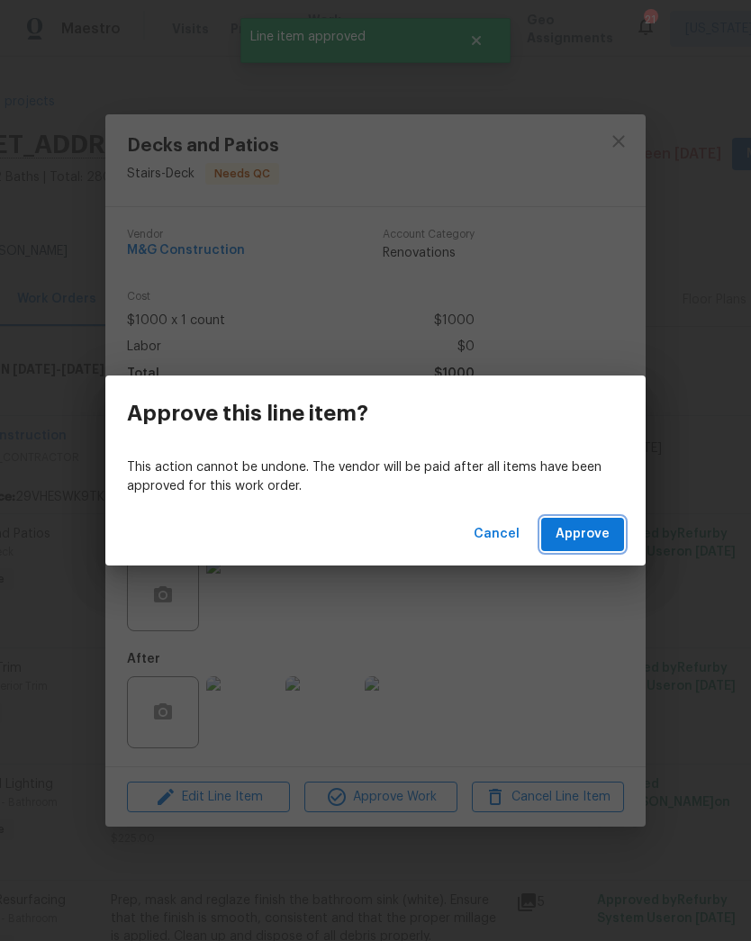
click at [593, 541] on span "Approve" at bounding box center [582, 534] width 54 height 23
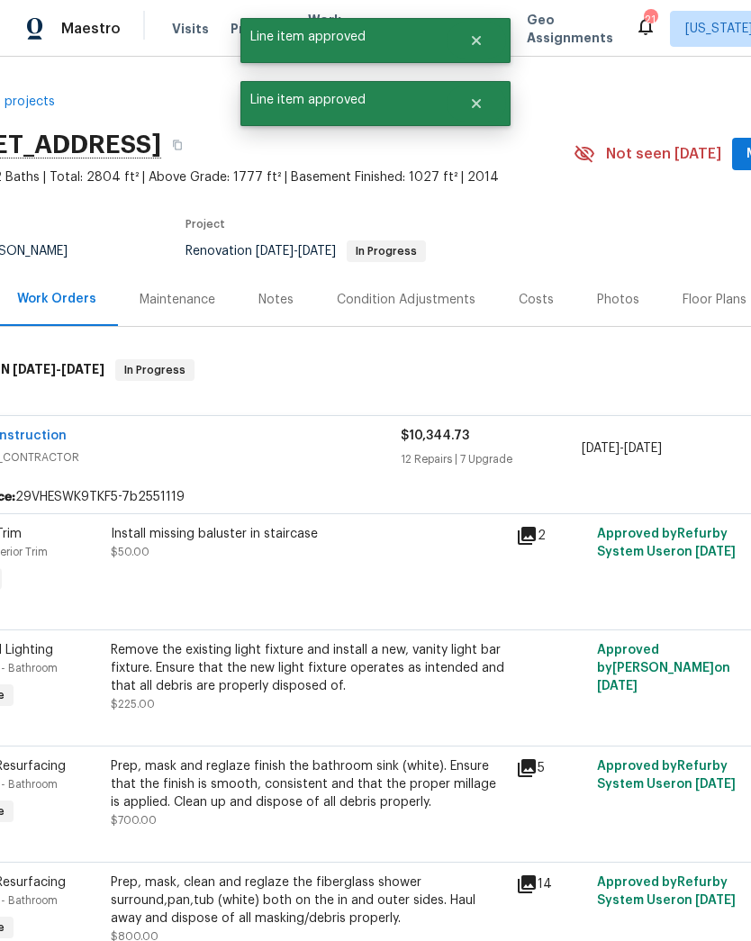
click at [431, 591] on div "Install missing baluster in staircase $50.00" at bounding box center [307, 560] width 405 height 83
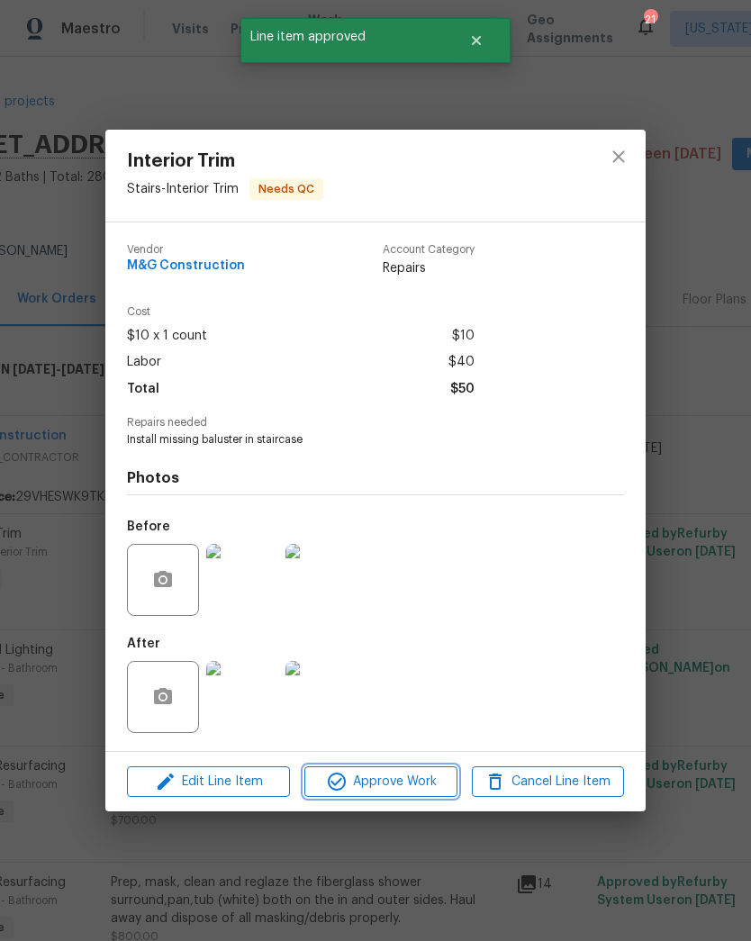
click at [427, 777] on span "Approve Work" at bounding box center [380, 782] width 141 height 23
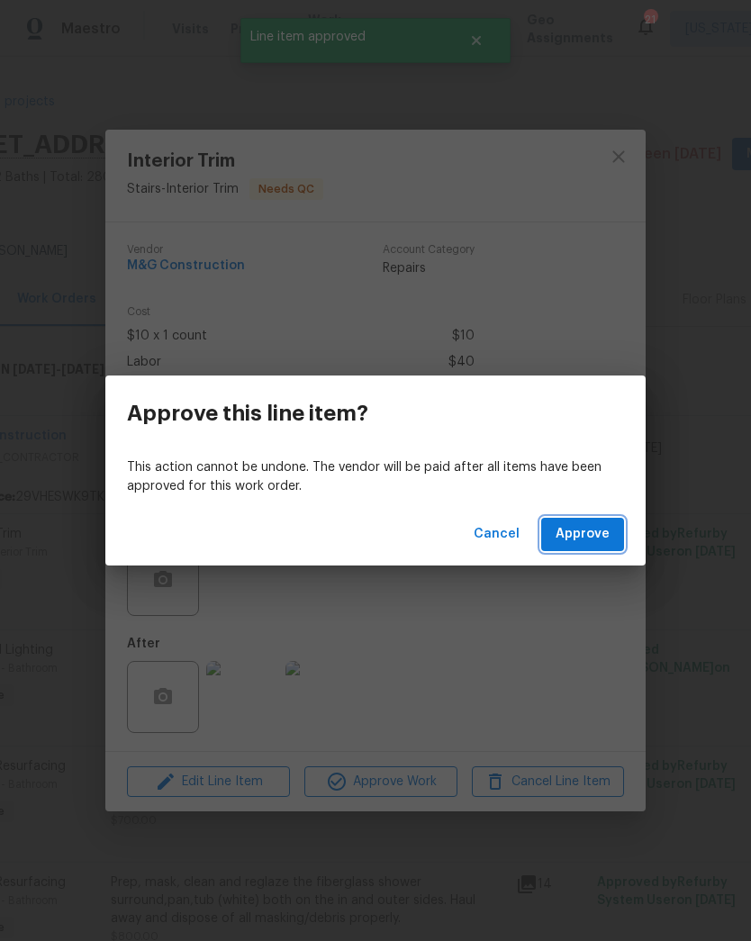
click at [590, 535] on span "Approve" at bounding box center [582, 534] width 54 height 23
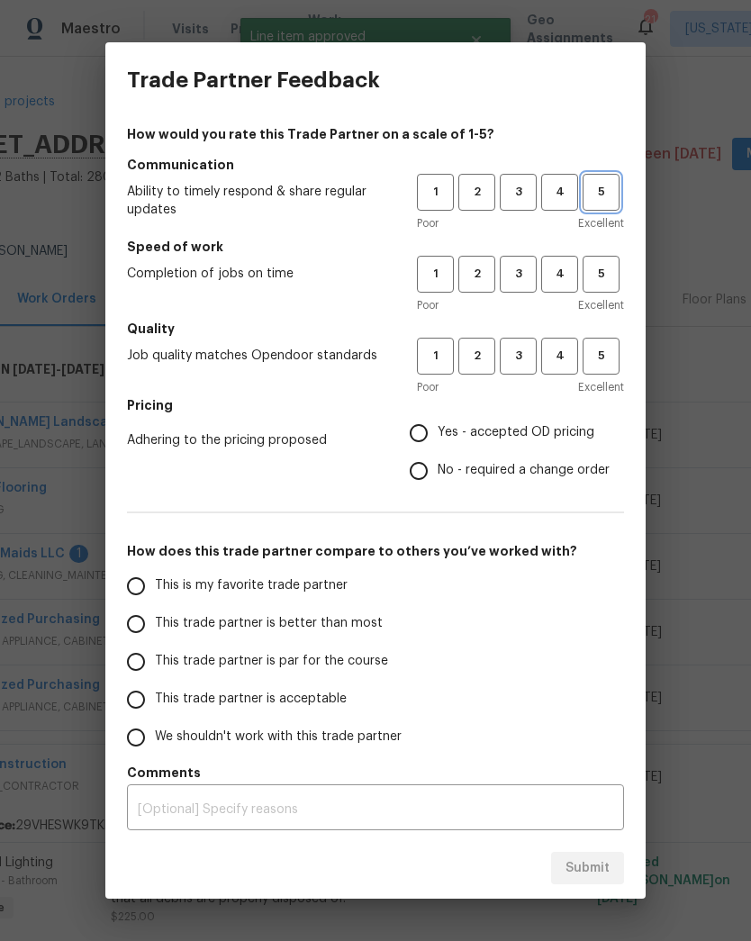
click at [602, 192] on span "5" at bounding box center [600, 192] width 33 height 21
click at [606, 275] on span "5" at bounding box center [600, 274] width 33 height 21
click at [606, 342] on button "5" at bounding box center [600, 356] width 37 height 37
click at [434, 425] on input "Yes - accepted OD pricing" at bounding box center [419, 433] width 38 height 38
radio input "true"
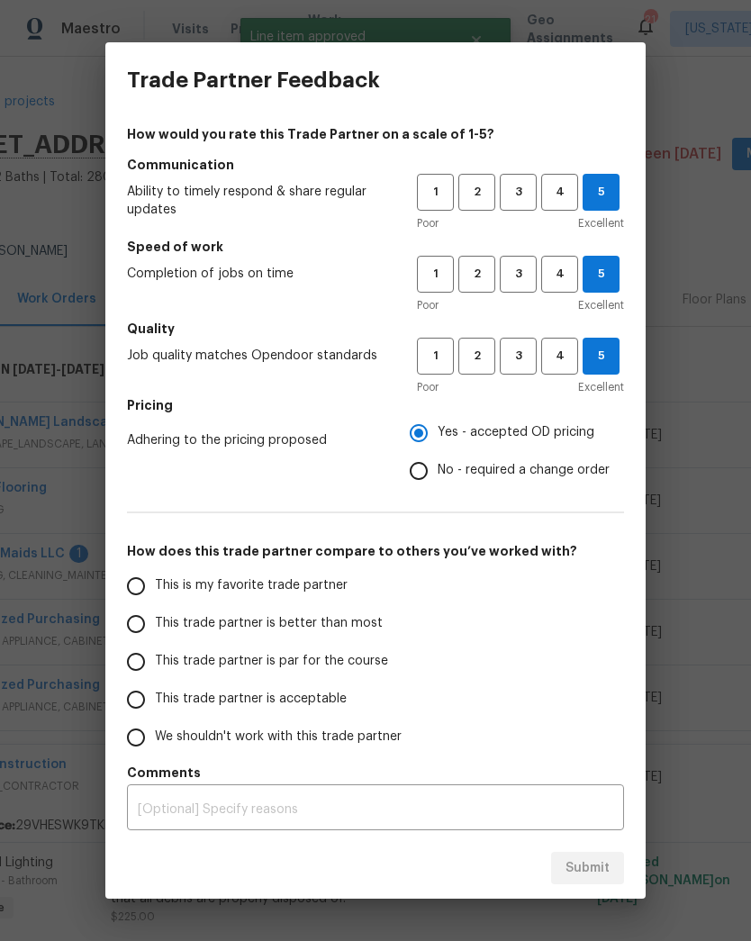
click at [131, 608] on input "This trade partner is better than most" at bounding box center [136, 624] width 38 height 38
radio input "false"
click at [128, 591] on input "This is my favorite trade partner" at bounding box center [136, 586] width 38 height 38
click at [597, 870] on span "Submit" at bounding box center [587, 868] width 44 height 23
radio input "true"
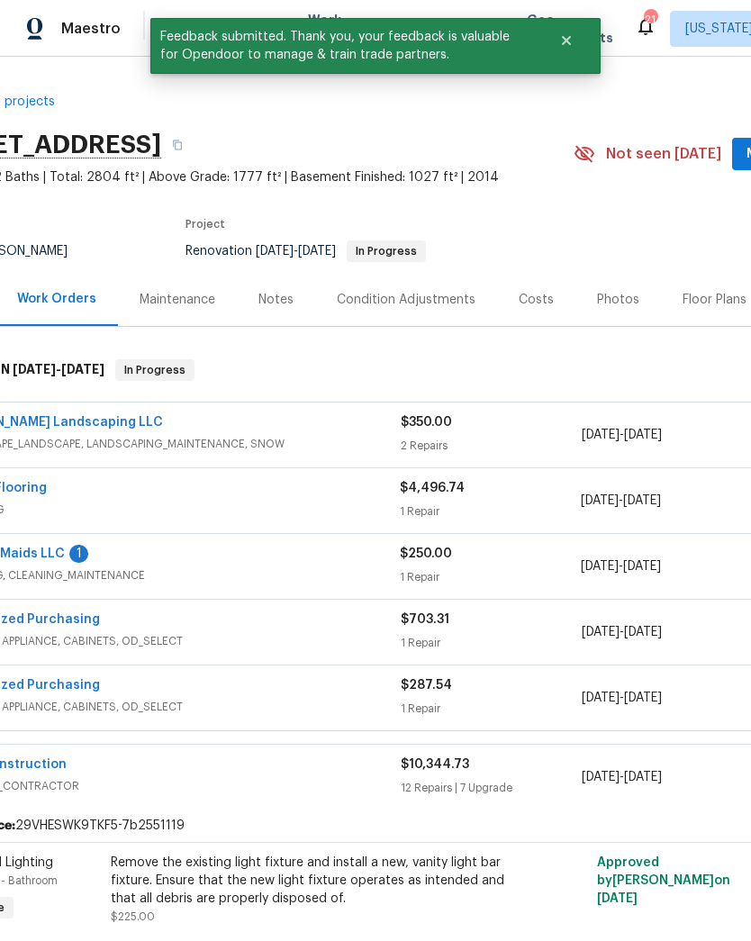
radio input "false"
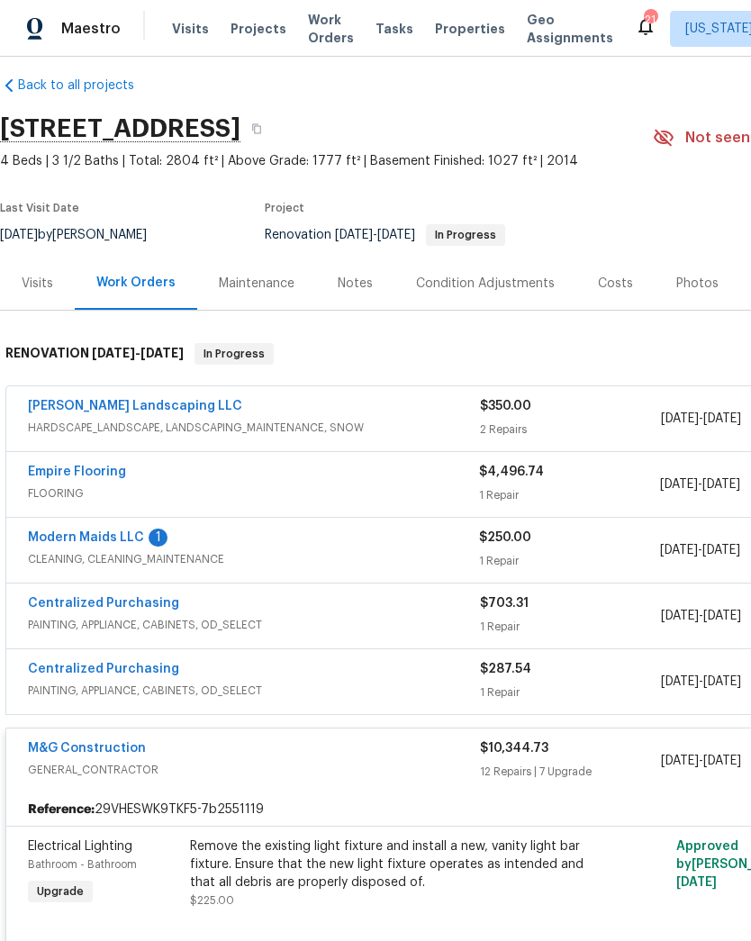
scroll to position [14, 0]
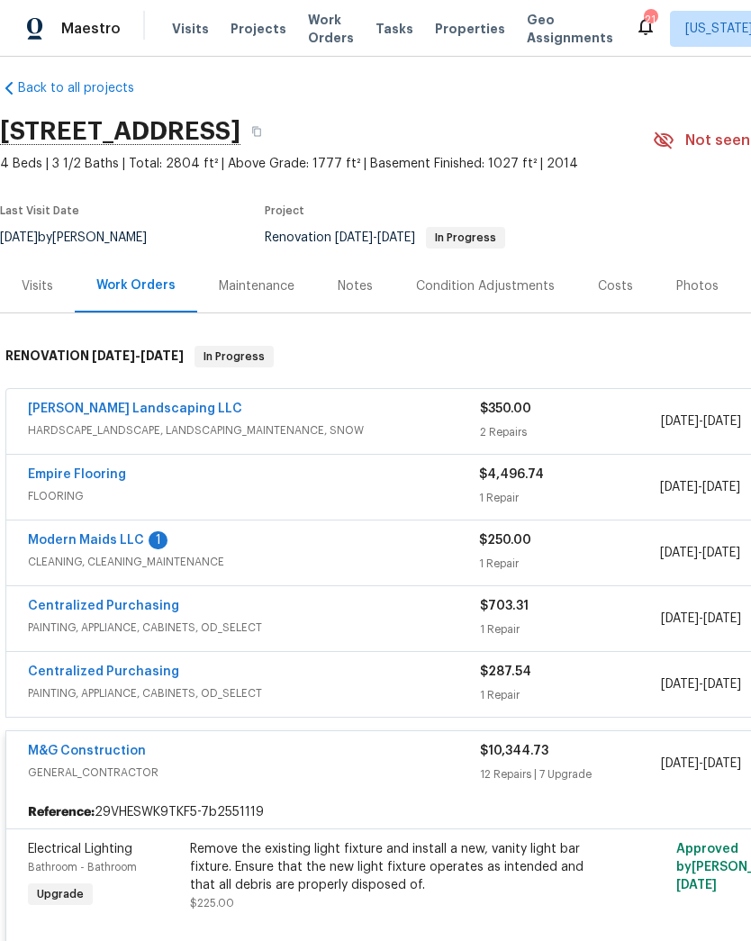
click at [127, 544] on link "Modern Maids LLC" at bounding box center [86, 540] width 116 height 13
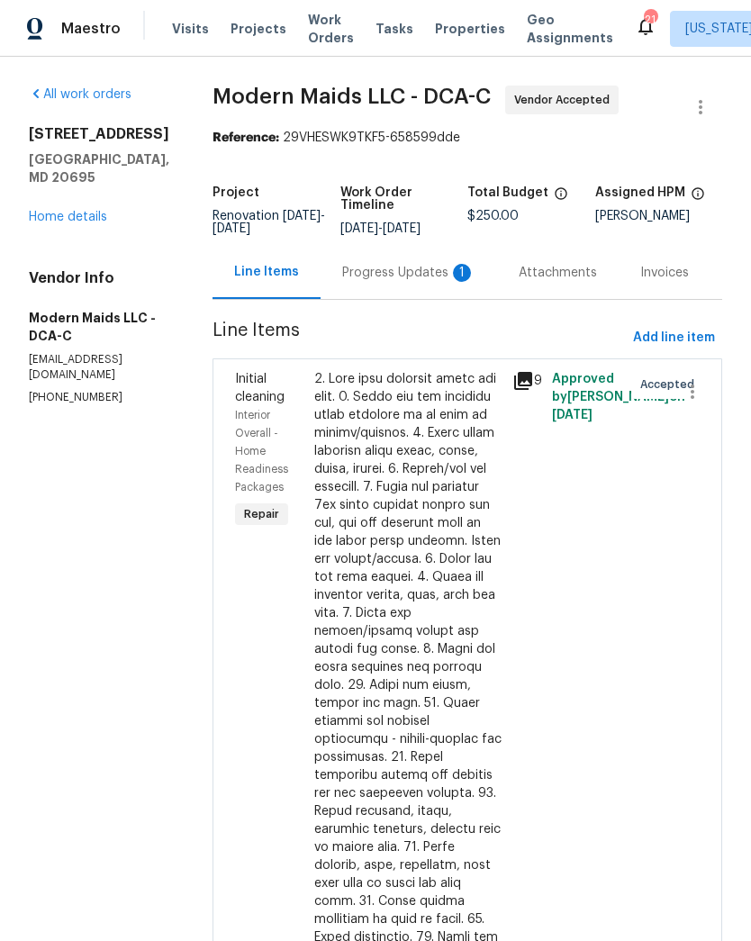
click at [441, 282] on div "Progress Updates 1" at bounding box center [408, 273] width 133 height 18
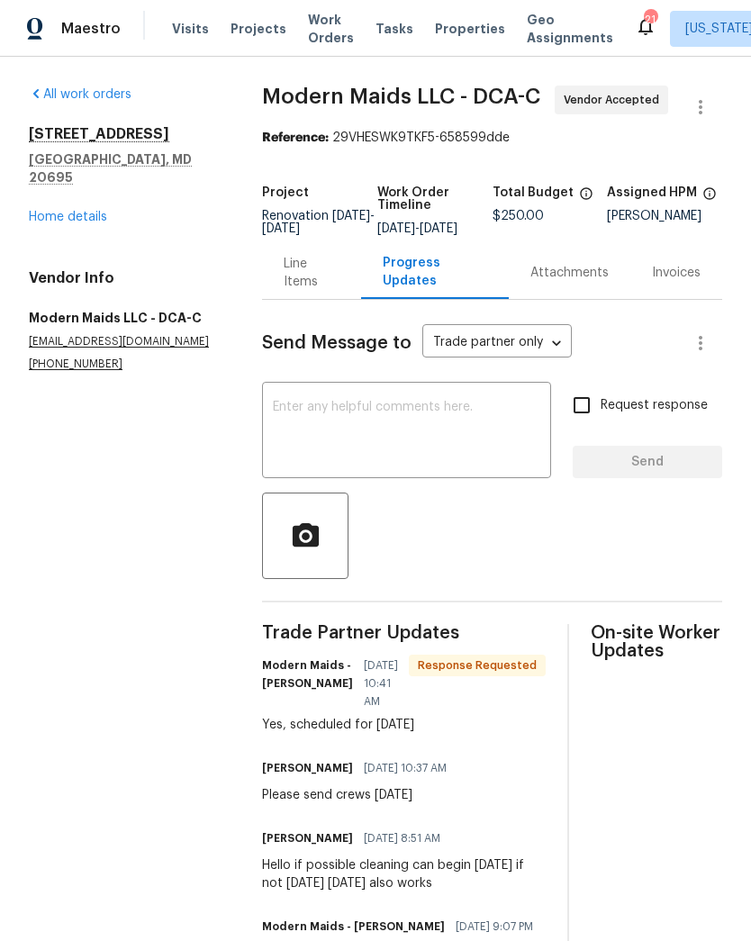
click at [478, 442] on textarea at bounding box center [406, 432] width 267 height 63
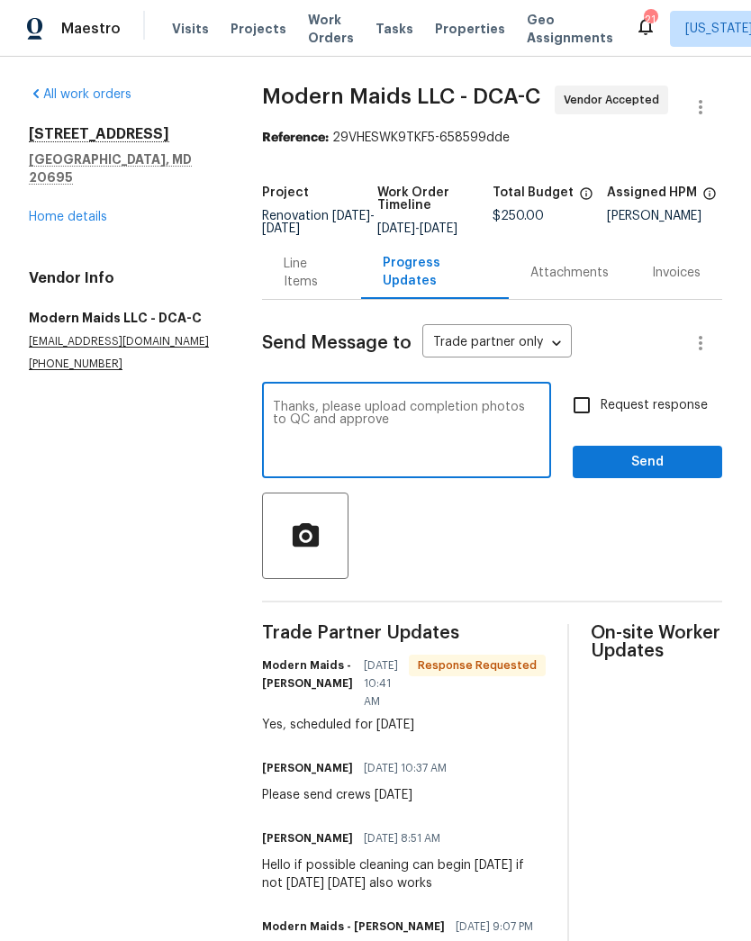
type textarea "Thanks, please upload completion photos to QC and approve"
click at [581, 410] on input "Request response" at bounding box center [582, 405] width 38 height 38
checkbox input "true"
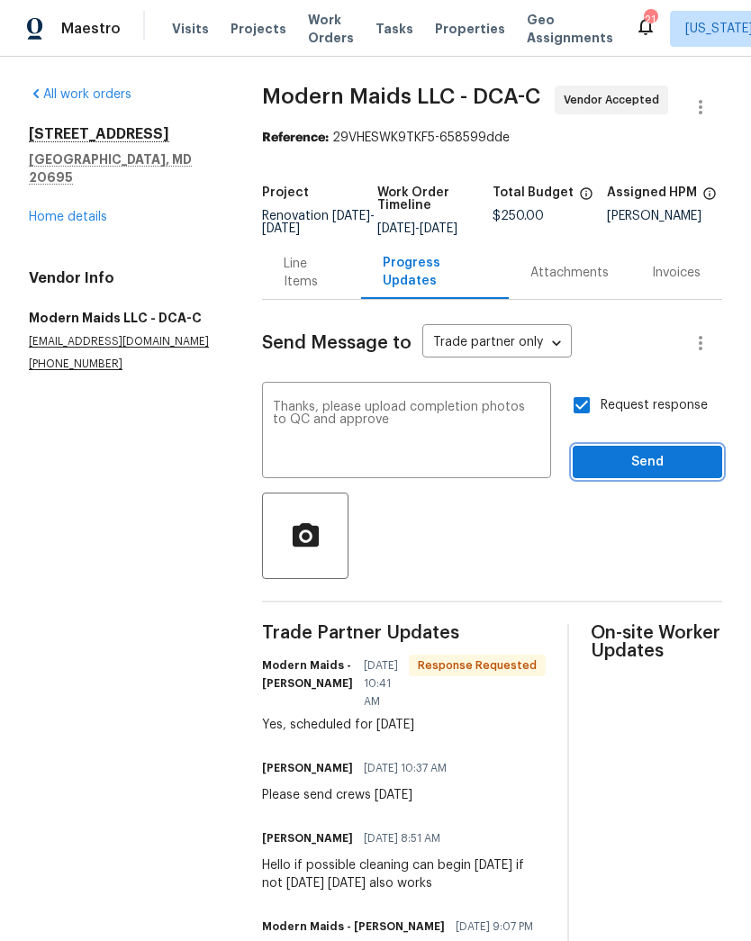
click at [651, 479] on button "Send" at bounding box center [646, 462] width 149 height 33
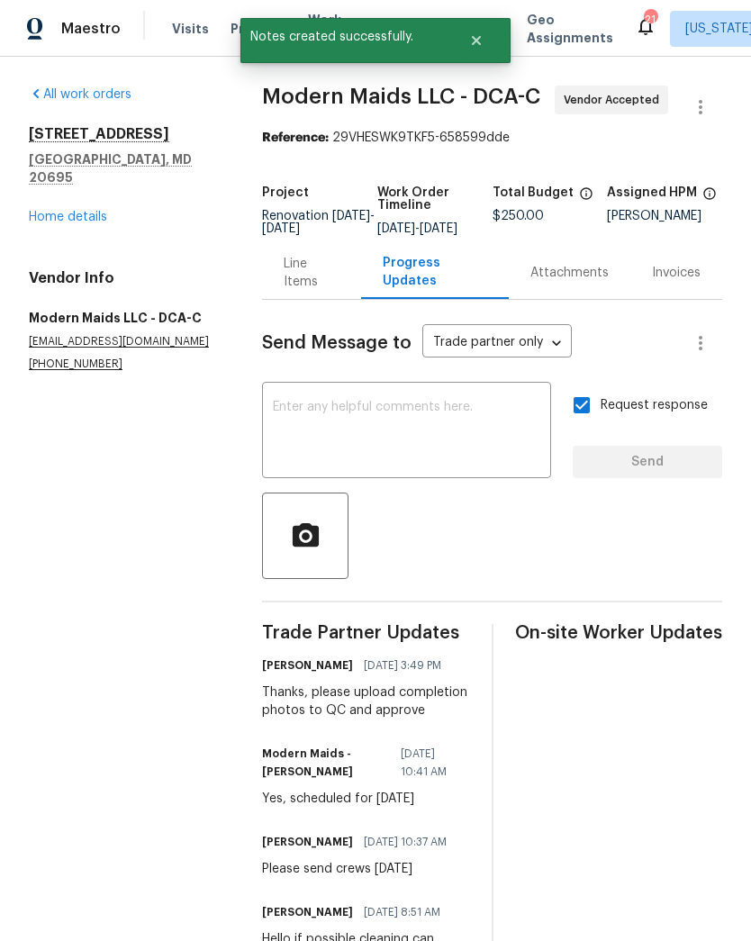
click at [76, 211] on link "Home details" at bounding box center [68, 217] width 78 height 13
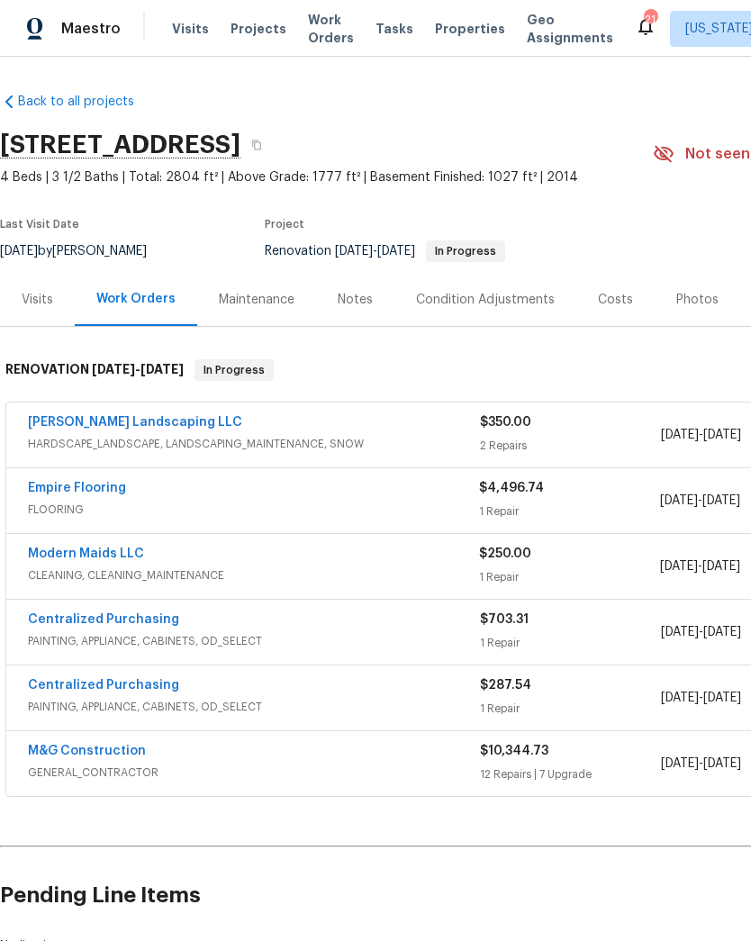
click at [110, 491] on link "Empire Flooring" at bounding box center [77, 488] width 98 height 13
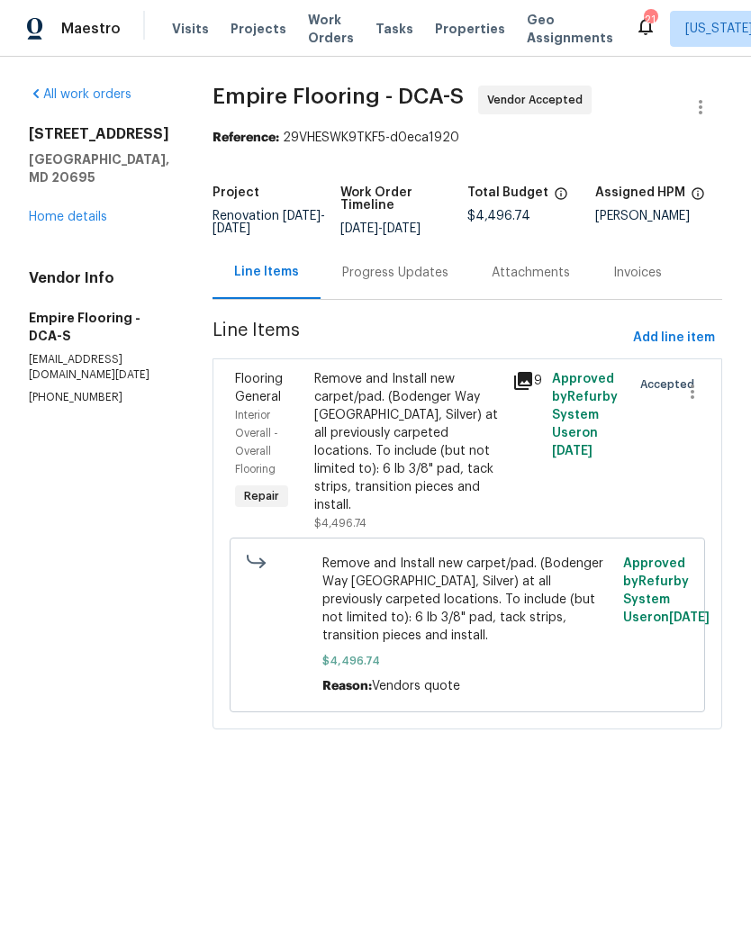
click at [404, 282] on div "Progress Updates" at bounding box center [395, 273] width 106 height 18
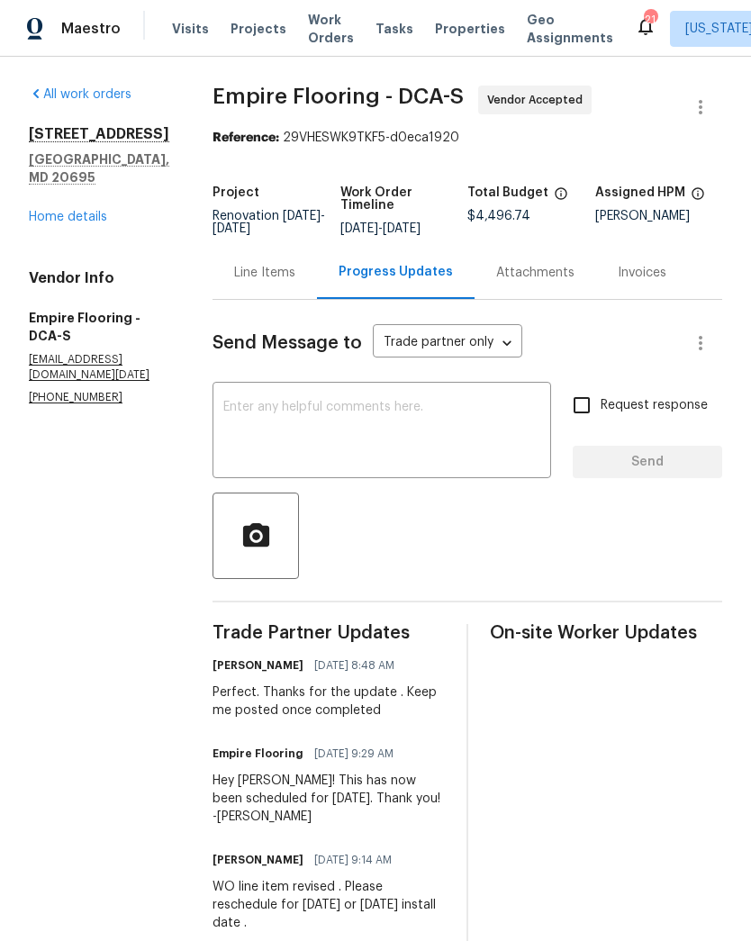
click at [464, 443] on textarea at bounding box center [381, 432] width 317 height 63
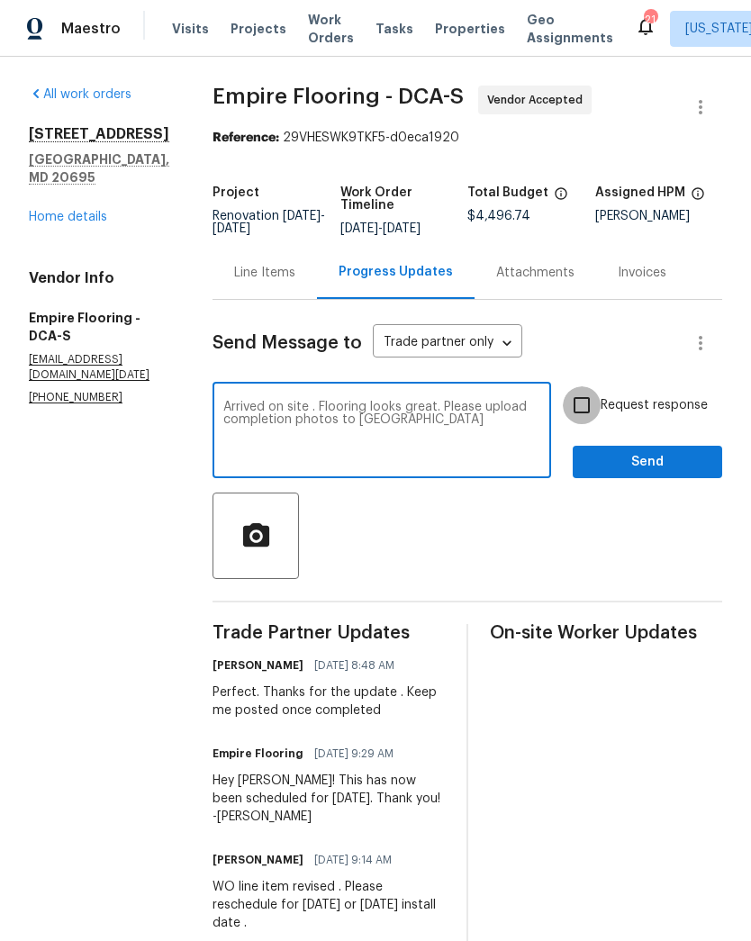
type textarea "Arrived on site . Flooring looks great. Please upload completion photos to [GEO…"
click at [578, 424] on input "Request response" at bounding box center [582, 405] width 38 height 38
checkbox input "true"
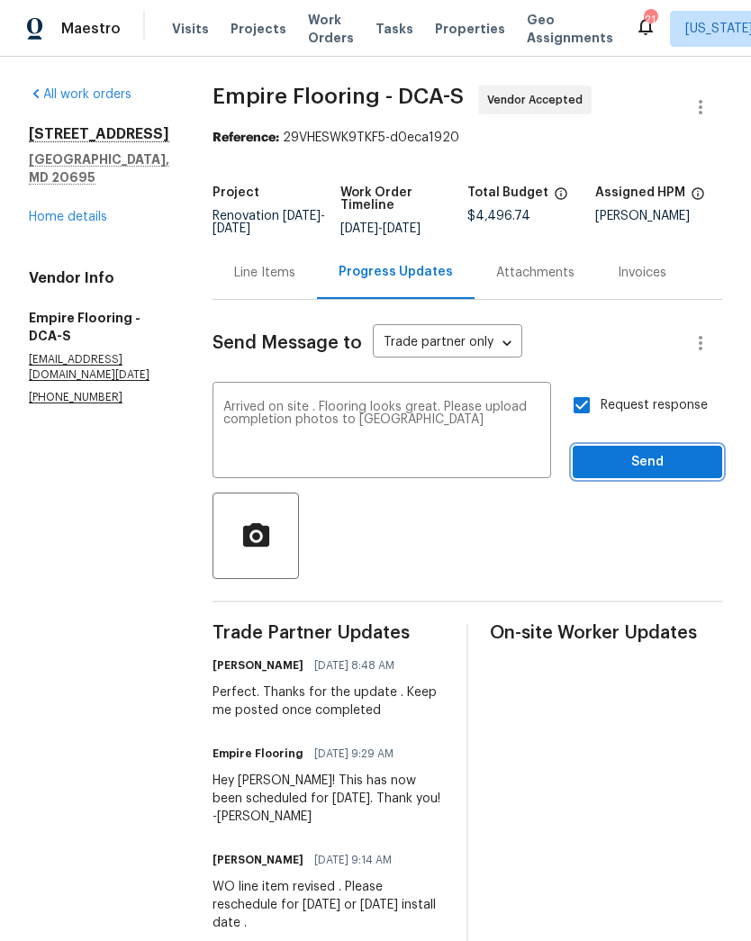
click at [656, 470] on span "Send" at bounding box center [647, 462] width 121 height 23
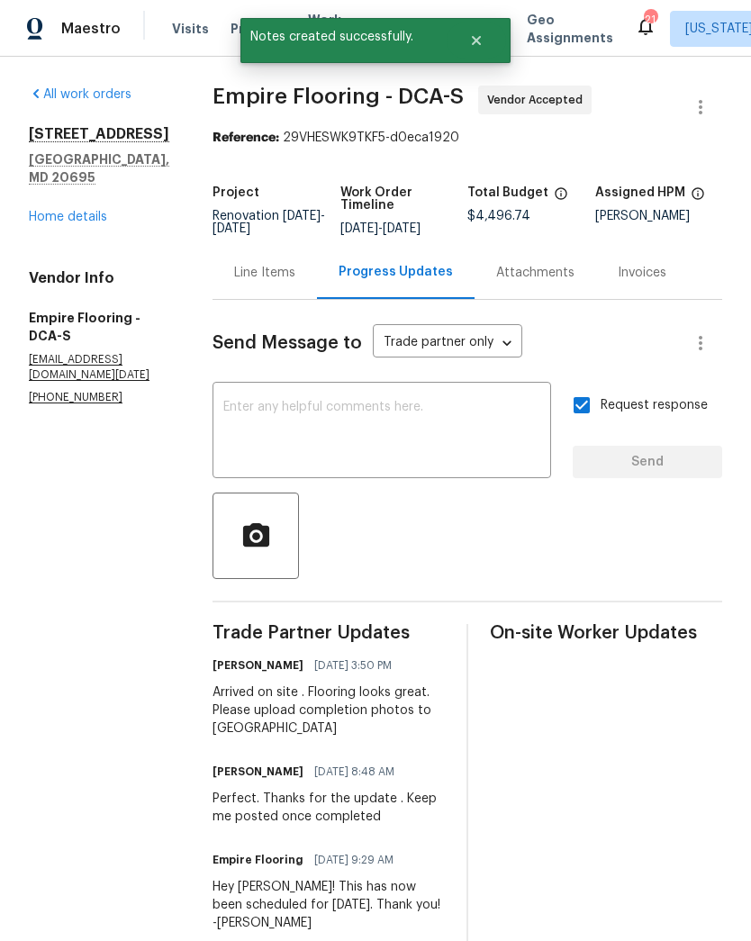
click at [60, 211] on link "Home details" at bounding box center [68, 217] width 78 height 13
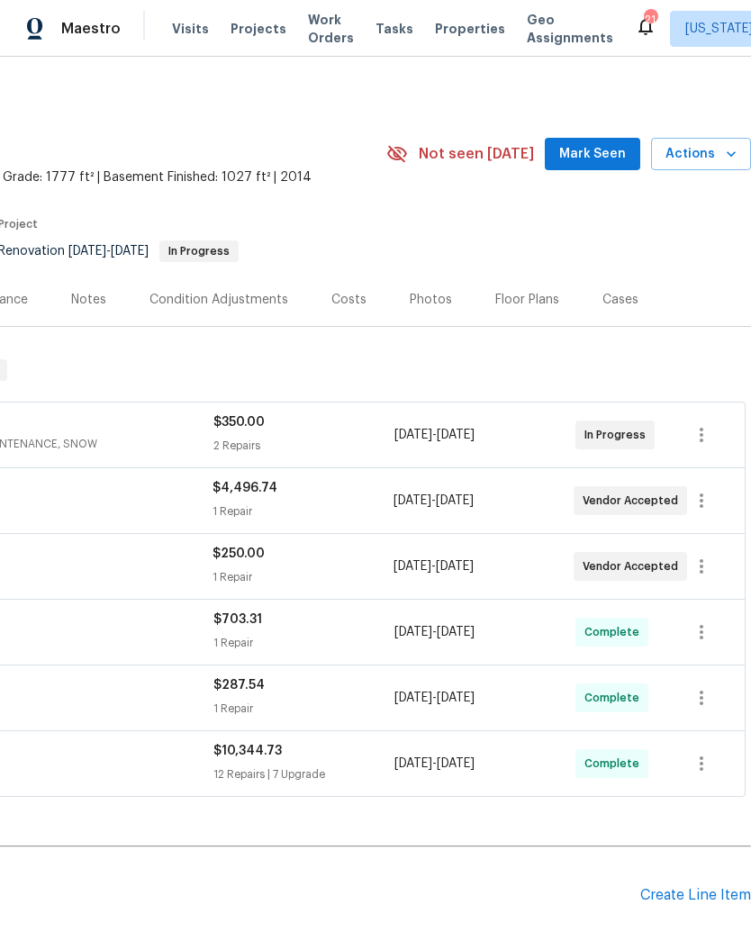
scroll to position [0, 266]
click at [723, 156] on icon "button" at bounding box center [731, 154] width 18 height 18
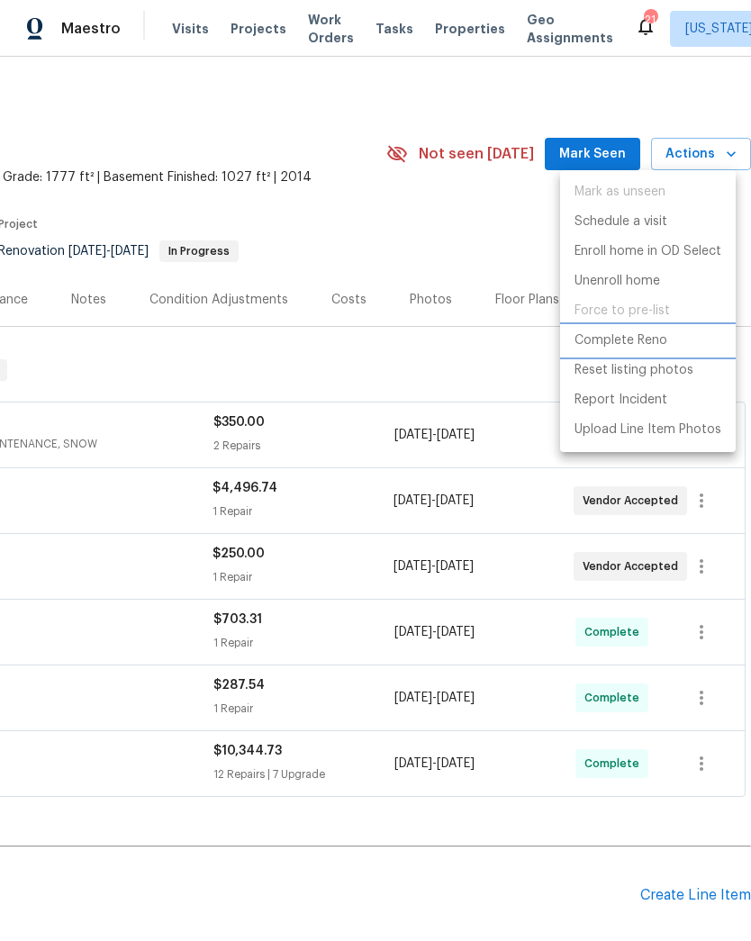
click at [613, 344] on p "Complete Reno" at bounding box center [620, 340] width 93 height 19
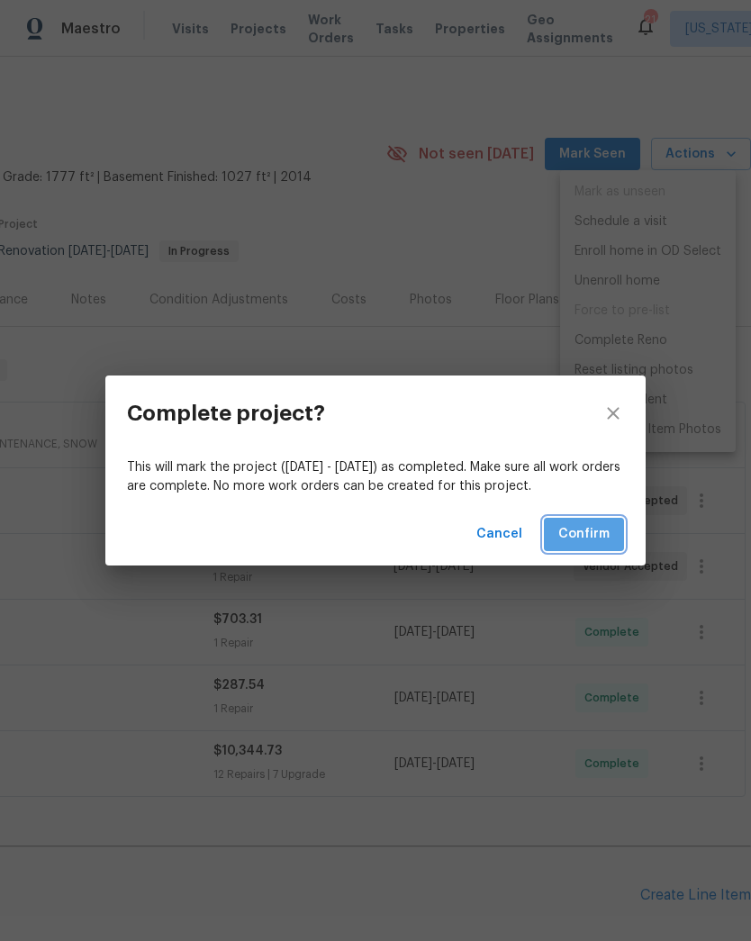
click at [599, 533] on span "Confirm" at bounding box center [583, 534] width 51 height 23
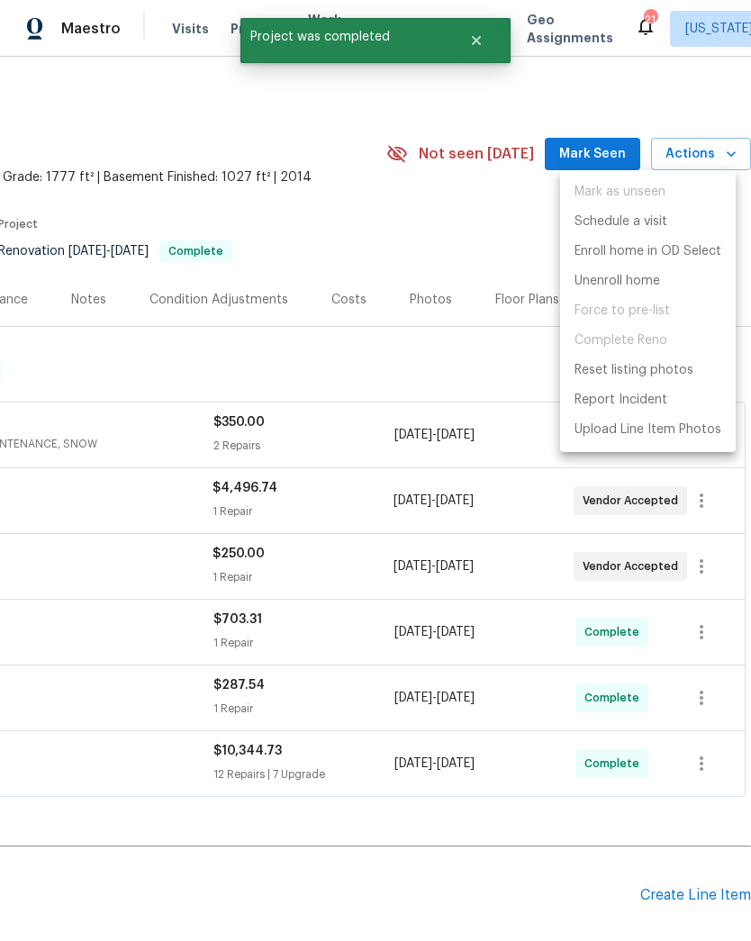
click at [410, 380] on div at bounding box center [375, 470] width 751 height 941
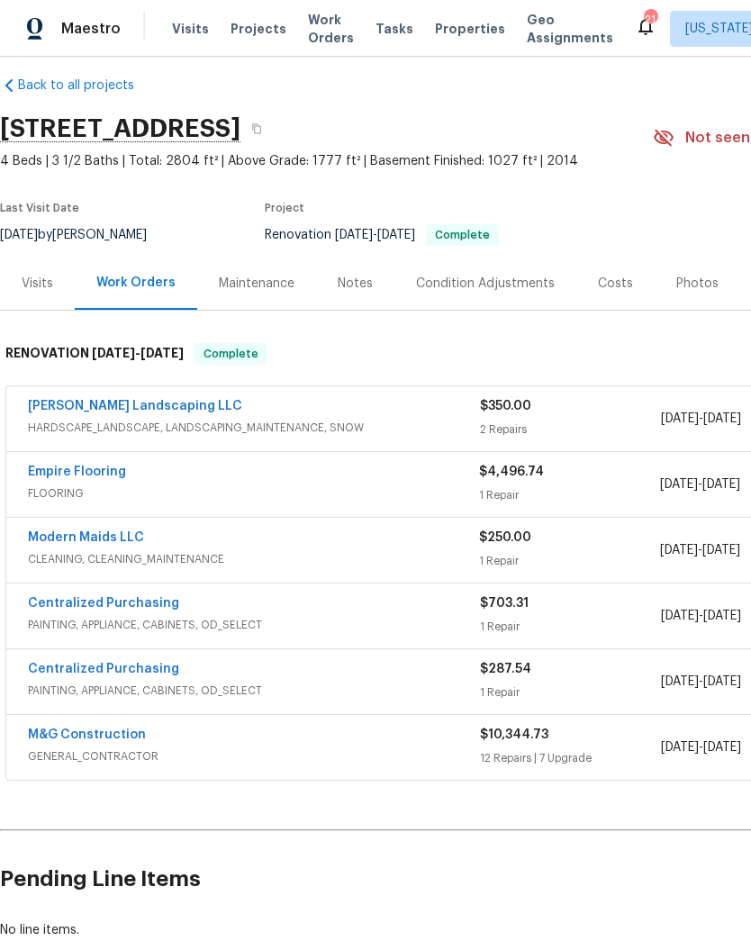
scroll to position [16, 0]
click at [140, 406] on link "[PERSON_NAME] Landscaping LLC" at bounding box center [135, 406] width 214 height 13
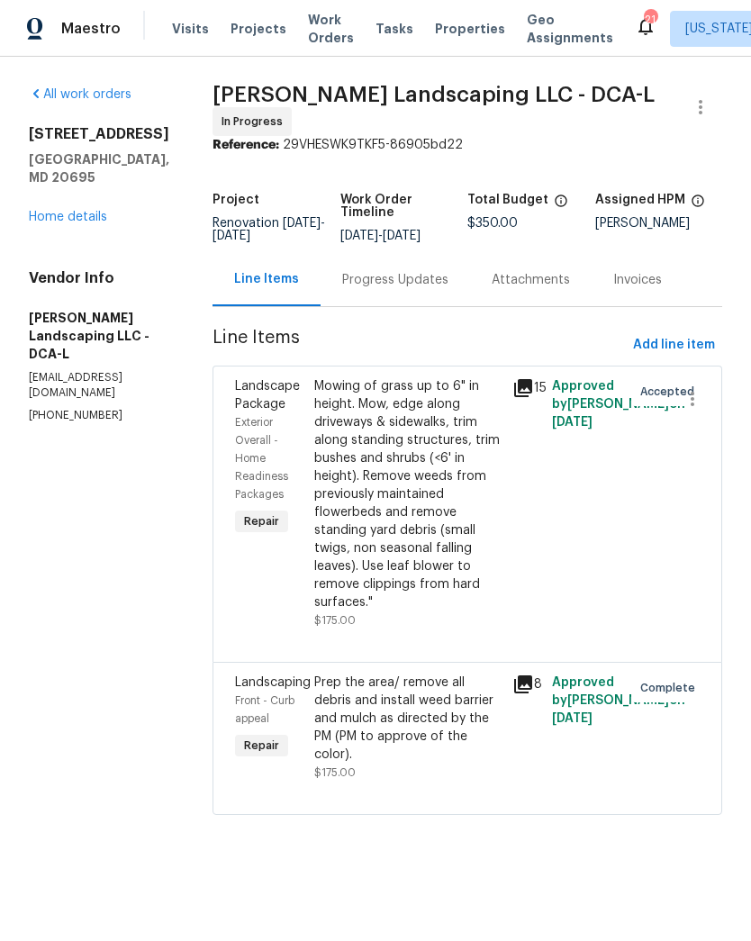
click at [425, 289] on div "Progress Updates" at bounding box center [395, 280] width 106 height 18
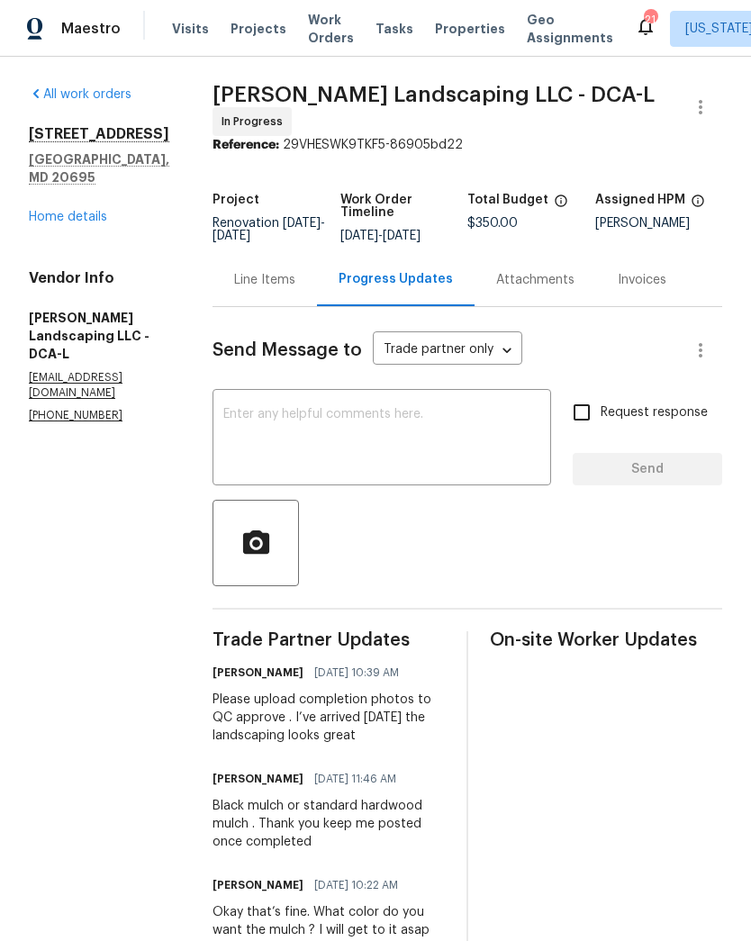
click at [67, 211] on link "Home details" at bounding box center [68, 217] width 78 height 13
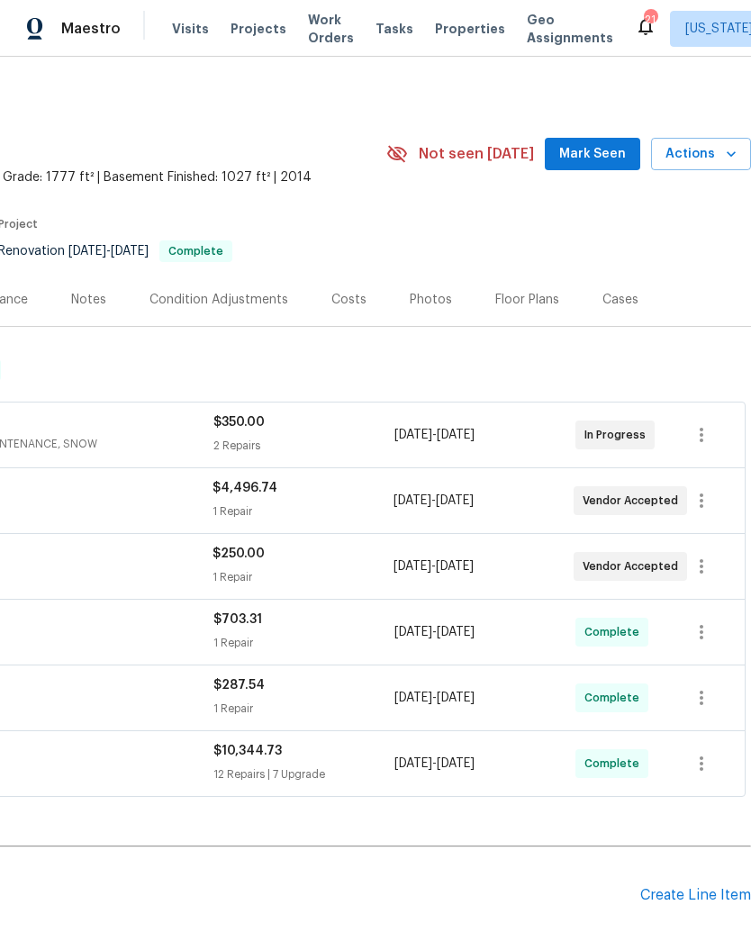
scroll to position [0, 266]
click at [428, 302] on div "Photos" at bounding box center [431, 300] width 42 height 18
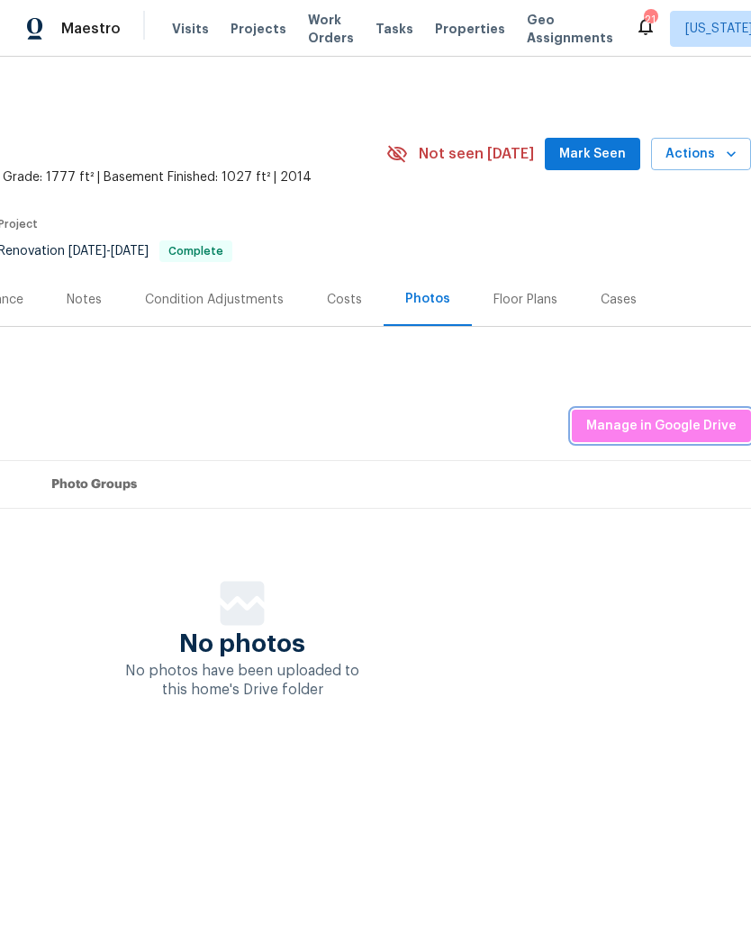
click at [633, 430] on span "Manage in Google Drive" at bounding box center [661, 426] width 150 height 23
